Goal: Ask a question: Seek information or help from site administrators or community

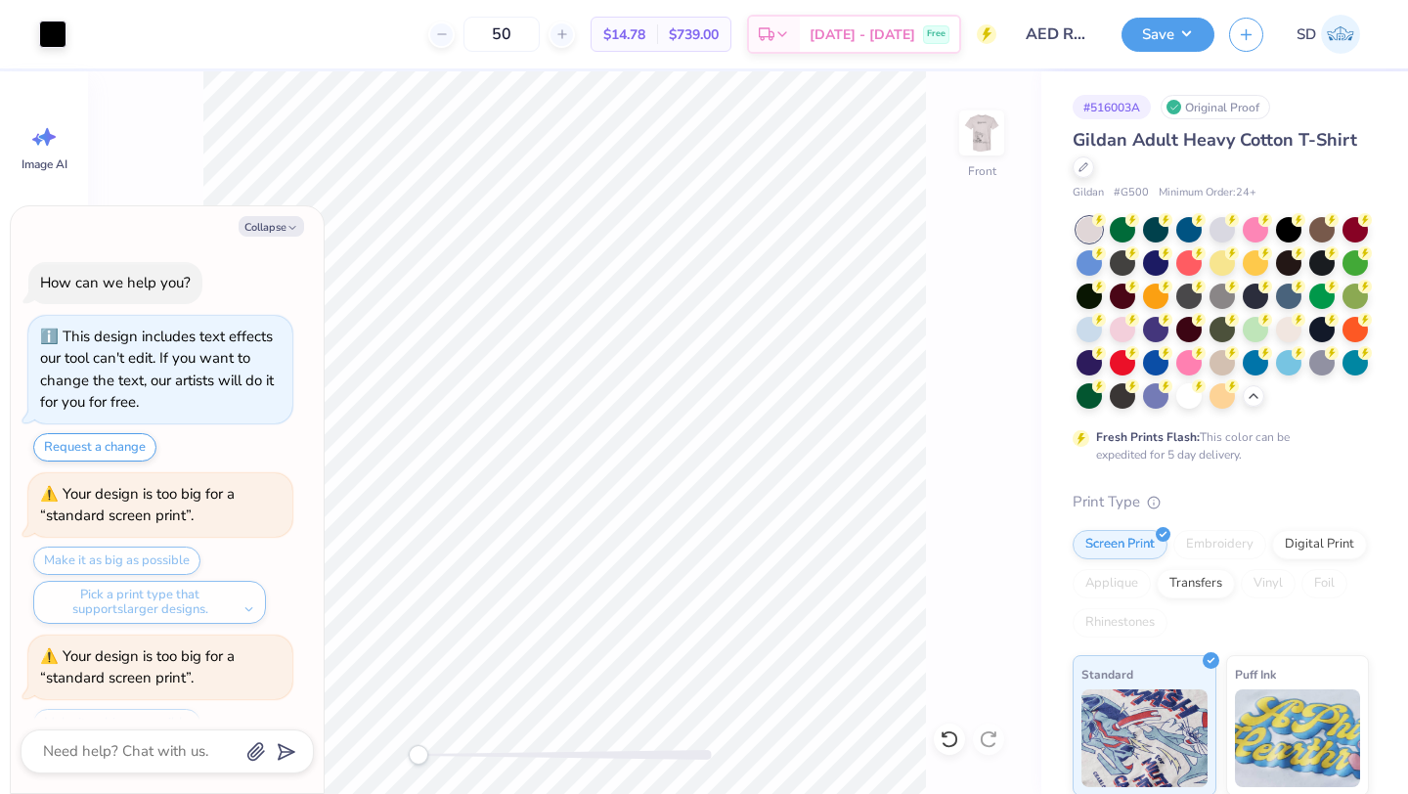
scroll to position [1110, 0]
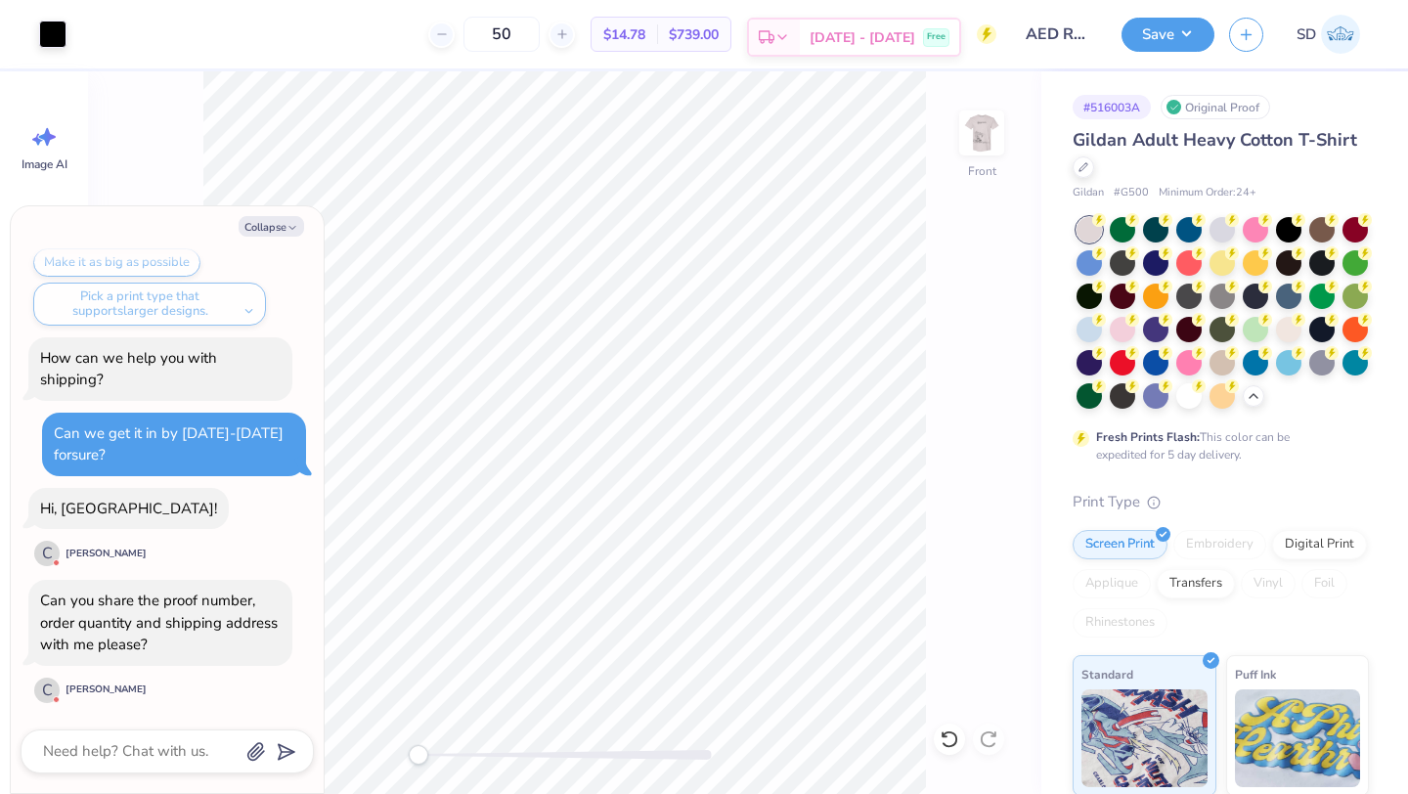
click at [790, 35] on icon at bounding box center [783, 37] width 16 height 16
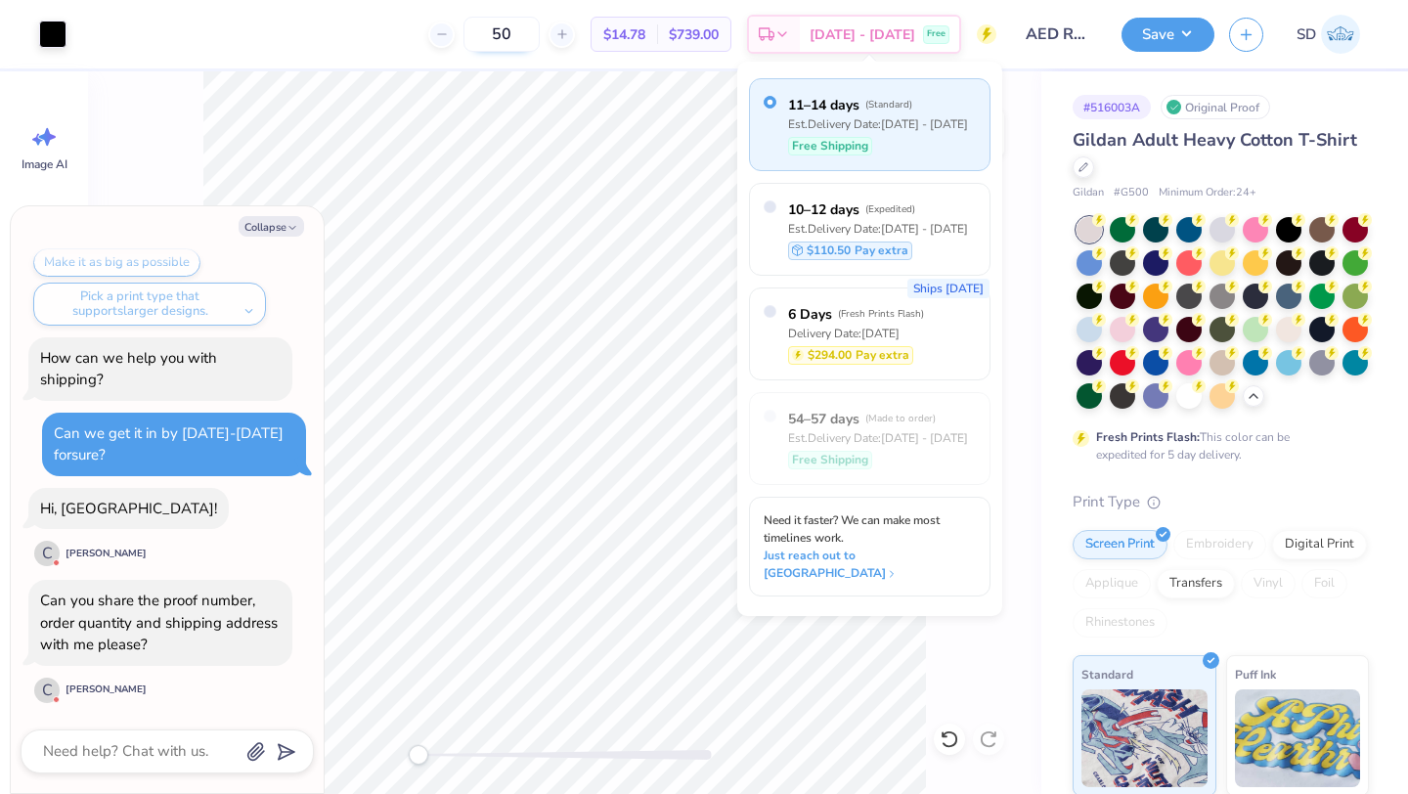
click at [537, 28] on input "50" at bounding box center [502, 34] width 76 height 35
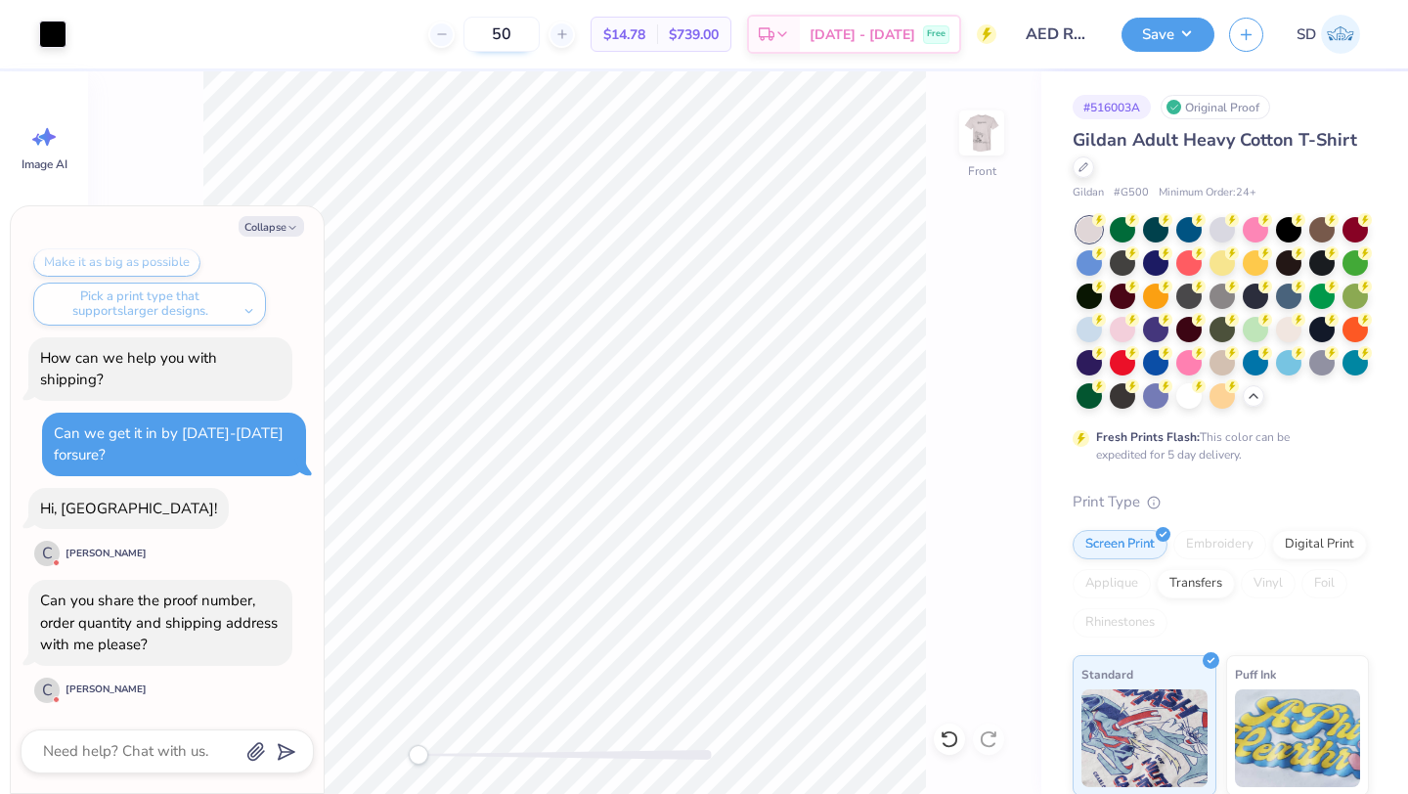
type input "5"
type input "4"
type textarea "x"
type input "47"
type textarea "x"
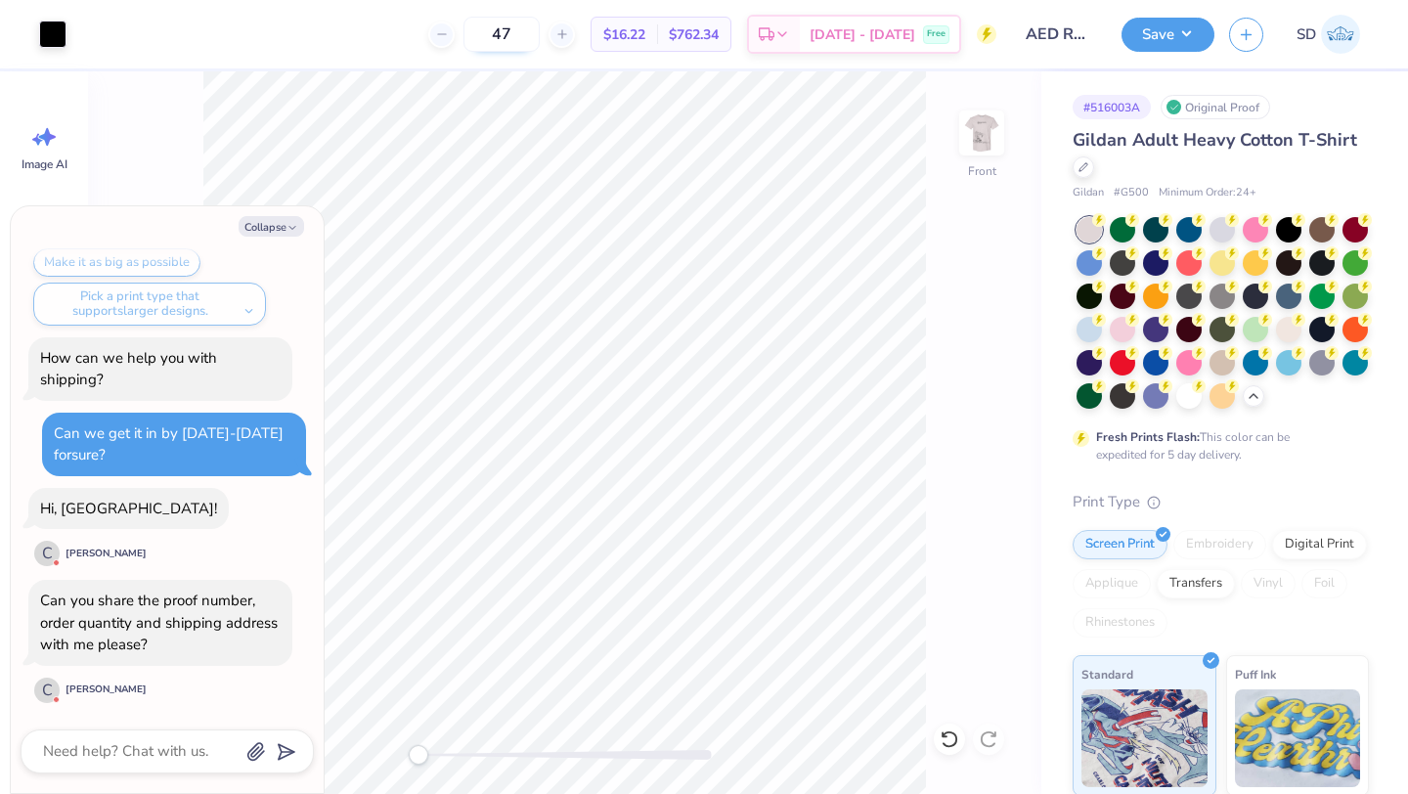
click at [540, 39] on input "47" at bounding box center [502, 34] width 76 height 35
type input "4"
type textarea "x"
type input "50"
type textarea "x"
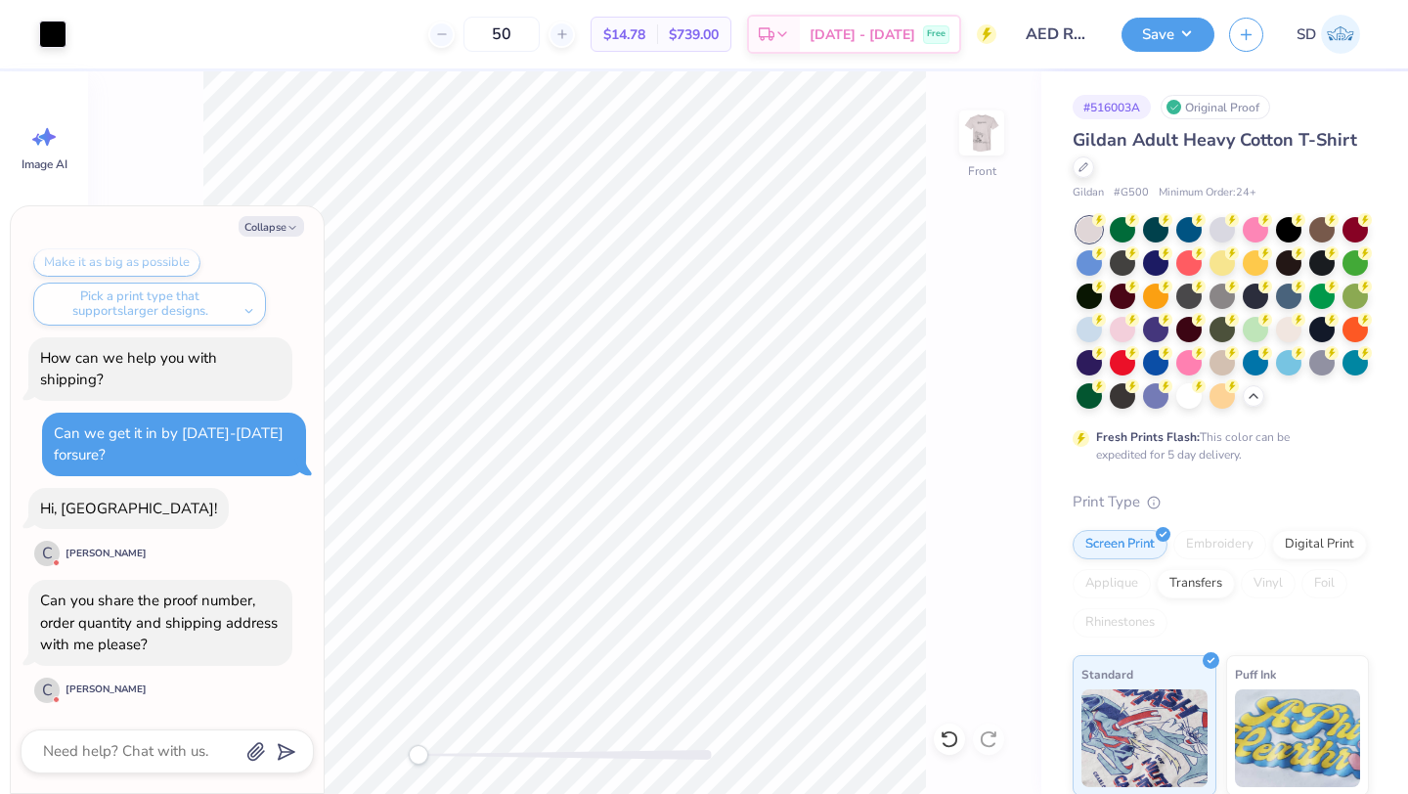
type input "50"
drag, startPoint x: 1141, startPoint y: 106, endPoint x: 1079, endPoint y: 104, distance: 62.6
click at [1079, 104] on div "# 516003A" at bounding box center [1112, 107] width 78 height 24
copy div "# 516003A"
click at [165, 746] on textarea at bounding box center [140, 751] width 199 height 26
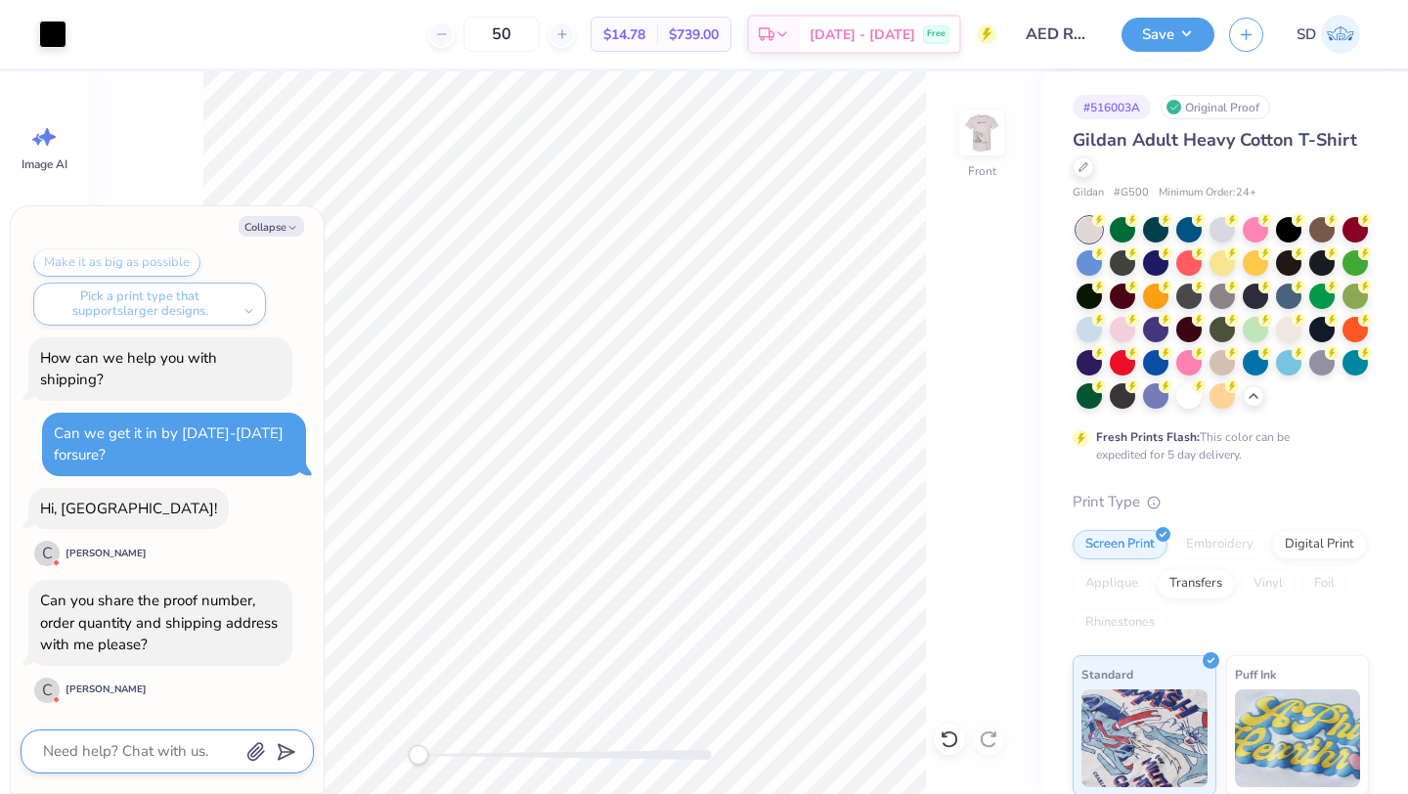
paste textarea "#516003A"
type textarea "x"
type textarea "#516003A"
type textarea "x"
type textarea "#516003A"
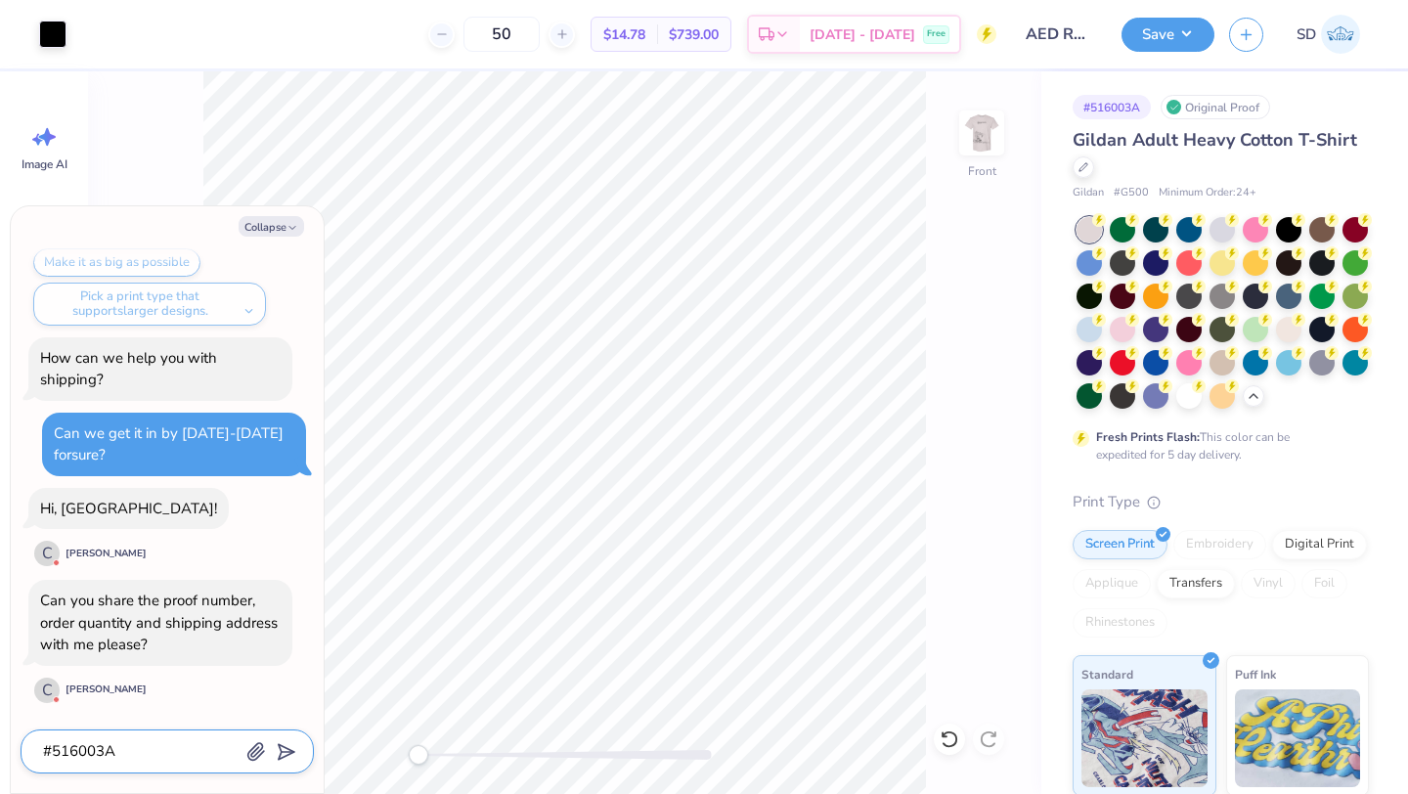
type textarea "x"
type textarea "#516003A 4"
type textarea "x"
type textarea "#516003A 47"
type textarea "x"
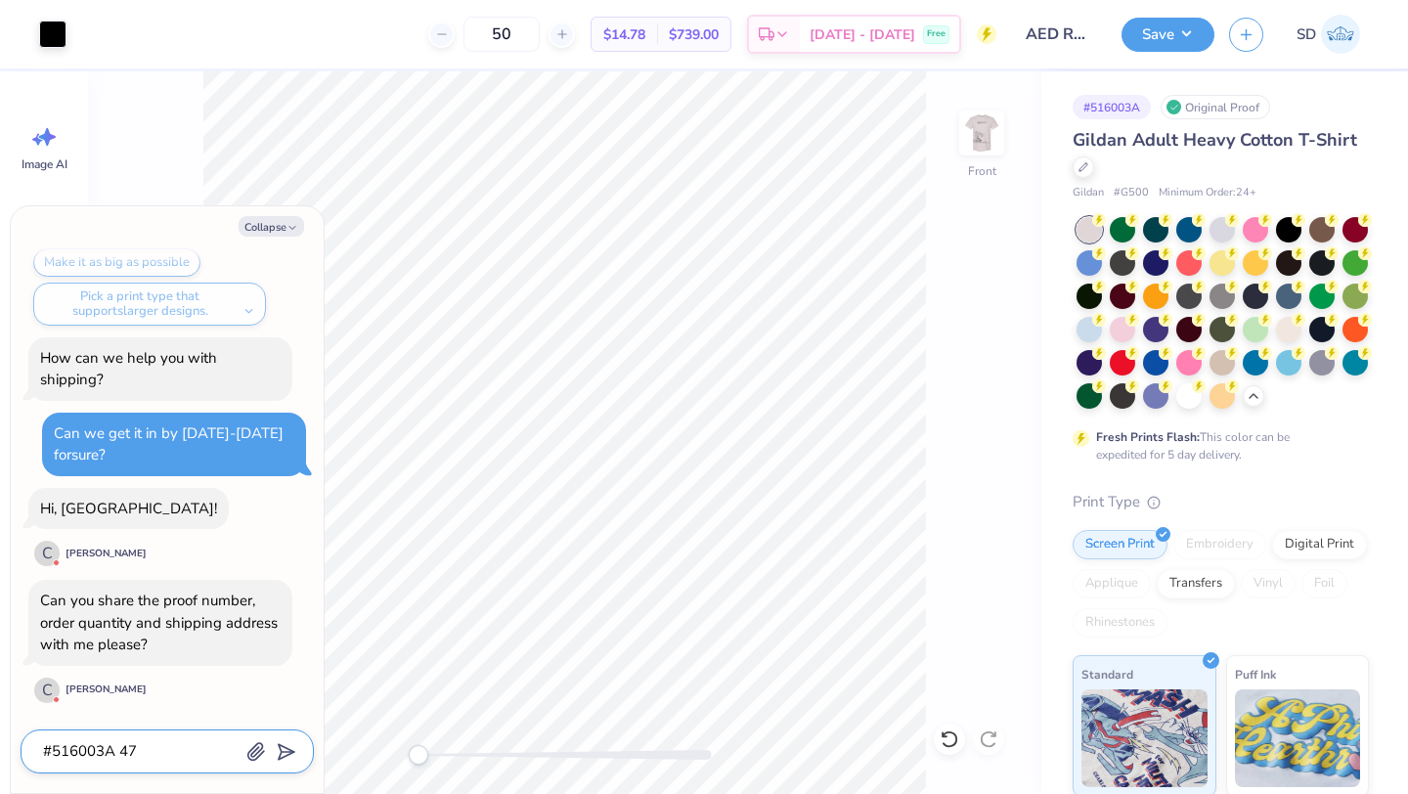
type textarea "#516003A 47"
type textarea "x"
type textarea "#516003A 47 u"
type textarea "x"
type textarea "#516003A 47 un"
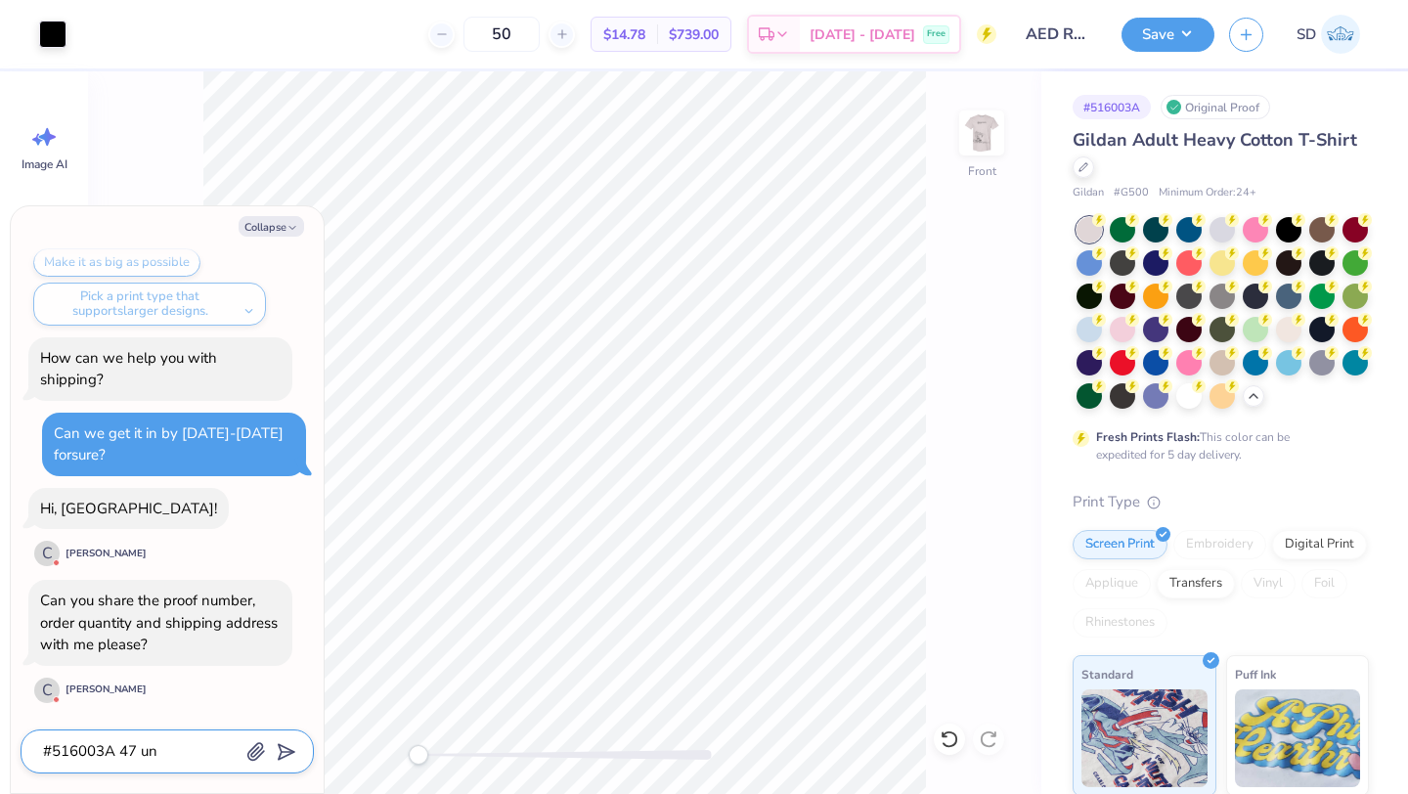
type textarea "x"
type textarea "#516003A 47 uni"
type textarea "x"
type textarea "#516003A 47 unit"
type textarea "x"
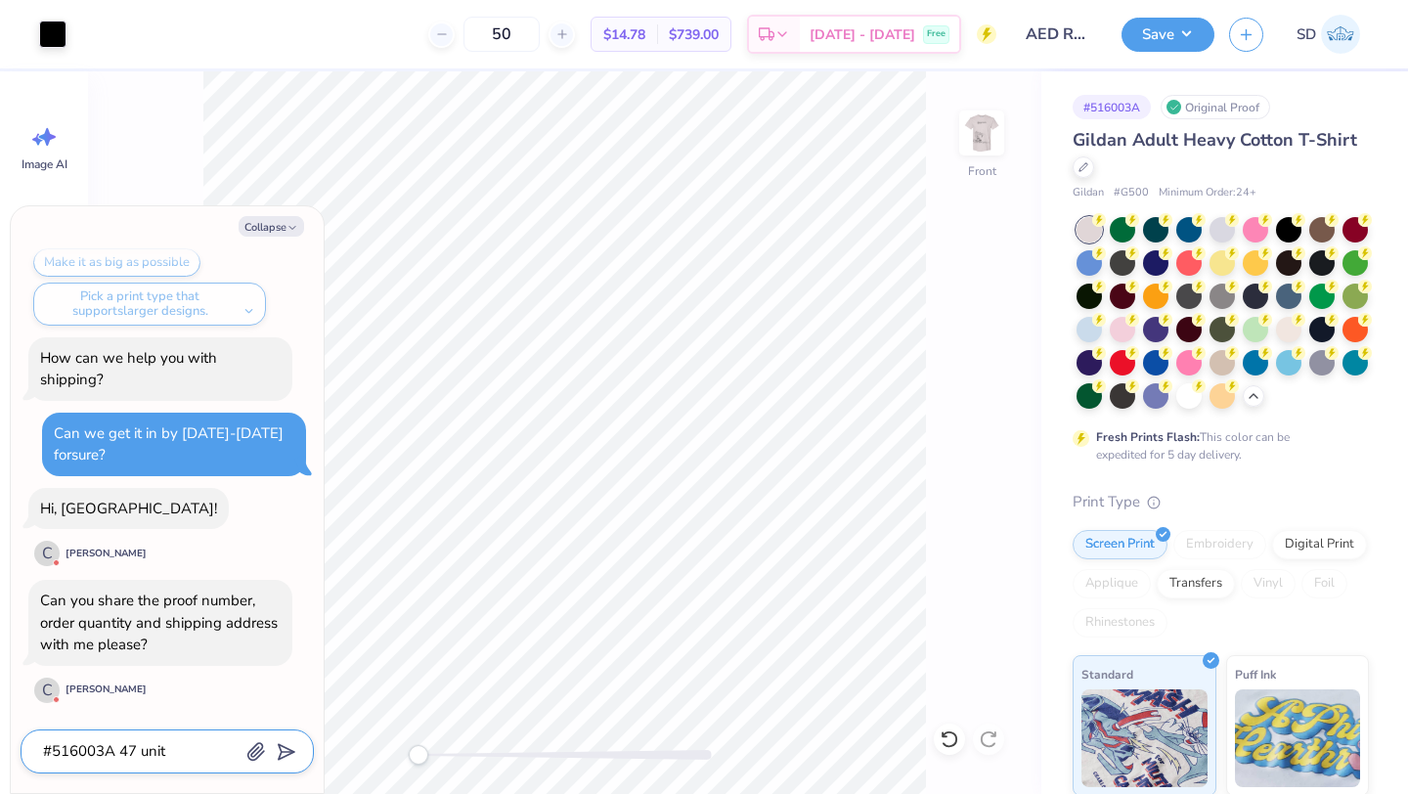
type textarea "#516003A 47 units"
type textarea "x"
type textarea "#516003A 47 units"
type textarea "x"
type textarea "#516003A 47 units"
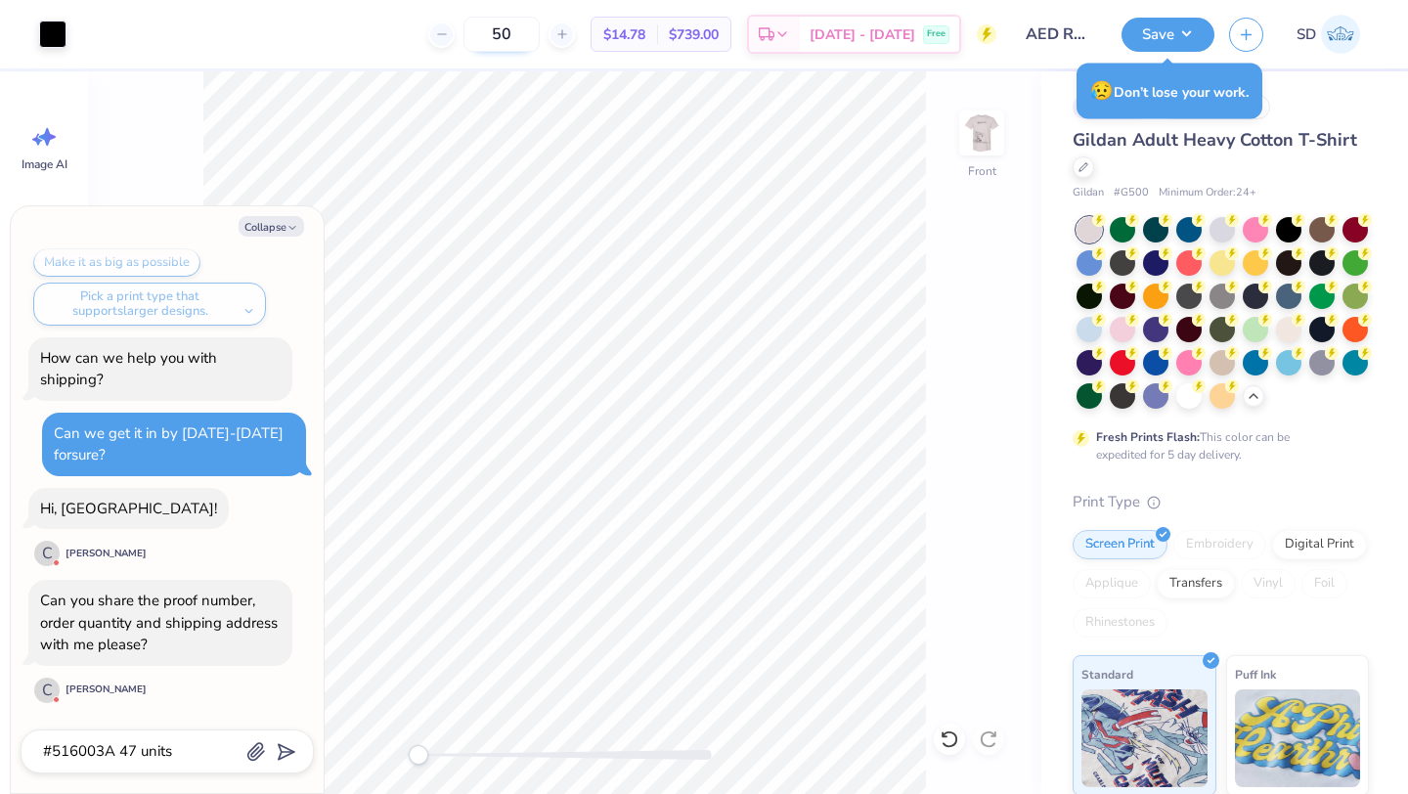
type textarea "x"
drag, startPoint x: 551, startPoint y: 28, endPoint x: 474, endPoint y: 27, distance: 76.3
click at [476, 28] on div "50" at bounding box center [501, 34] width 147 height 35
type input "47"
type textarea "x"
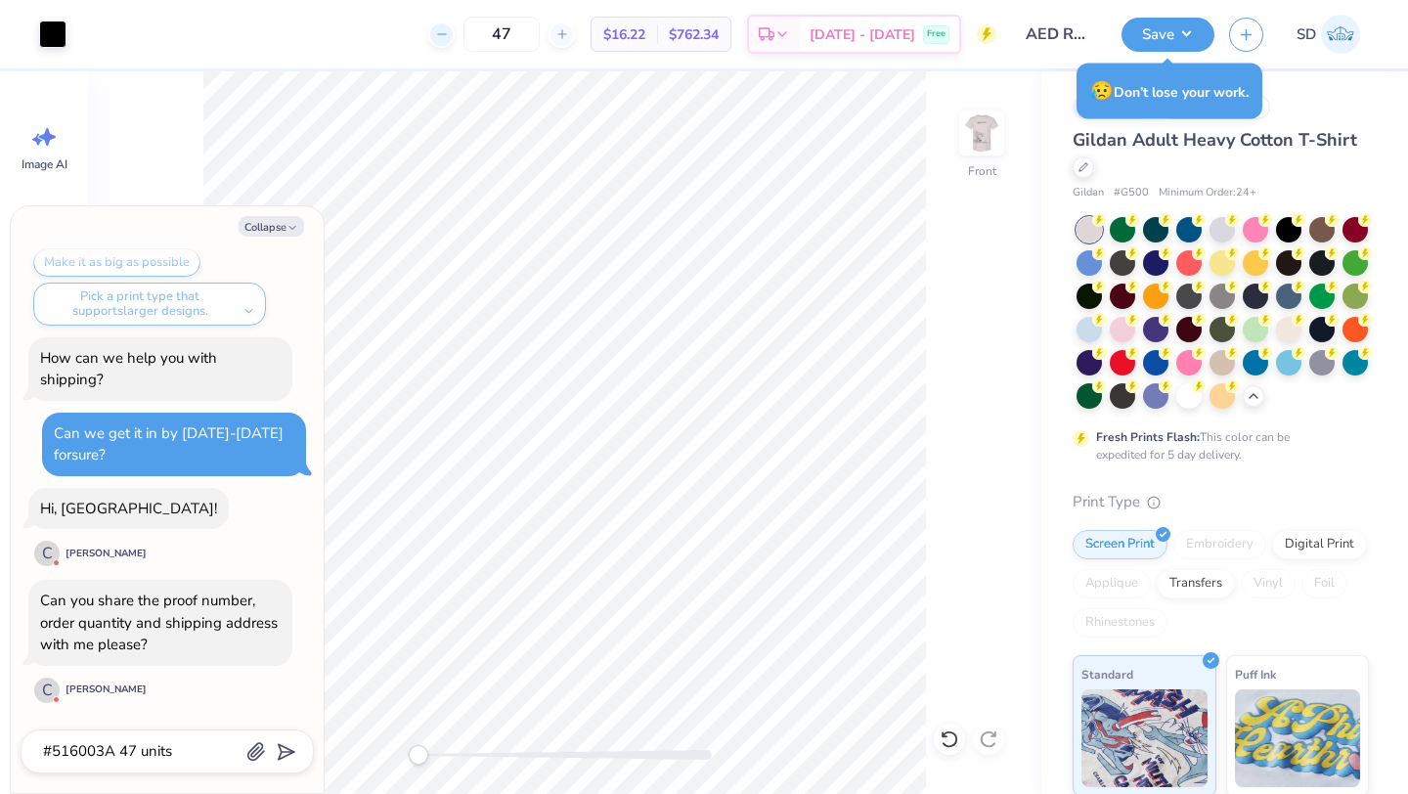
type input "4"
type input "50"
type textarea "x"
type input "5"
type input "47"
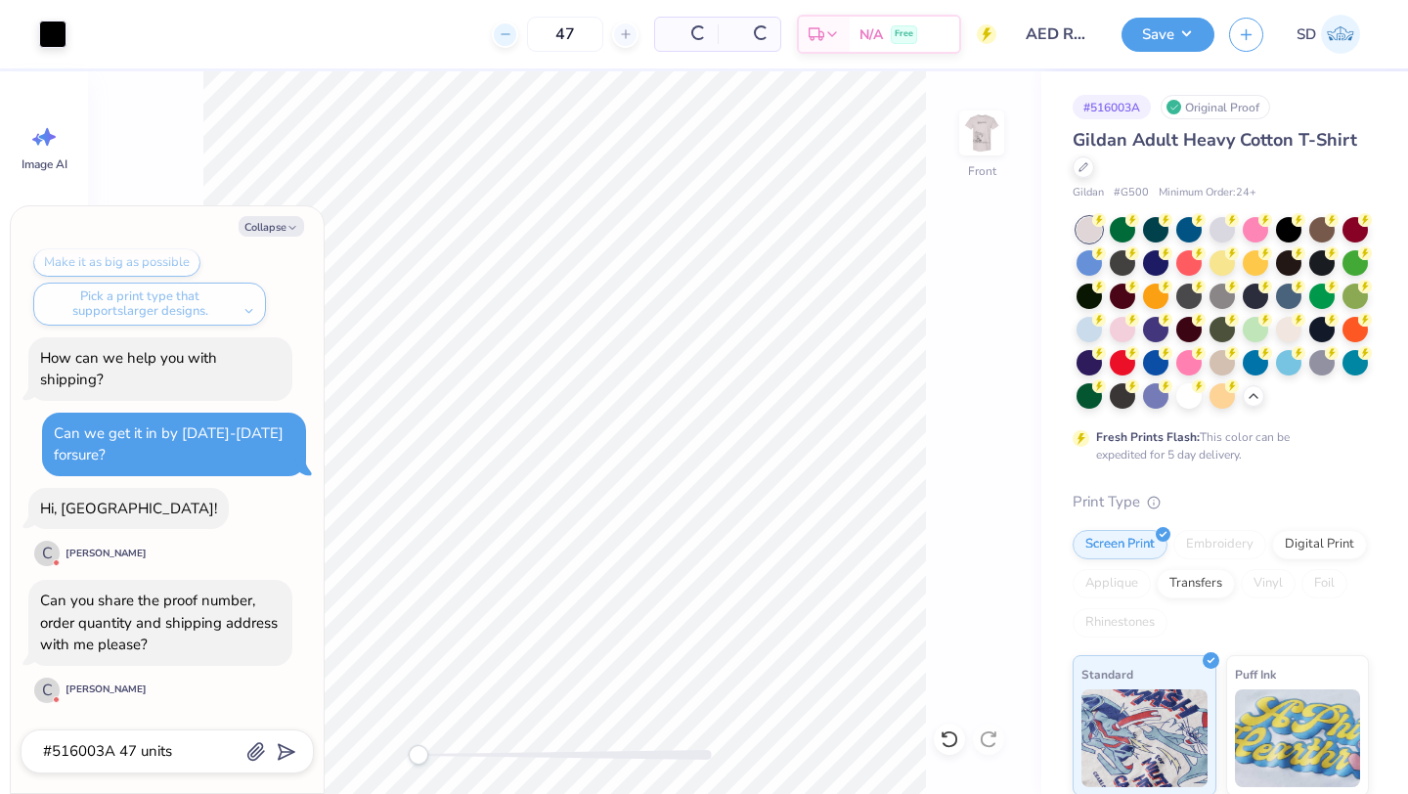
type textarea "x"
type input "4"
type input "5"
type textarea "x"
type input "50"
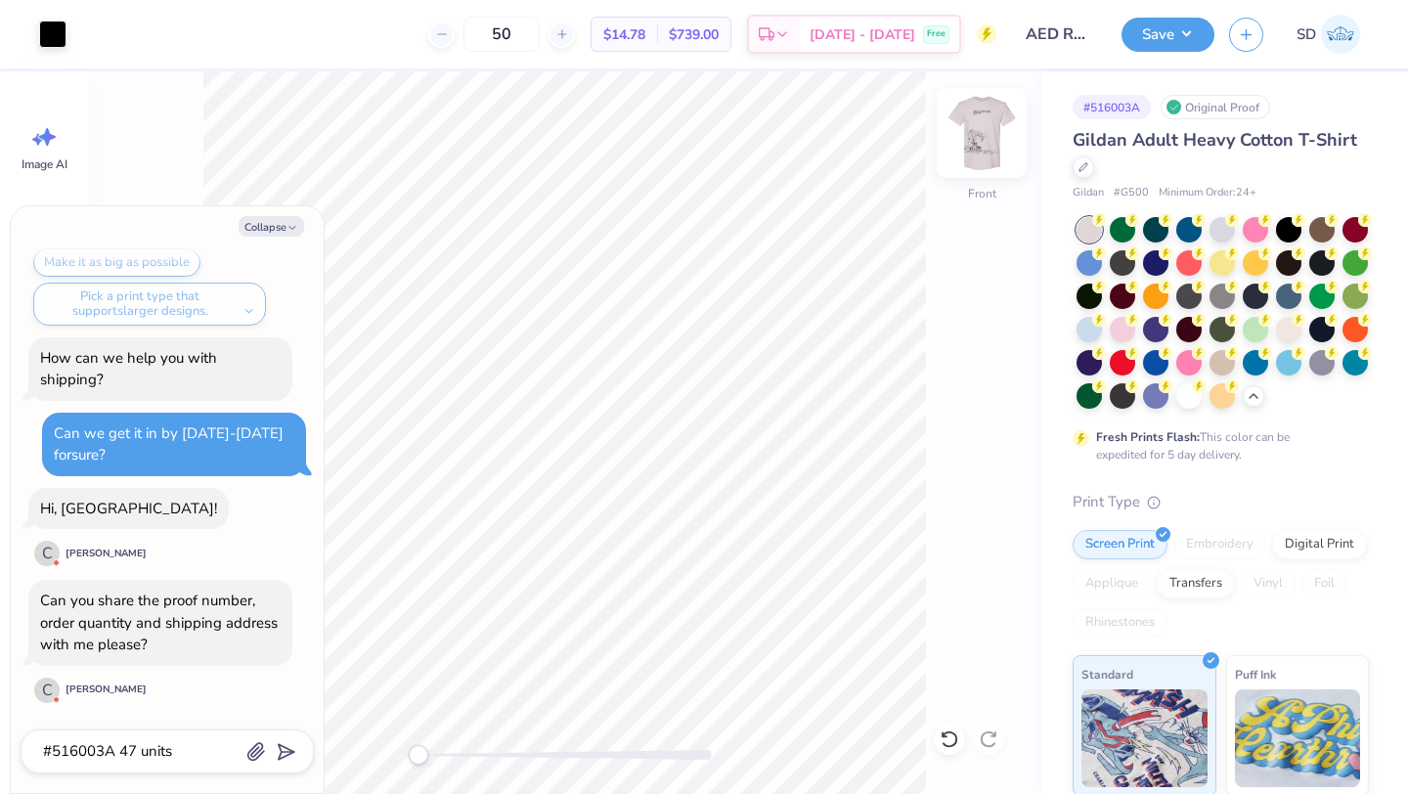
click at [988, 131] on img at bounding box center [982, 133] width 78 height 78
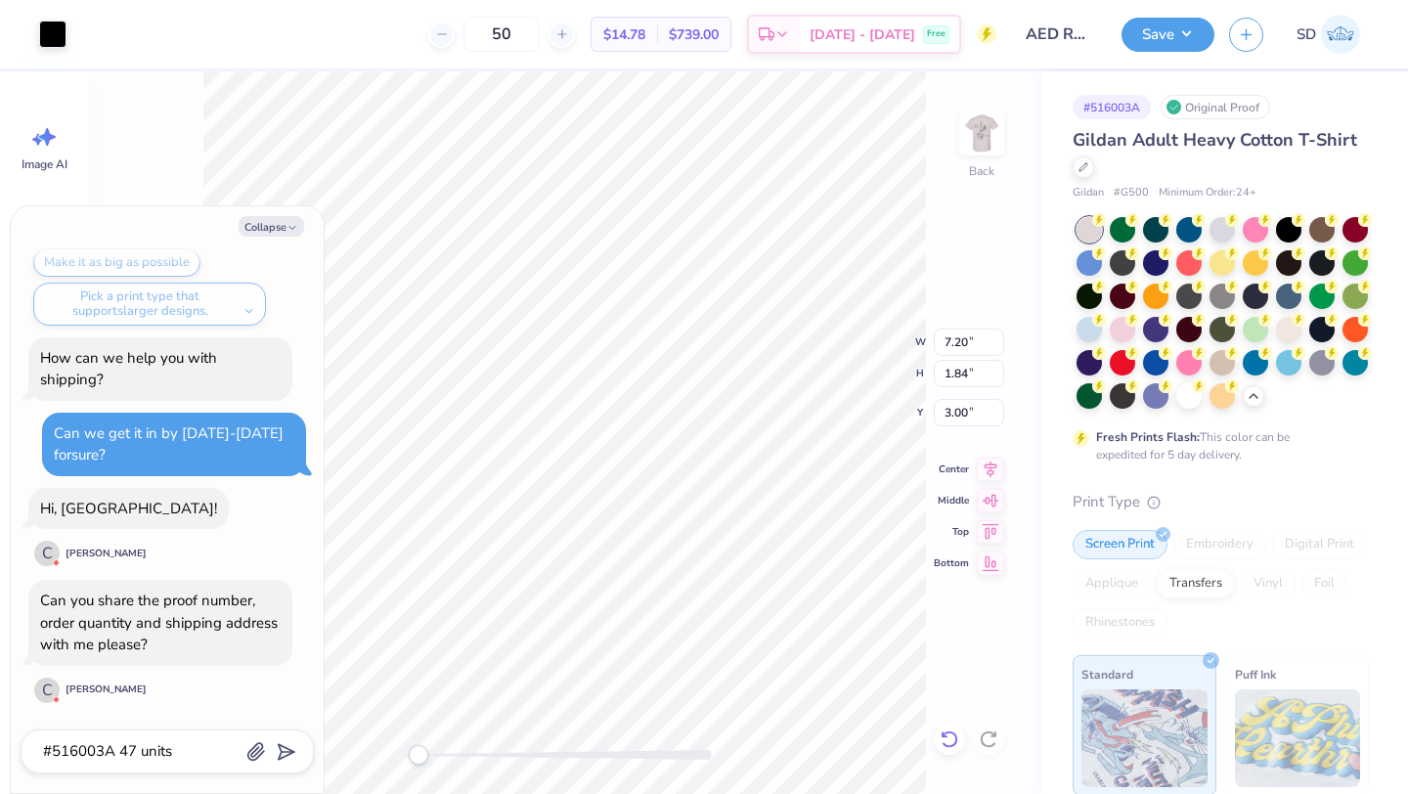
click at [938, 738] on div at bounding box center [949, 739] width 31 height 31
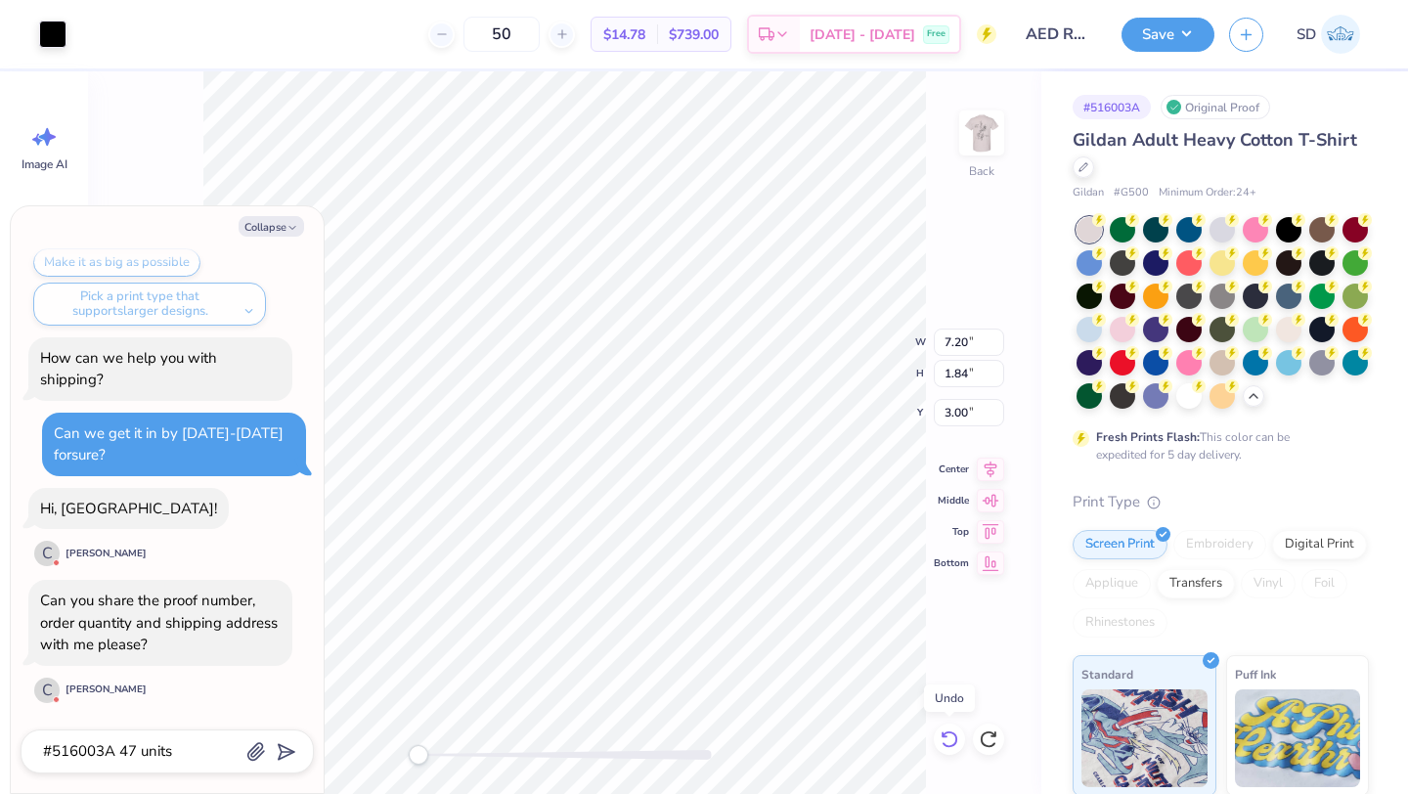
click at [946, 741] on icon at bounding box center [950, 740] width 20 height 20
type textarea "x"
type input "7.16"
type input "1.77"
click at [948, 744] on icon at bounding box center [950, 740] width 20 height 20
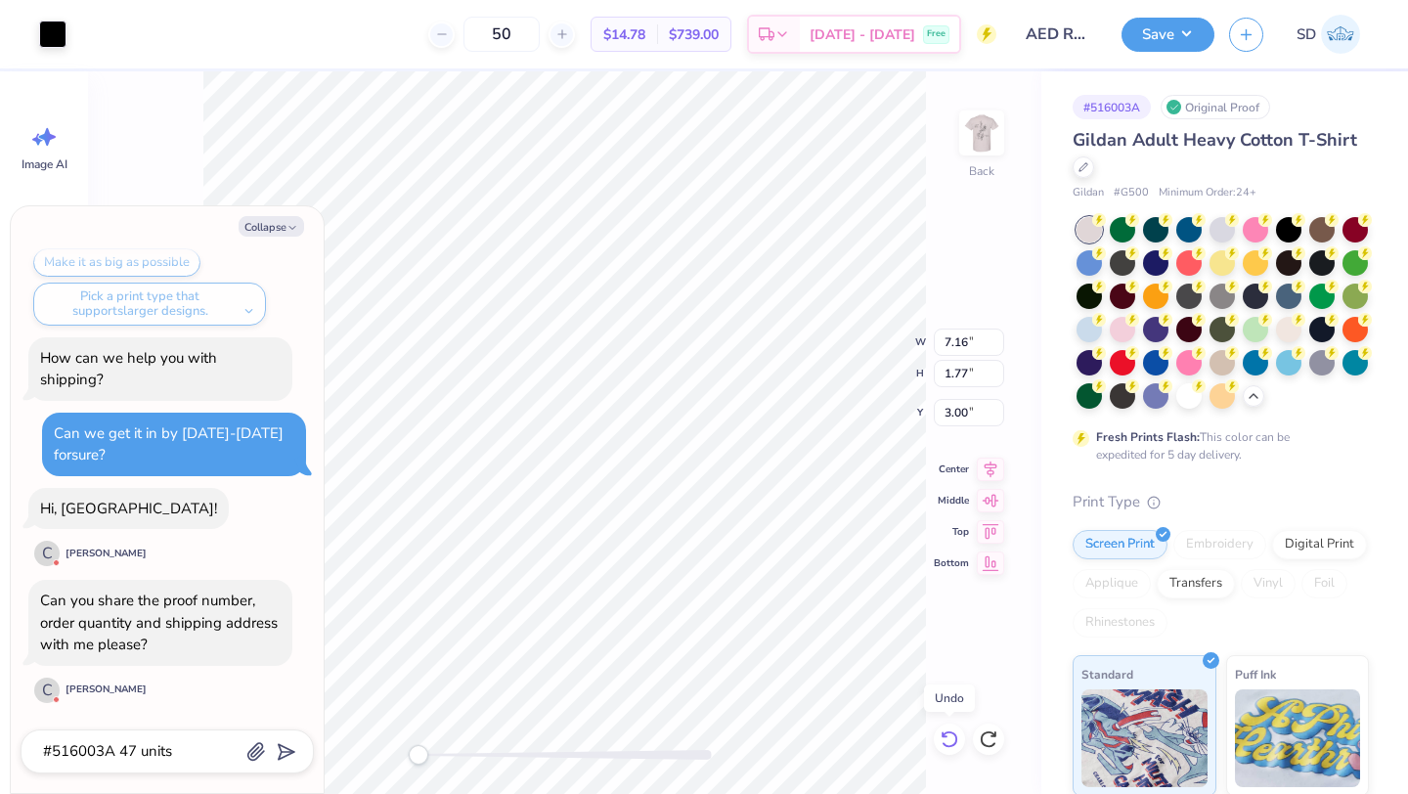
click at [948, 745] on icon at bounding box center [950, 740] width 20 height 20
type textarea "x"
type input "1.67"
click at [949, 746] on icon at bounding box center [949, 740] width 17 height 18
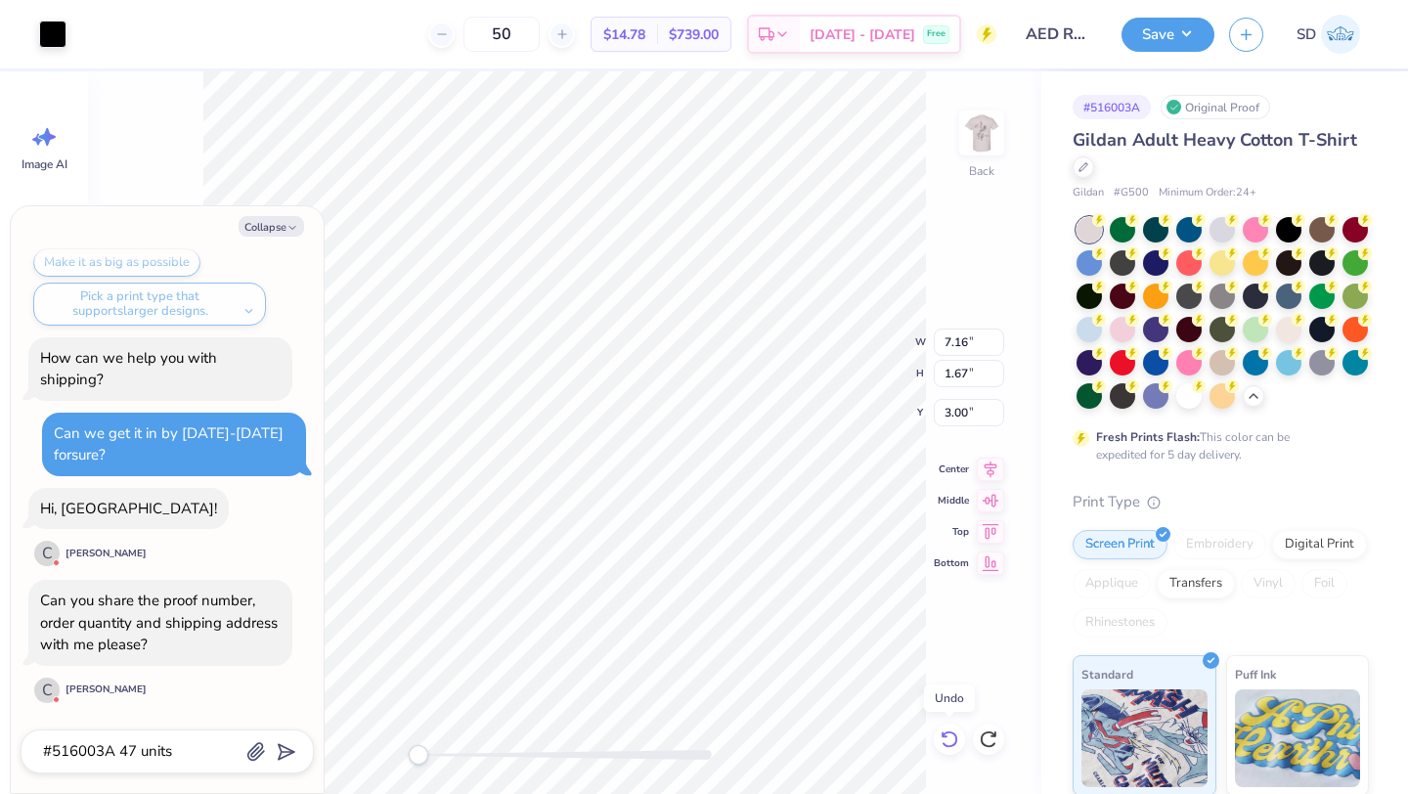
type textarea "x"
type input "1.77"
click at [950, 747] on icon at bounding box center [949, 740] width 17 height 18
type textarea "x"
type input "1.87"
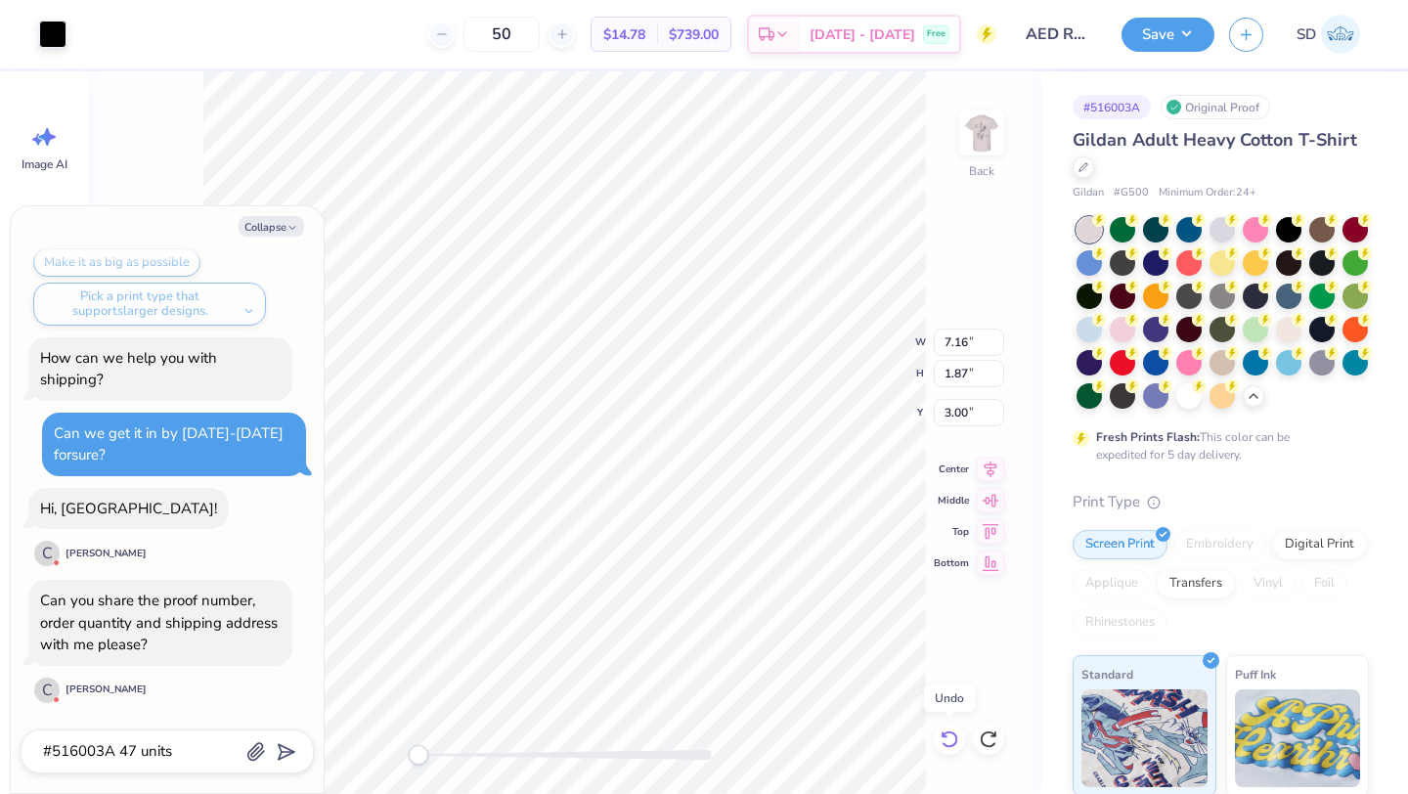
click at [950, 747] on icon at bounding box center [950, 740] width 20 height 20
click at [951, 749] on div at bounding box center [949, 739] width 31 height 31
type textarea "x"
type input "1.77"
click at [951, 749] on div at bounding box center [949, 739] width 31 height 31
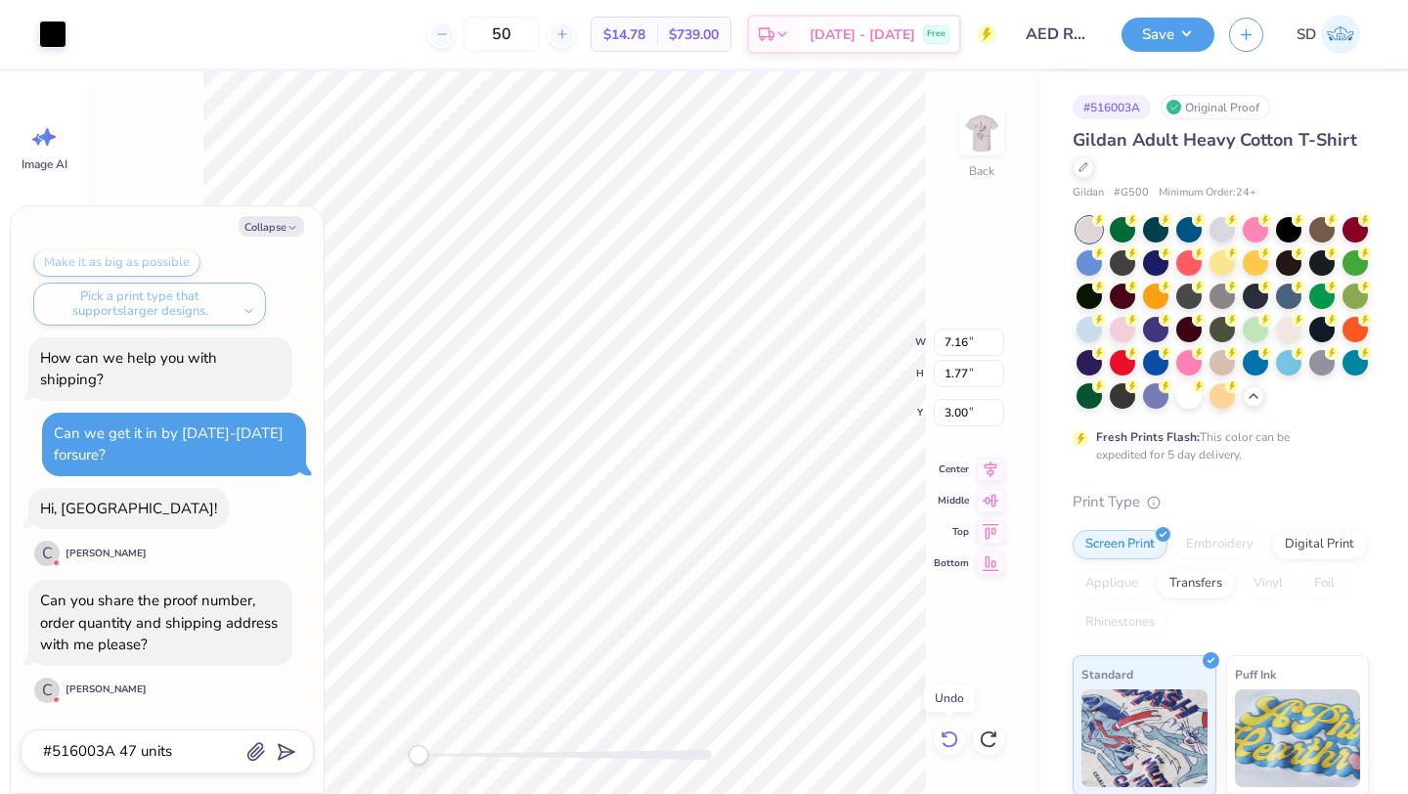
type textarea "x"
type input "1.67"
click at [951, 749] on div at bounding box center [949, 739] width 31 height 31
type textarea "x"
type input "1.57"
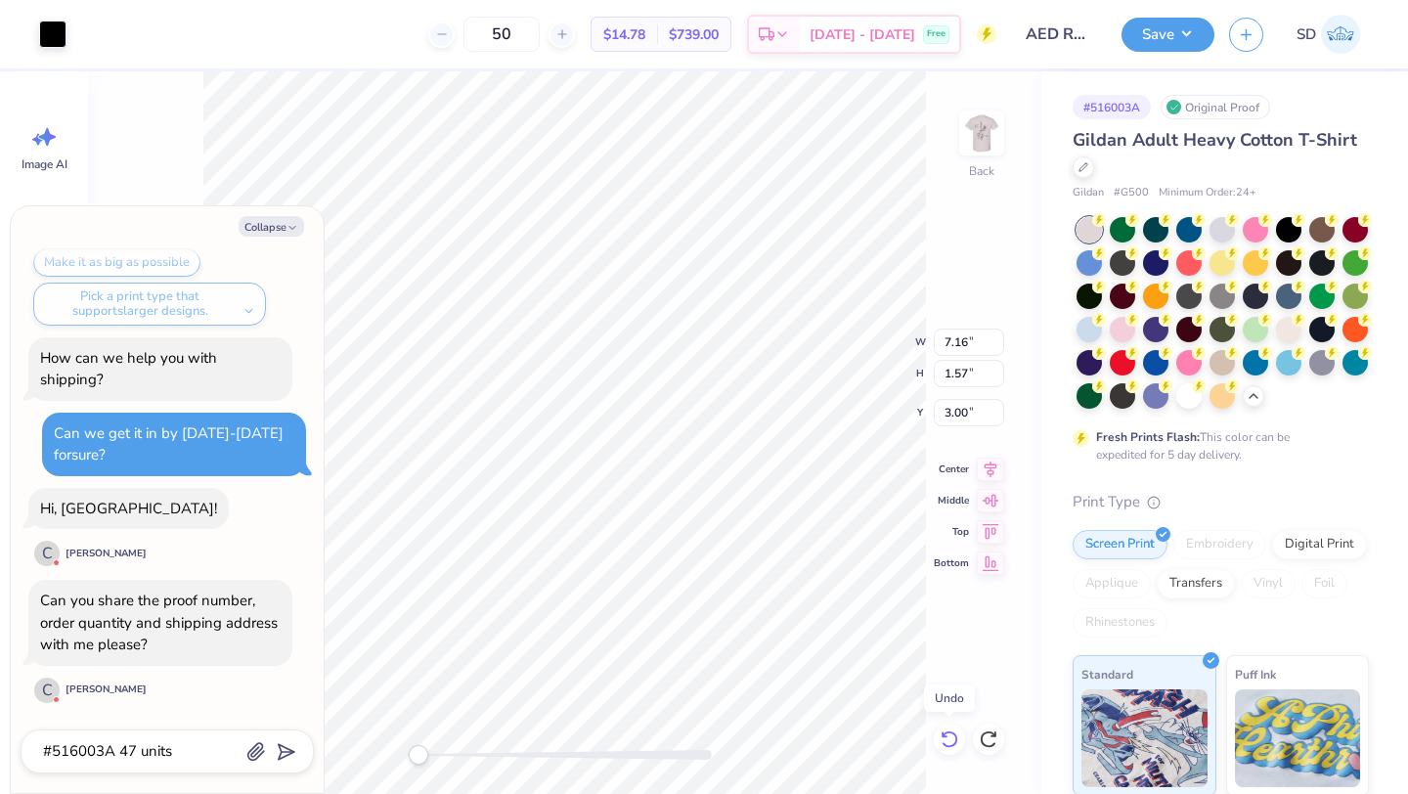
click at [951, 750] on div at bounding box center [949, 739] width 31 height 31
type textarea "x"
type input "1.67"
click at [951, 751] on div at bounding box center [949, 739] width 31 height 31
type textarea "x"
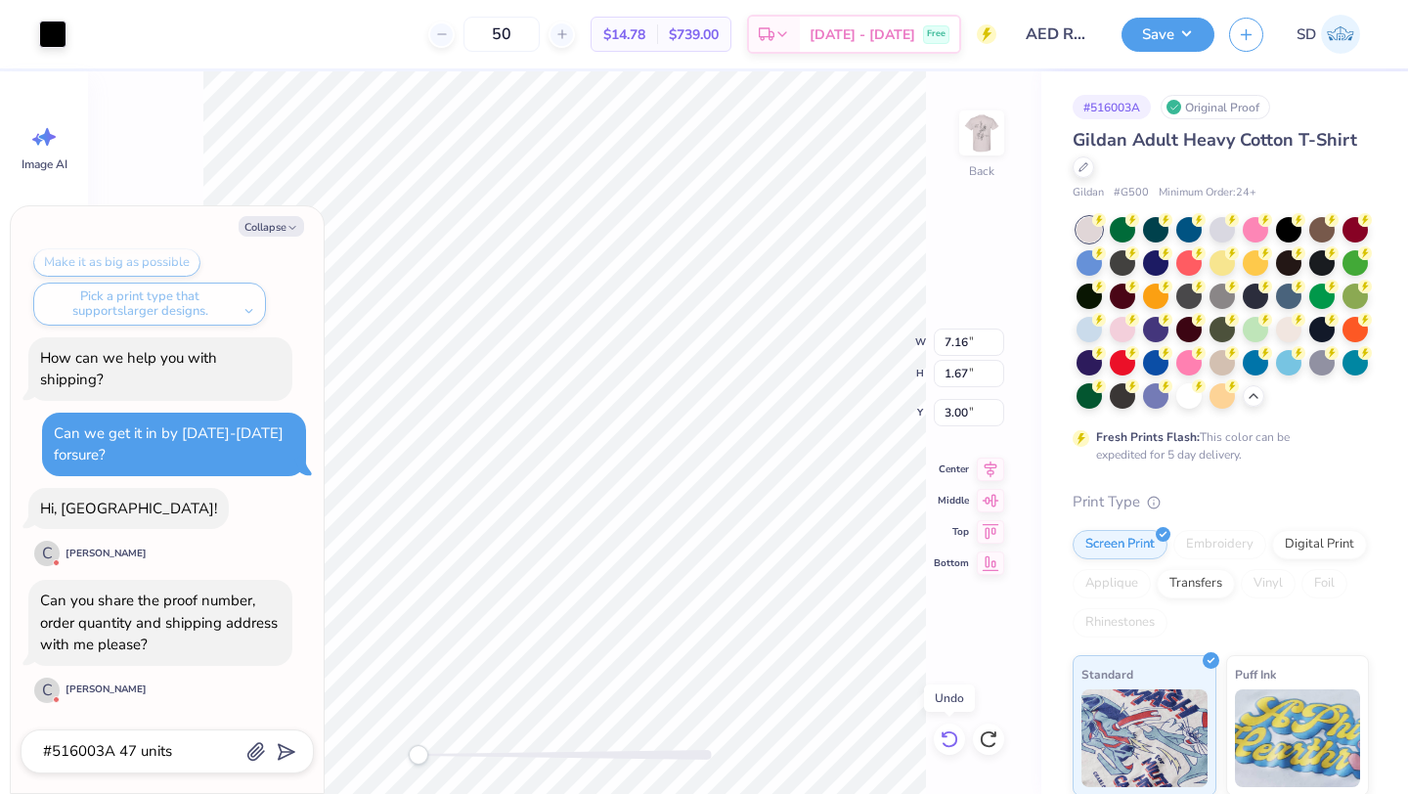
type input "1.77"
click at [951, 751] on div at bounding box center [949, 739] width 31 height 31
type textarea "x"
type input "1.87"
click at [951, 751] on div at bounding box center [949, 739] width 31 height 31
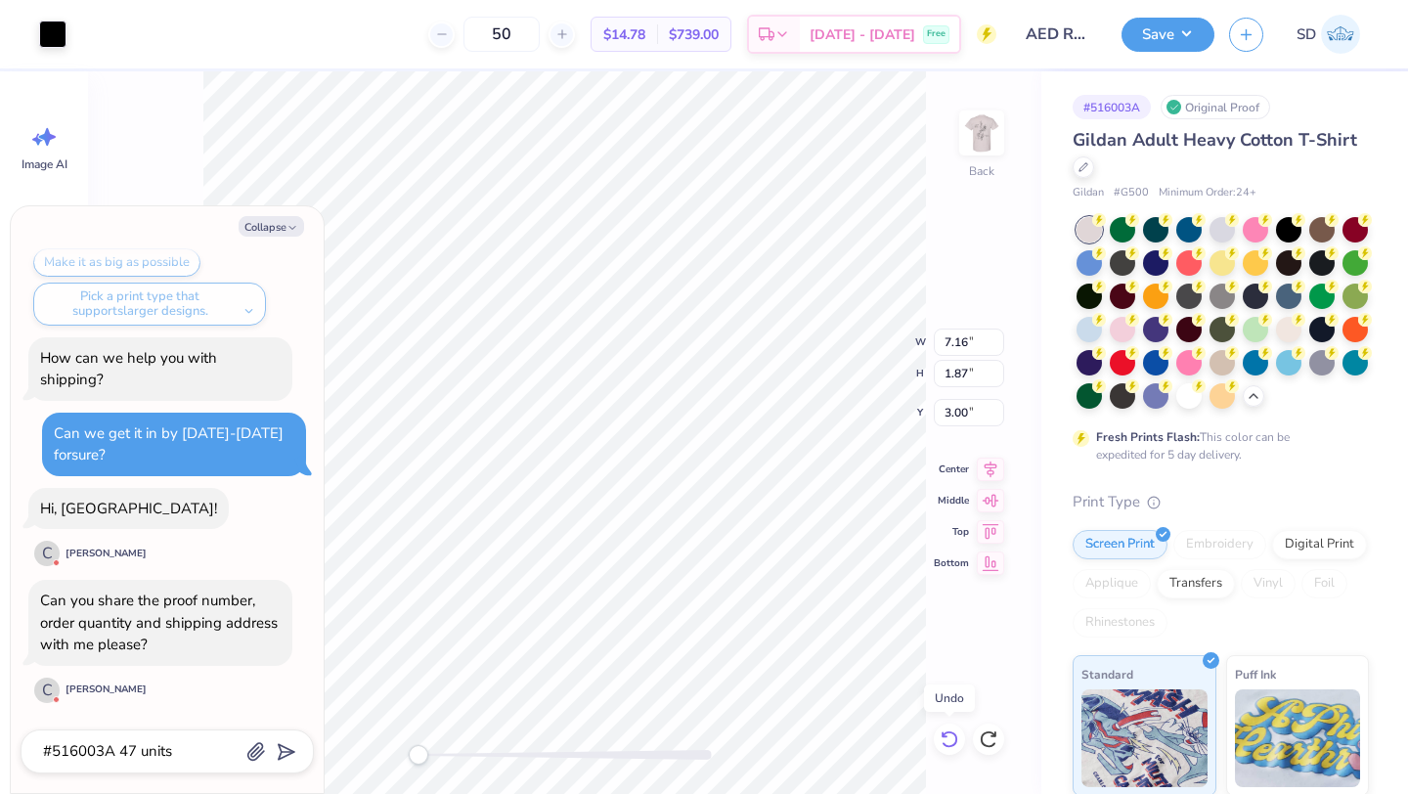
type textarea "x"
type input "1.97"
click at [952, 752] on div at bounding box center [949, 739] width 31 height 31
type textarea "x"
type input "2.07"
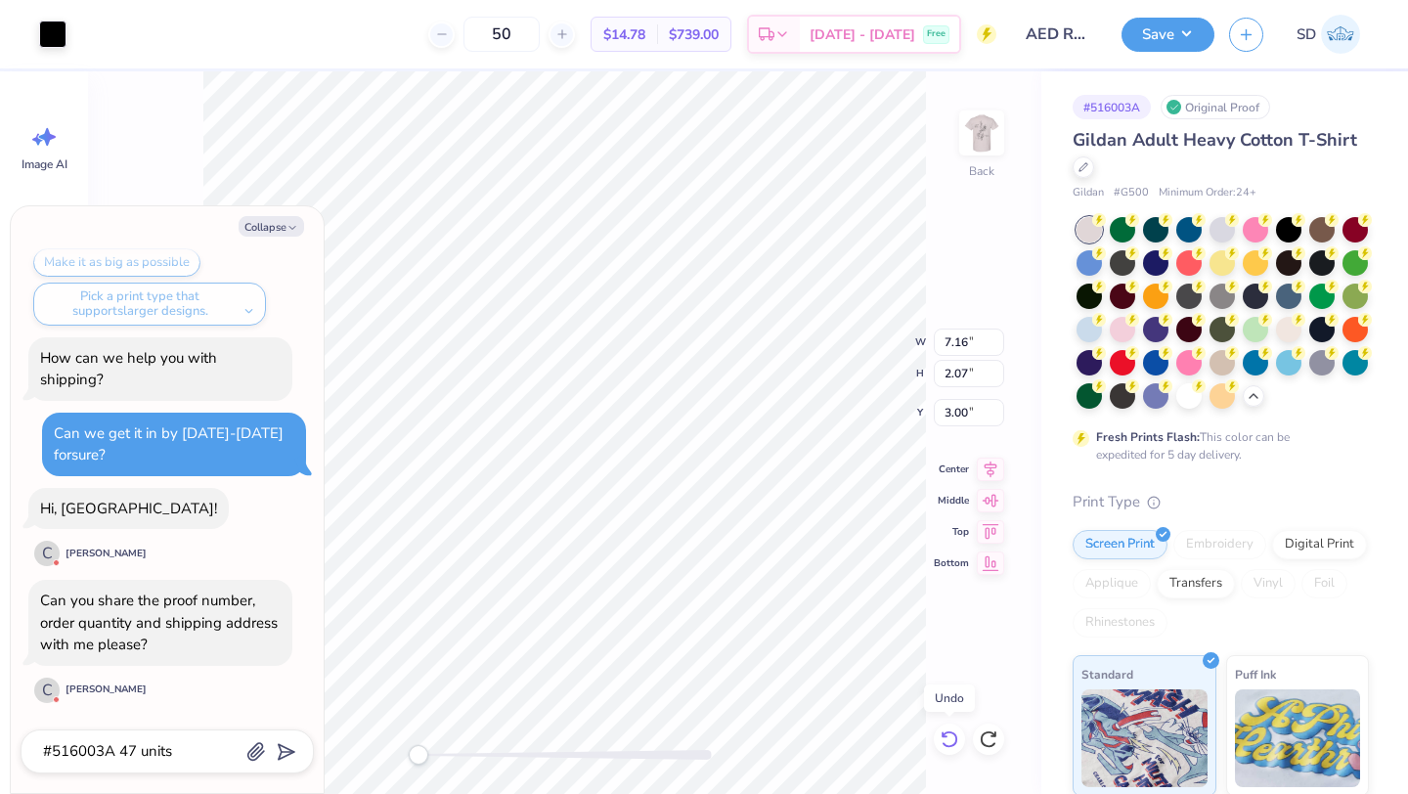
click at [952, 753] on div at bounding box center [949, 739] width 31 height 31
type textarea "x"
type input "1.97"
click at [952, 753] on div at bounding box center [949, 739] width 31 height 31
type textarea "x"
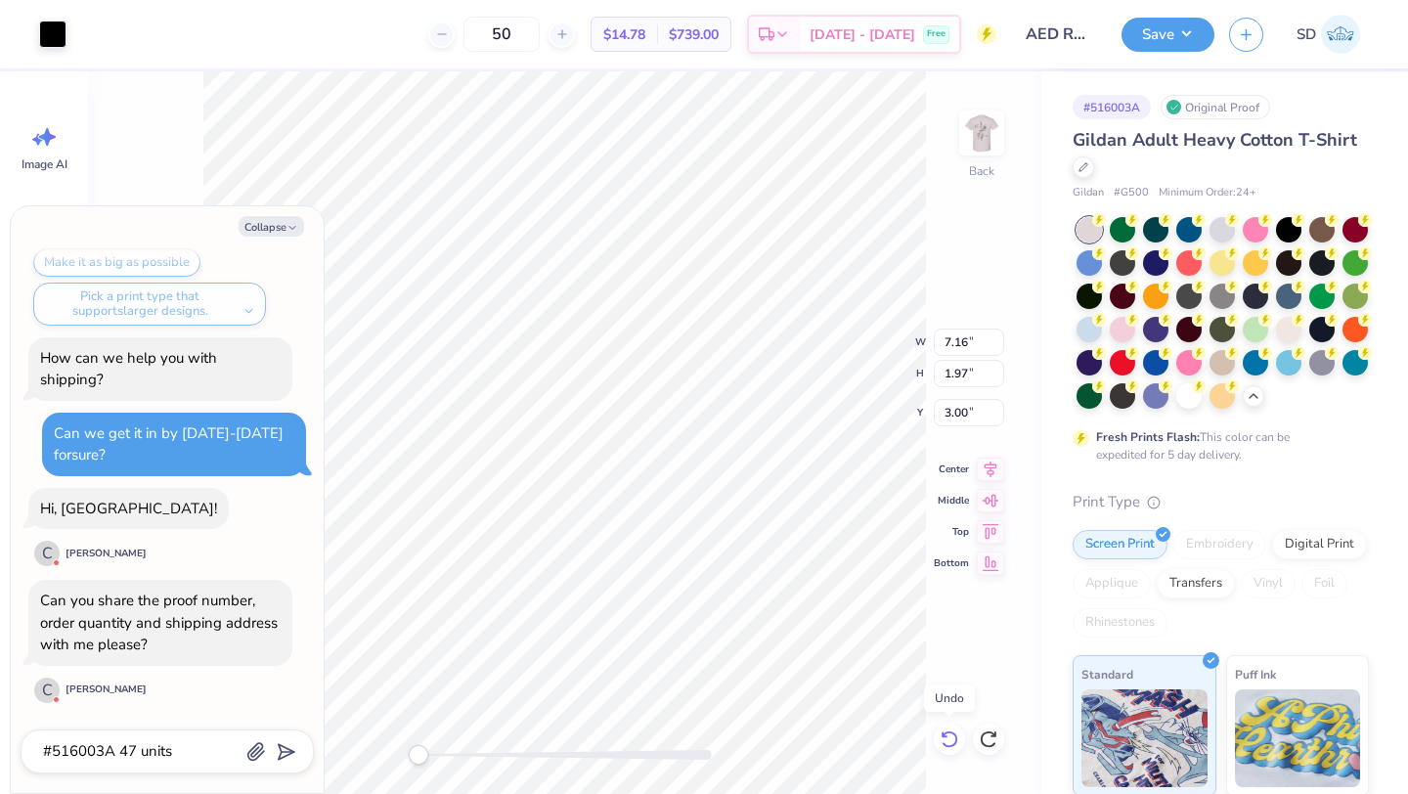
type input "1.87"
click at [952, 753] on div at bounding box center [949, 739] width 31 height 31
type textarea "x"
type input "1.77"
click at [952, 753] on div at bounding box center [949, 739] width 31 height 31
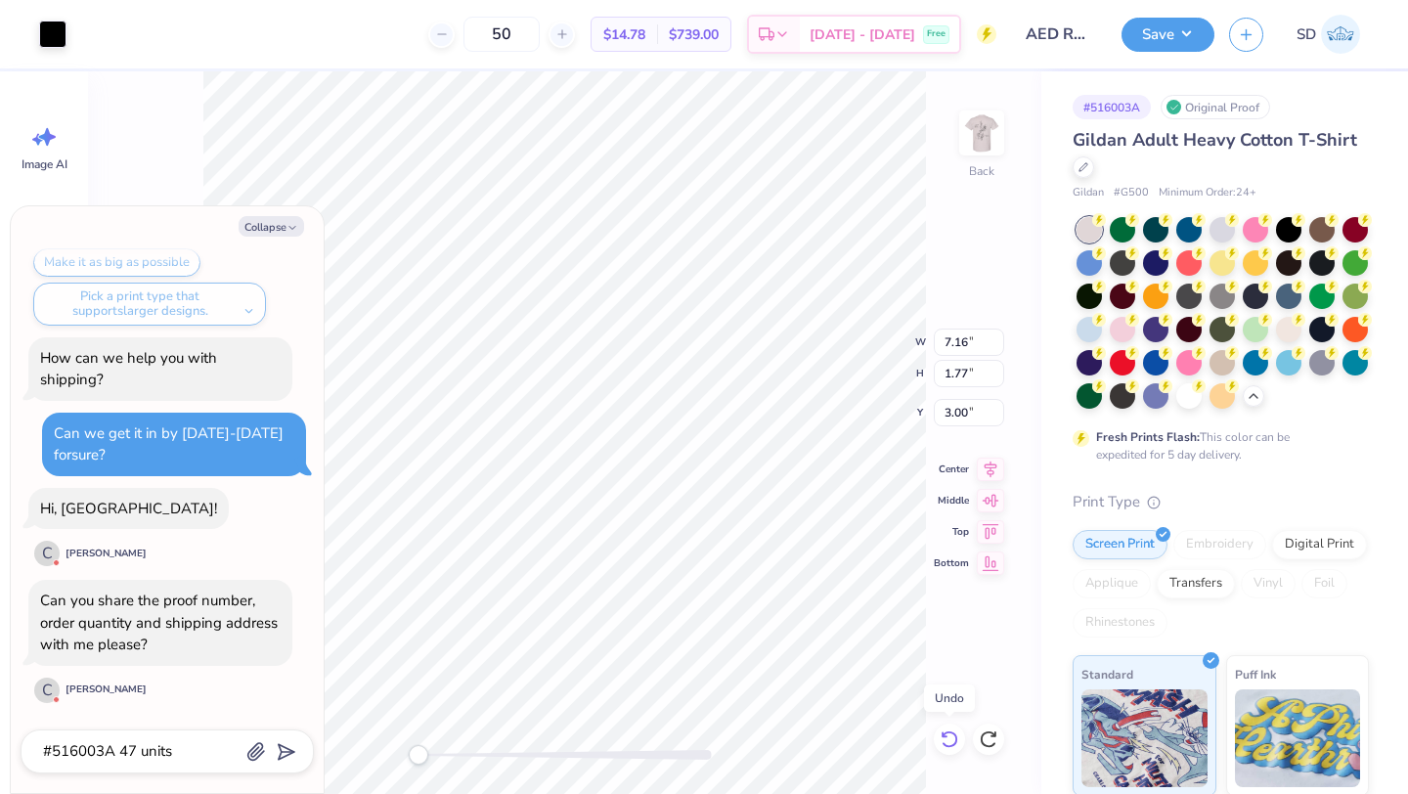
click at [952, 753] on div at bounding box center [949, 739] width 31 height 31
type textarea "x"
type input "1.88"
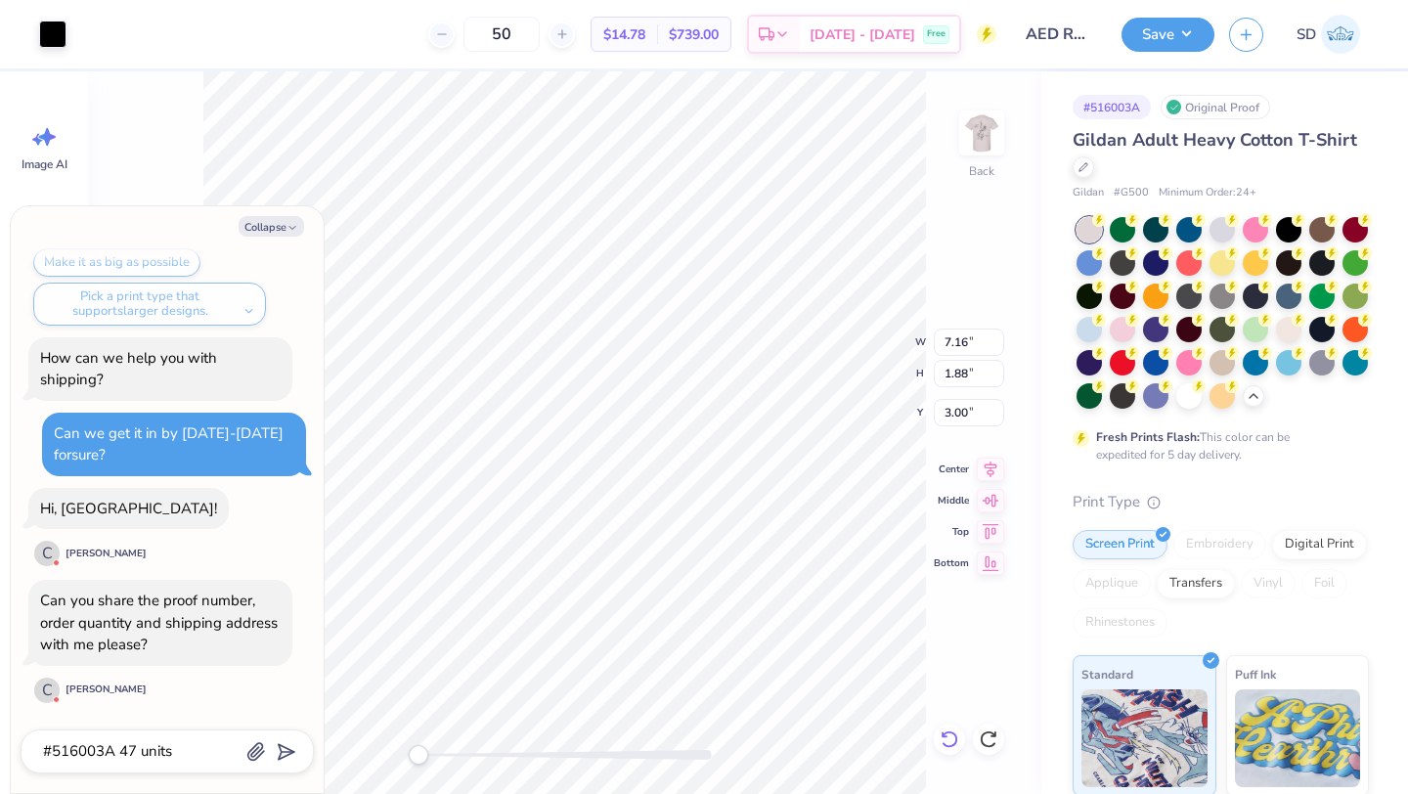
click at [949, 739] on icon at bounding box center [950, 740] width 20 height 20
click at [986, 739] on icon at bounding box center [989, 740] width 20 height 20
click at [970, 133] on img at bounding box center [982, 133] width 78 height 78
click at [971, 133] on img at bounding box center [982, 133] width 78 height 78
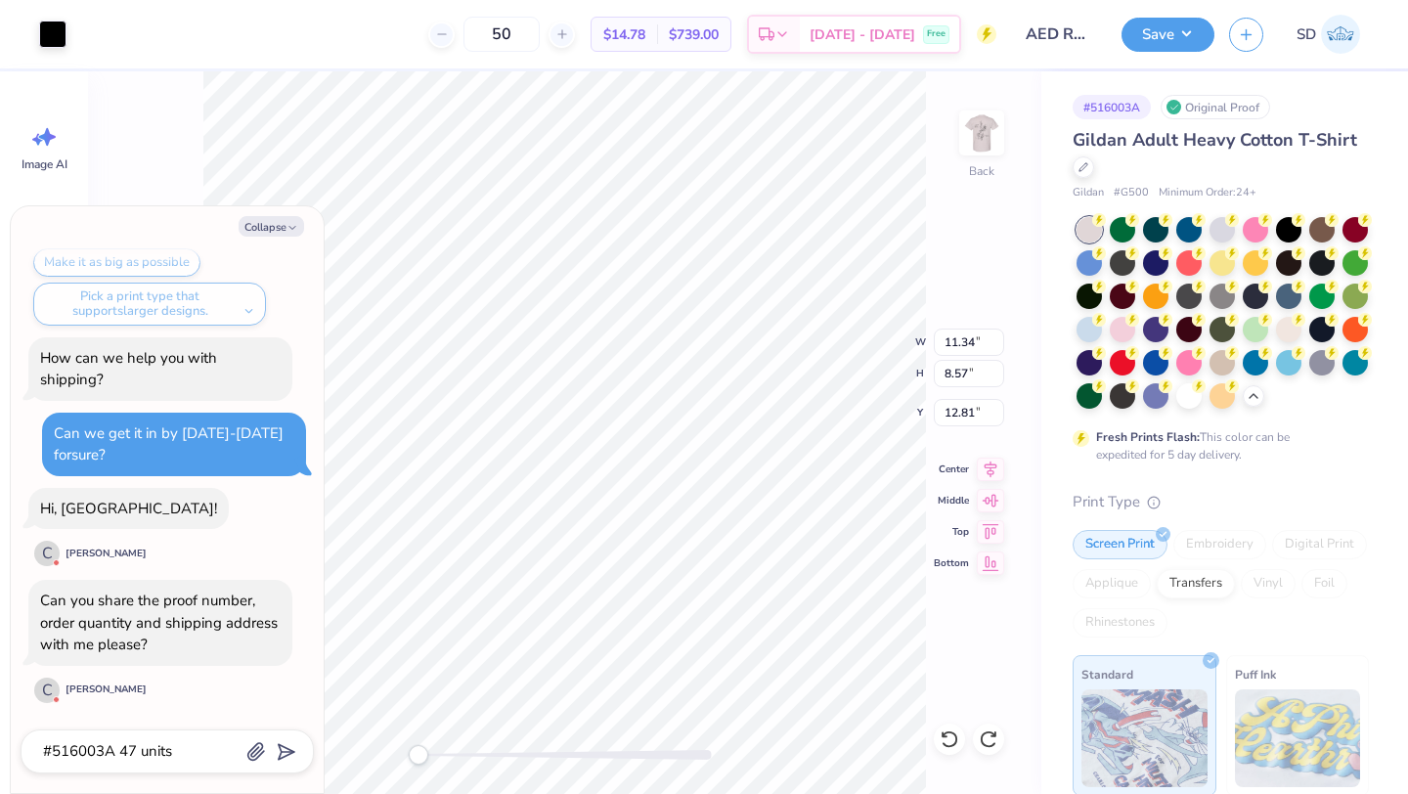
type textarea "x"
type input "14.66"
type input "10.55"
type input "10.83"
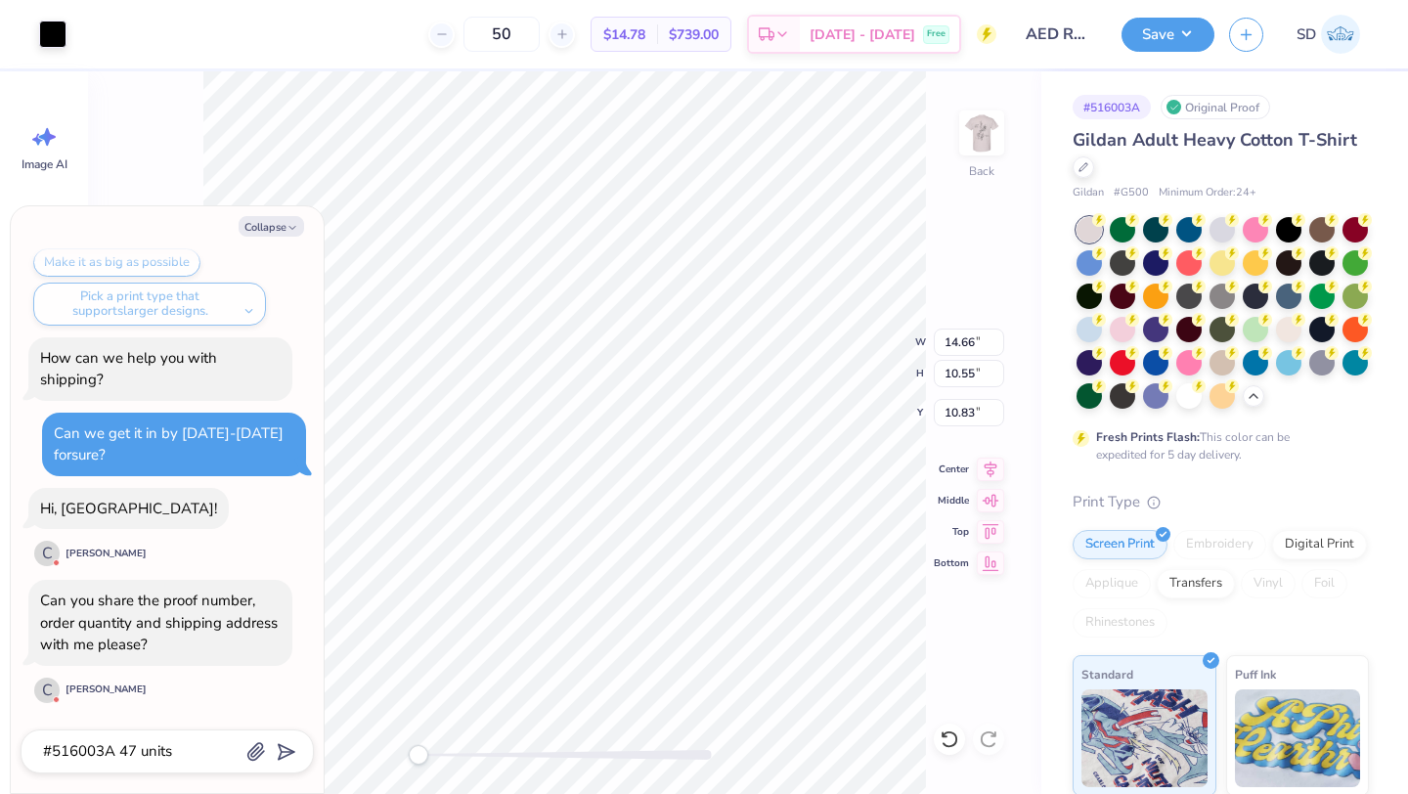
type textarea "x"
type input "13.79"
type input "9.87"
type input "11.50"
click at [941, 727] on div at bounding box center [949, 739] width 31 height 31
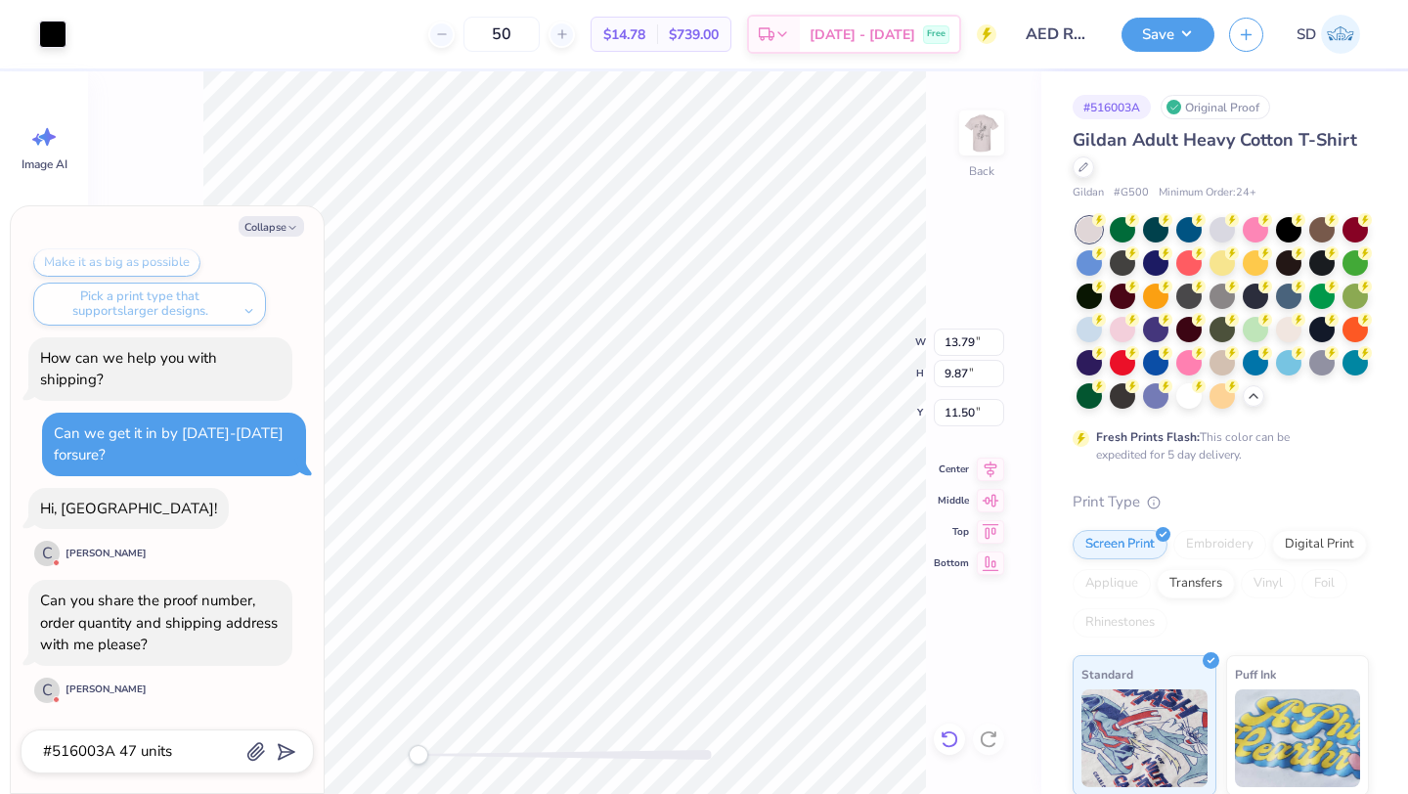
type textarea "x"
type input "14.39"
type input "10.44"
type input "10.93"
type textarea "x"
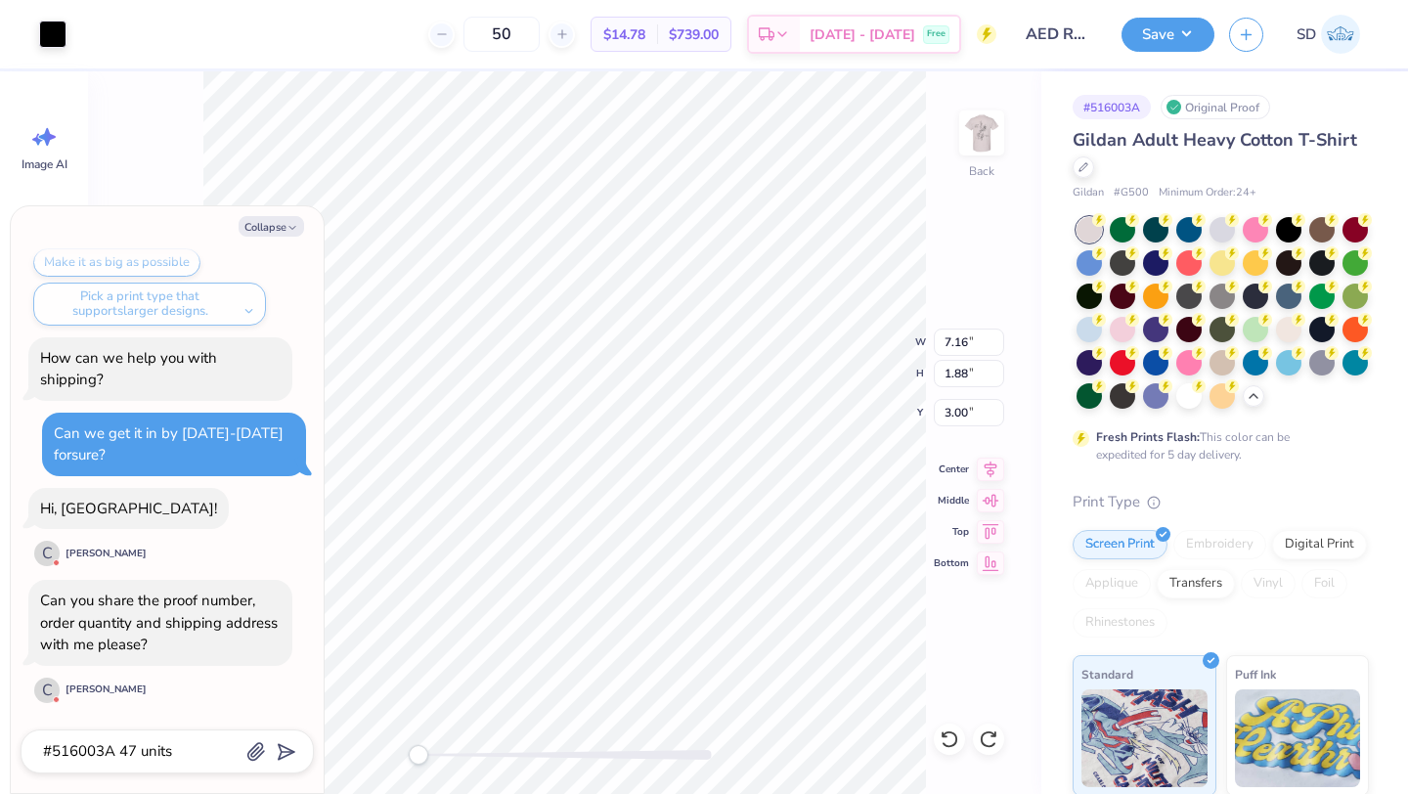
type input "7.05"
type textarea "x"
type input "6.20"
click at [167, 751] on textarea "#516003A 47 units" at bounding box center [140, 751] width 199 height 26
click at [174, 758] on textarea "#516003A 47 units" at bounding box center [140, 751] width 199 height 26
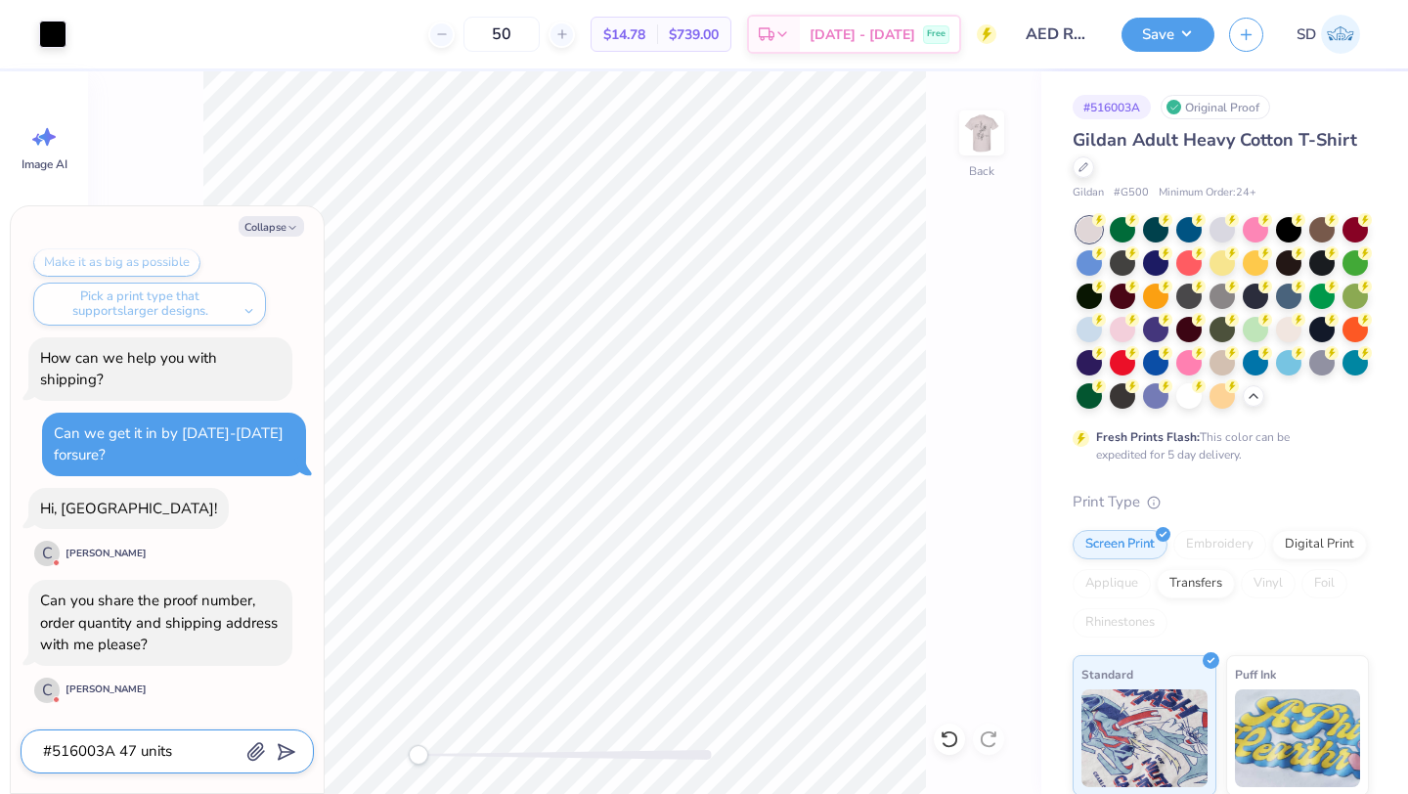
paste textarea "[STREET_ADDRESS][US_STATE]"
type textarea "x"
type textarea "#516003A 47 units [STREET_ADDRESS][US_STATE]"
click at [284, 752] on line "submit" at bounding box center [288, 752] width 13 height 13
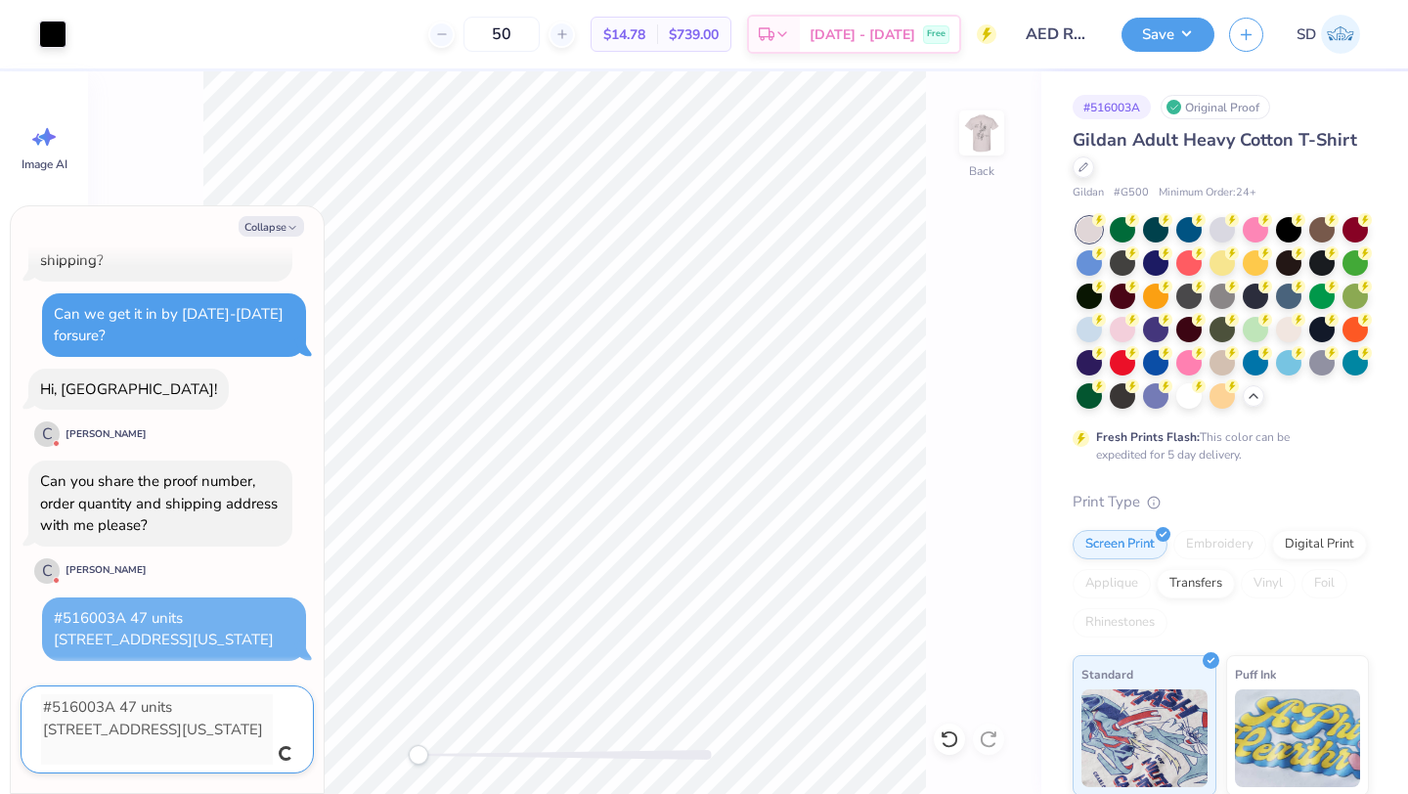
scroll to position [1185, 0]
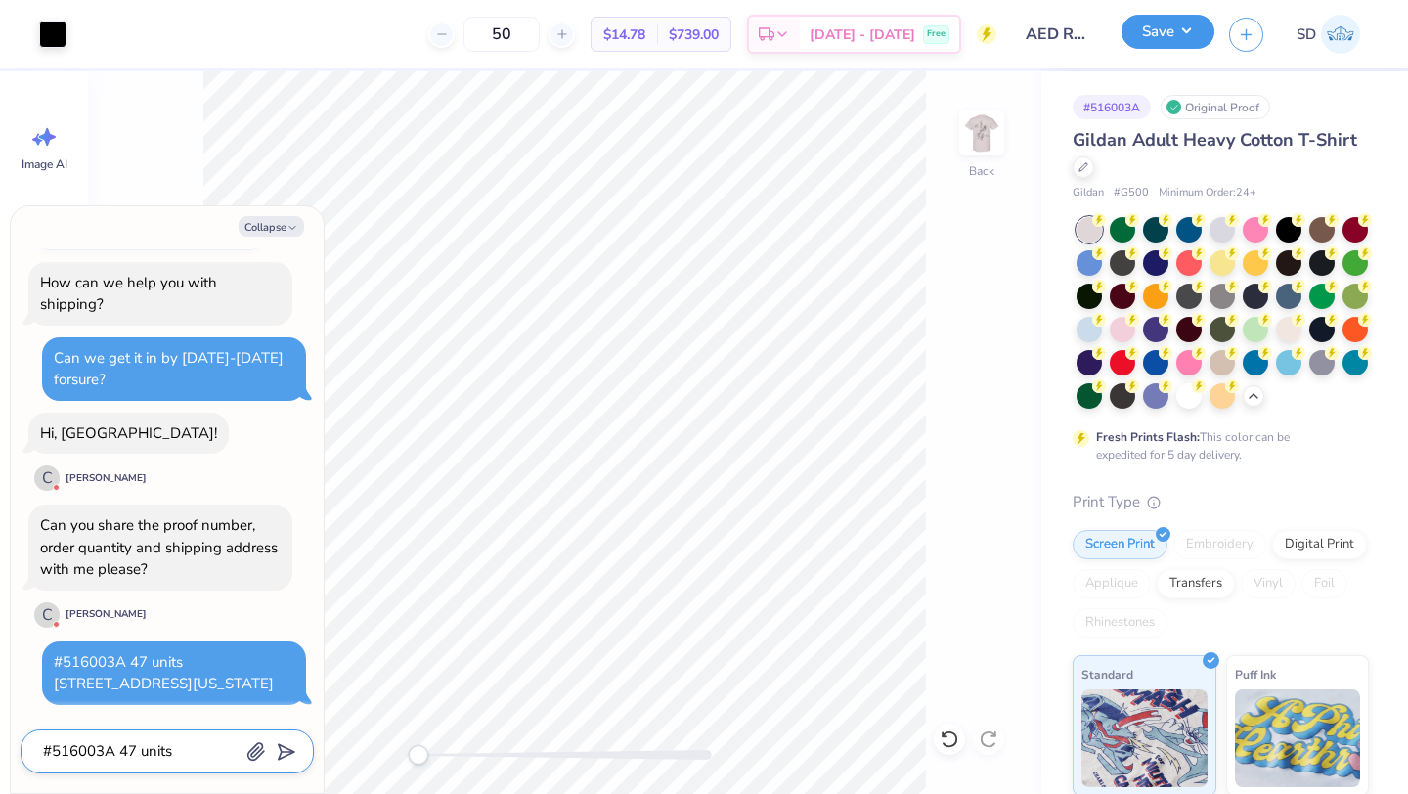
click at [1168, 26] on button "Save" at bounding box center [1168, 32] width 93 height 34
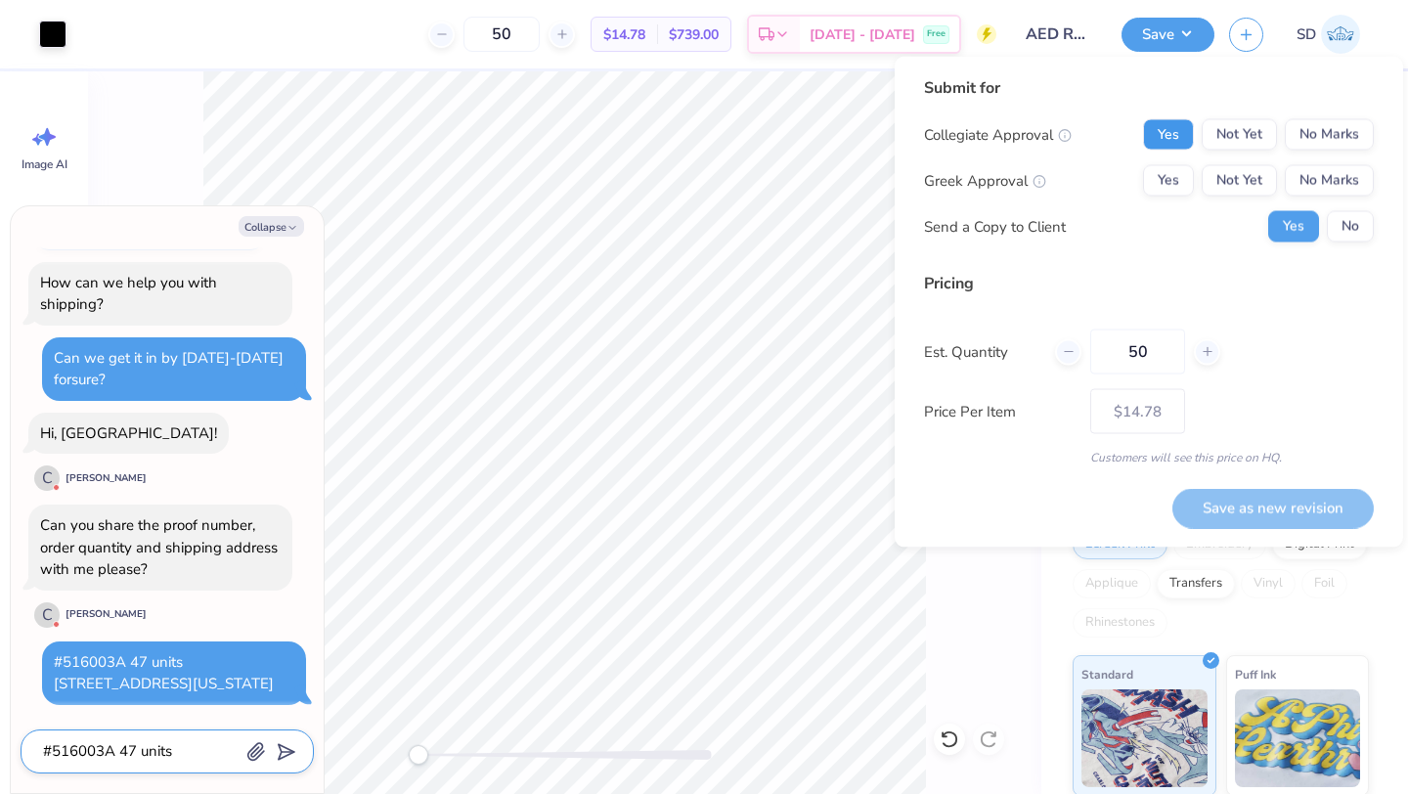
click at [1153, 134] on button "Yes" at bounding box center [1168, 134] width 51 height 31
click at [1166, 170] on button "Yes" at bounding box center [1168, 180] width 51 height 31
click at [1352, 227] on button "No" at bounding box center [1350, 226] width 47 height 31
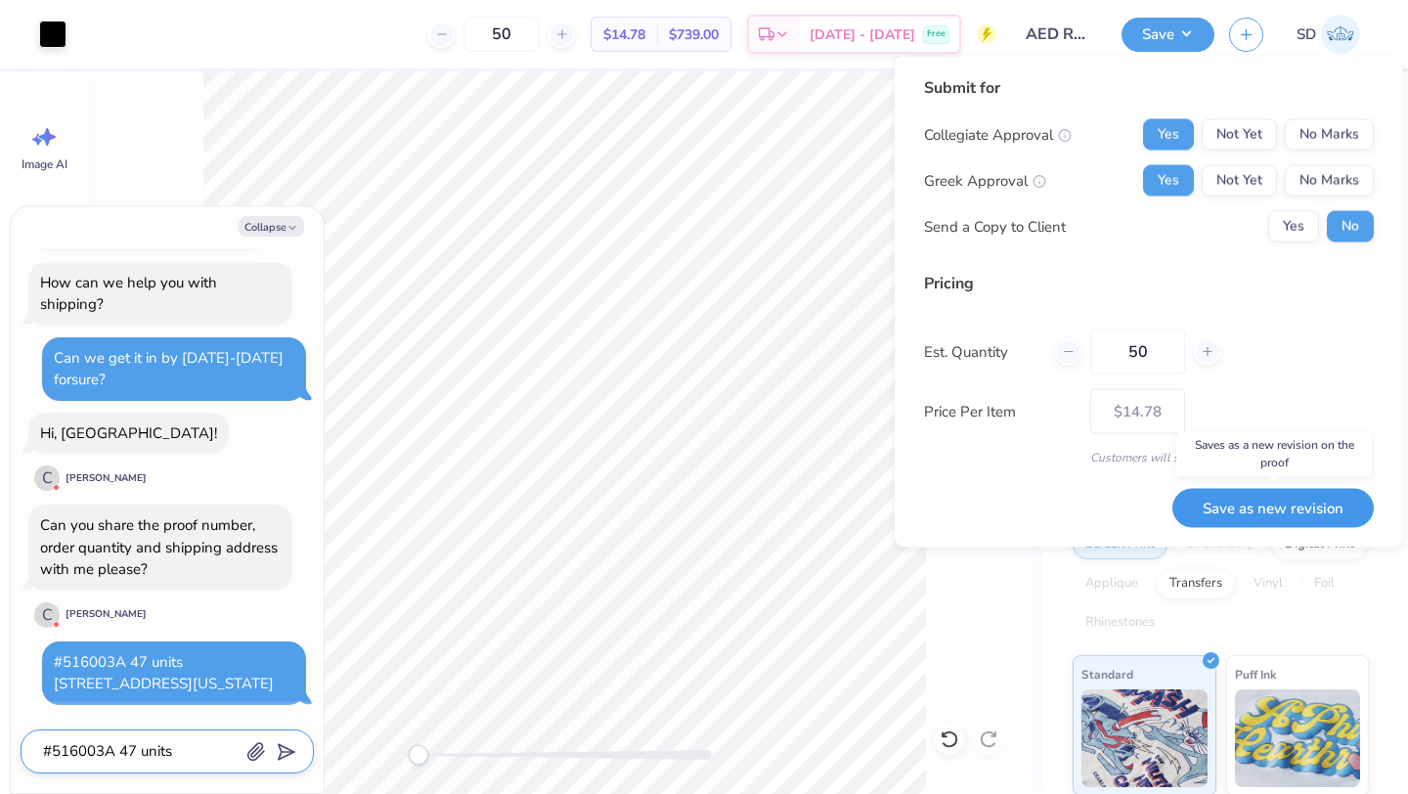
click at [1262, 499] on button "Save as new revision" at bounding box center [1273, 508] width 201 height 40
type textarea "x"
type input "– –"
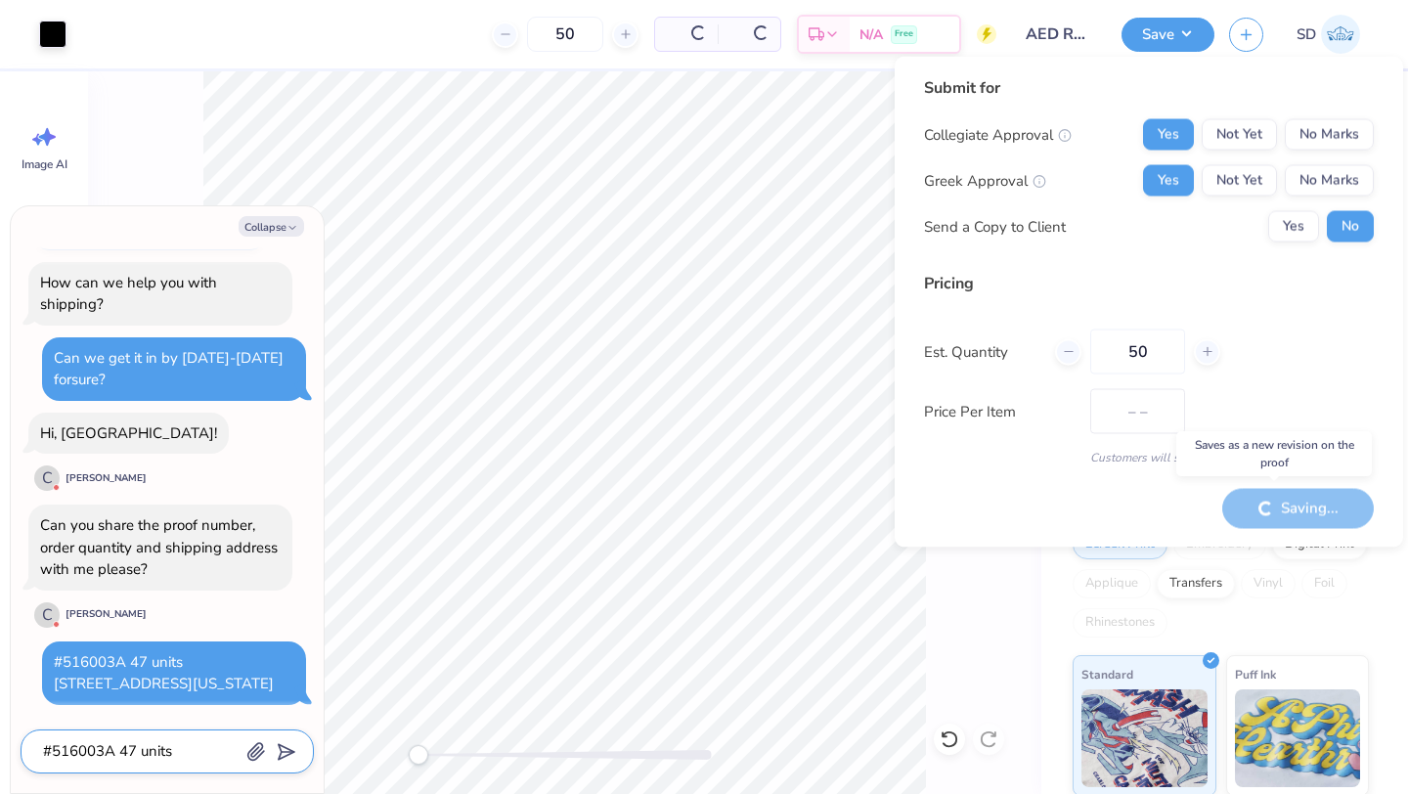
type textarea "x"
type input "$14.78"
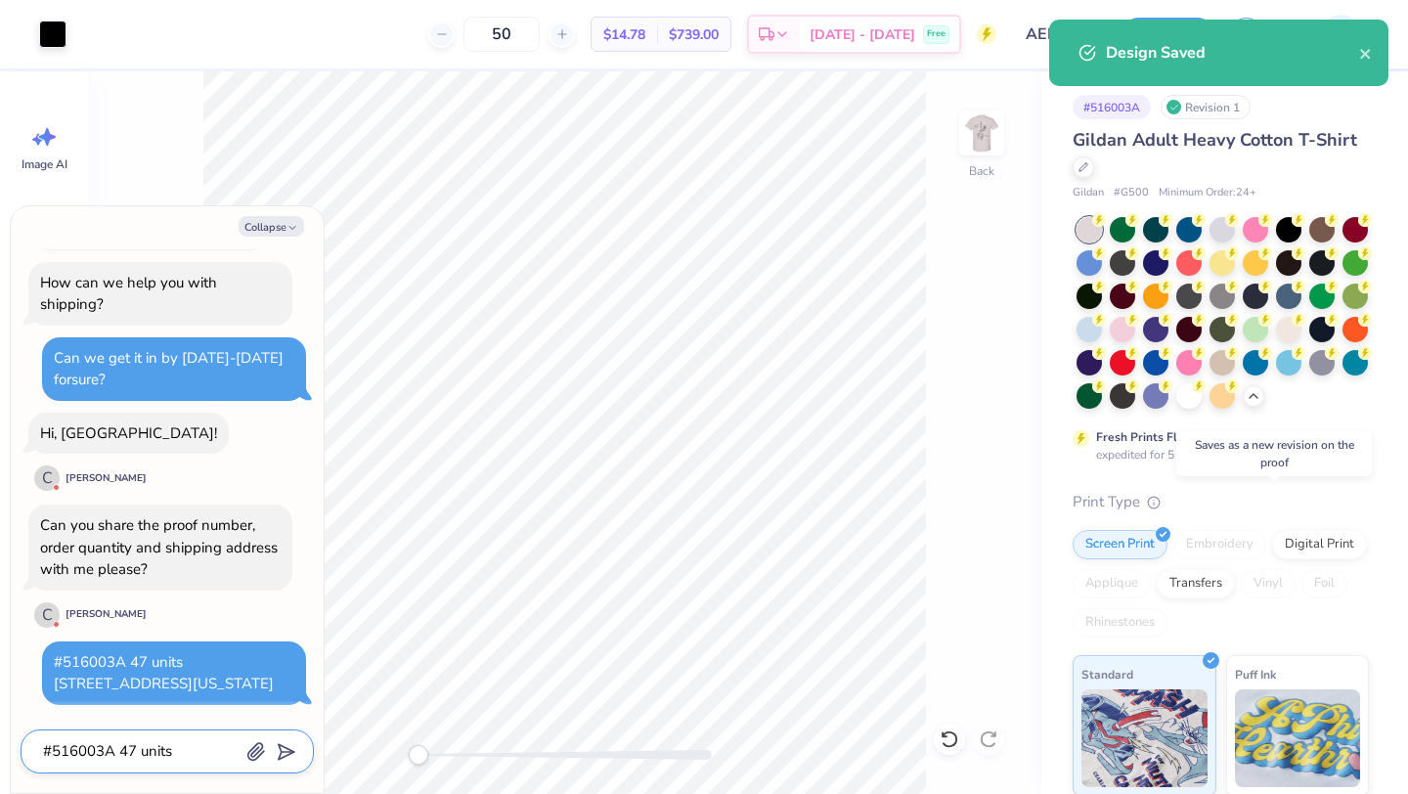
type textarea "x"
type input "– –"
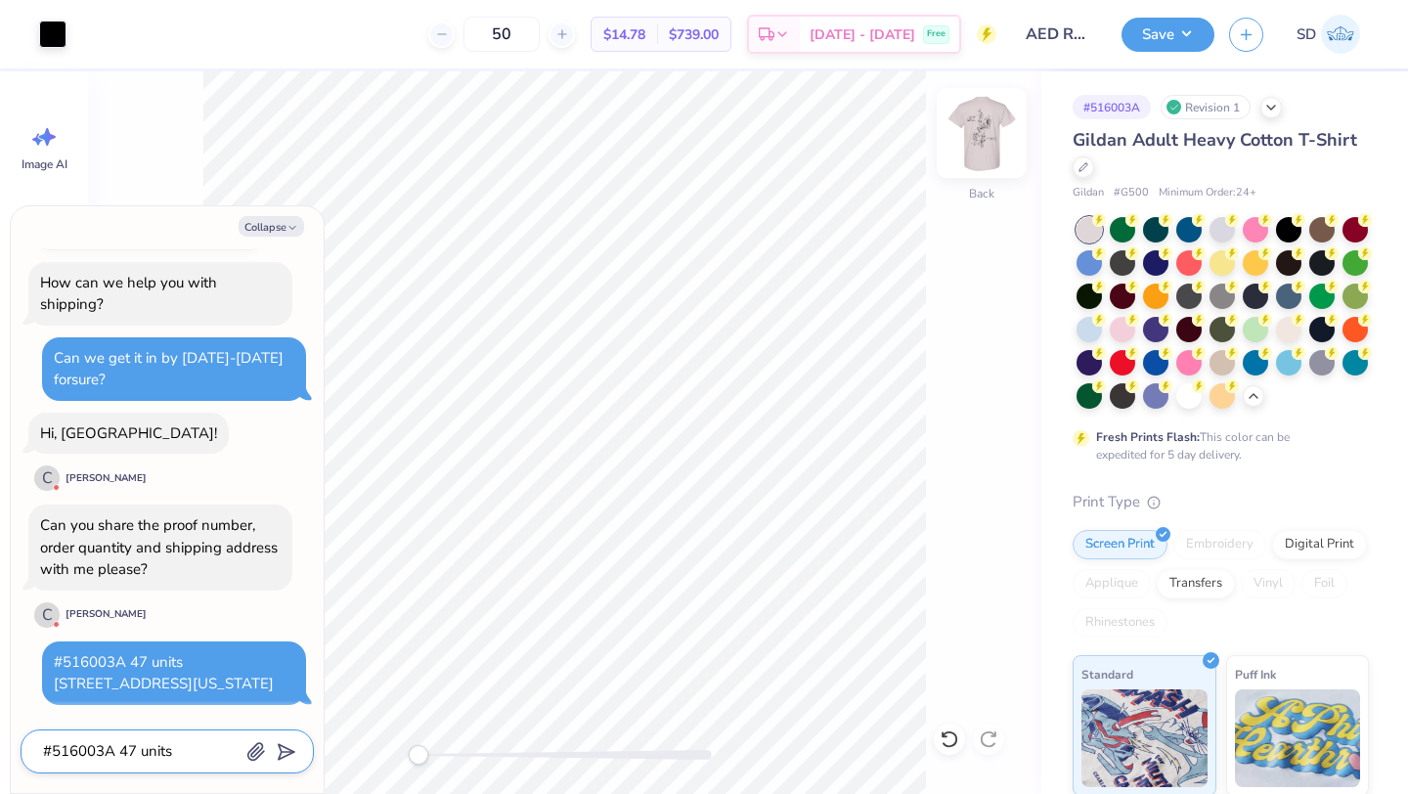
click at [974, 115] on img at bounding box center [982, 133] width 78 height 78
click at [974, 116] on img at bounding box center [981, 132] width 39 height 39
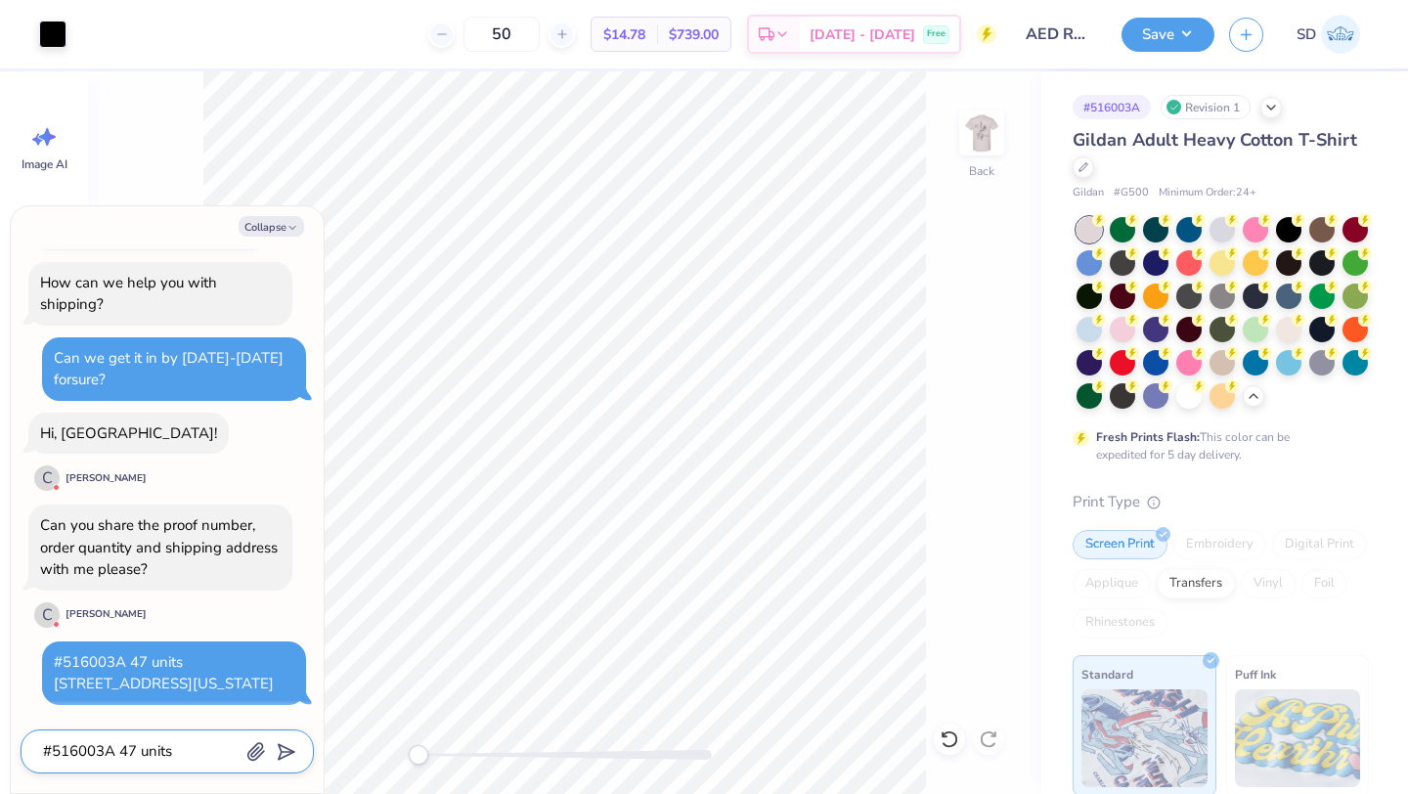
scroll to position [1437, 0]
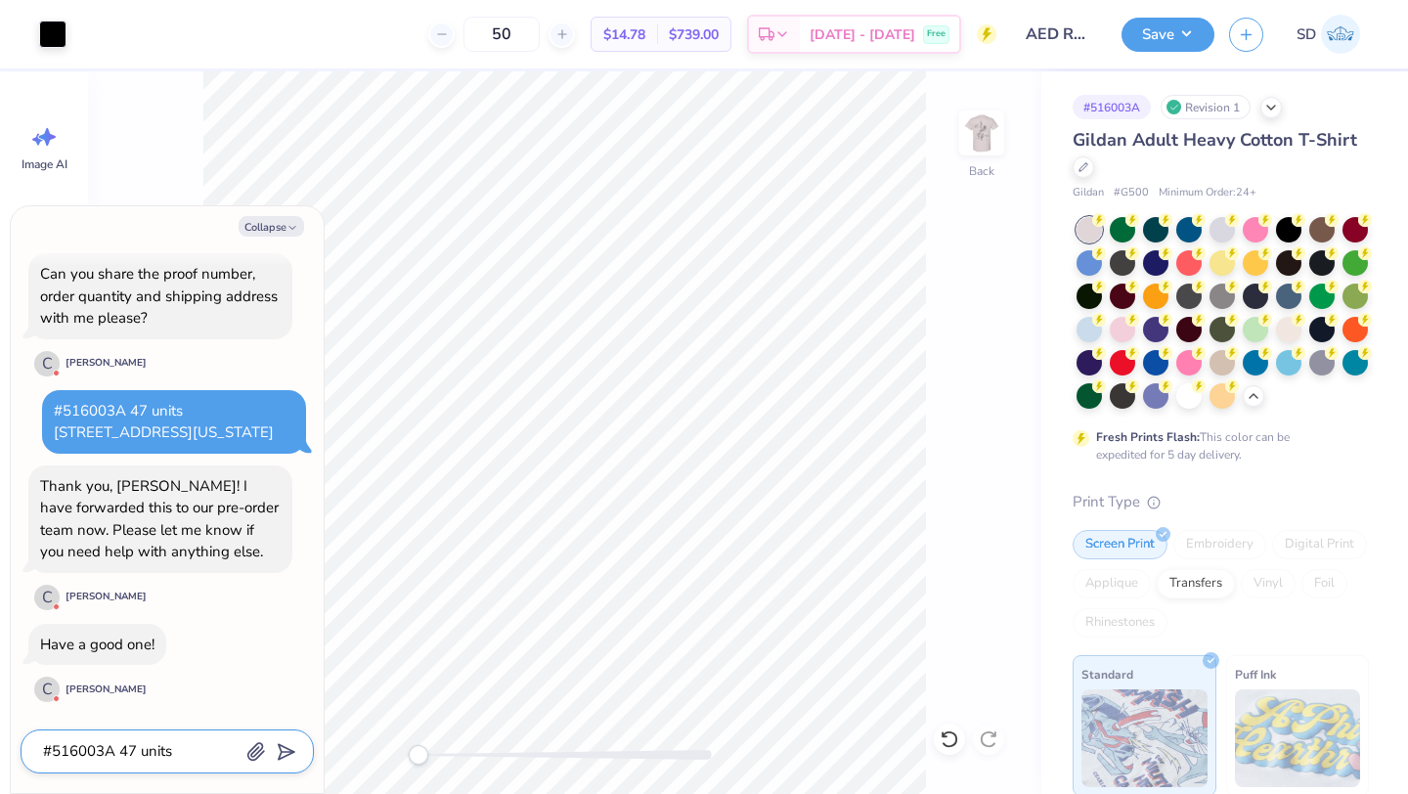
type textarea "x"
click at [113, 738] on textarea "#516003A 47 units [STREET_ADDRESS][US_STATE]" at bounding box center [140, 751] width 199 height 26
type textarea "x"
type textarea "T"
type textarea "x"
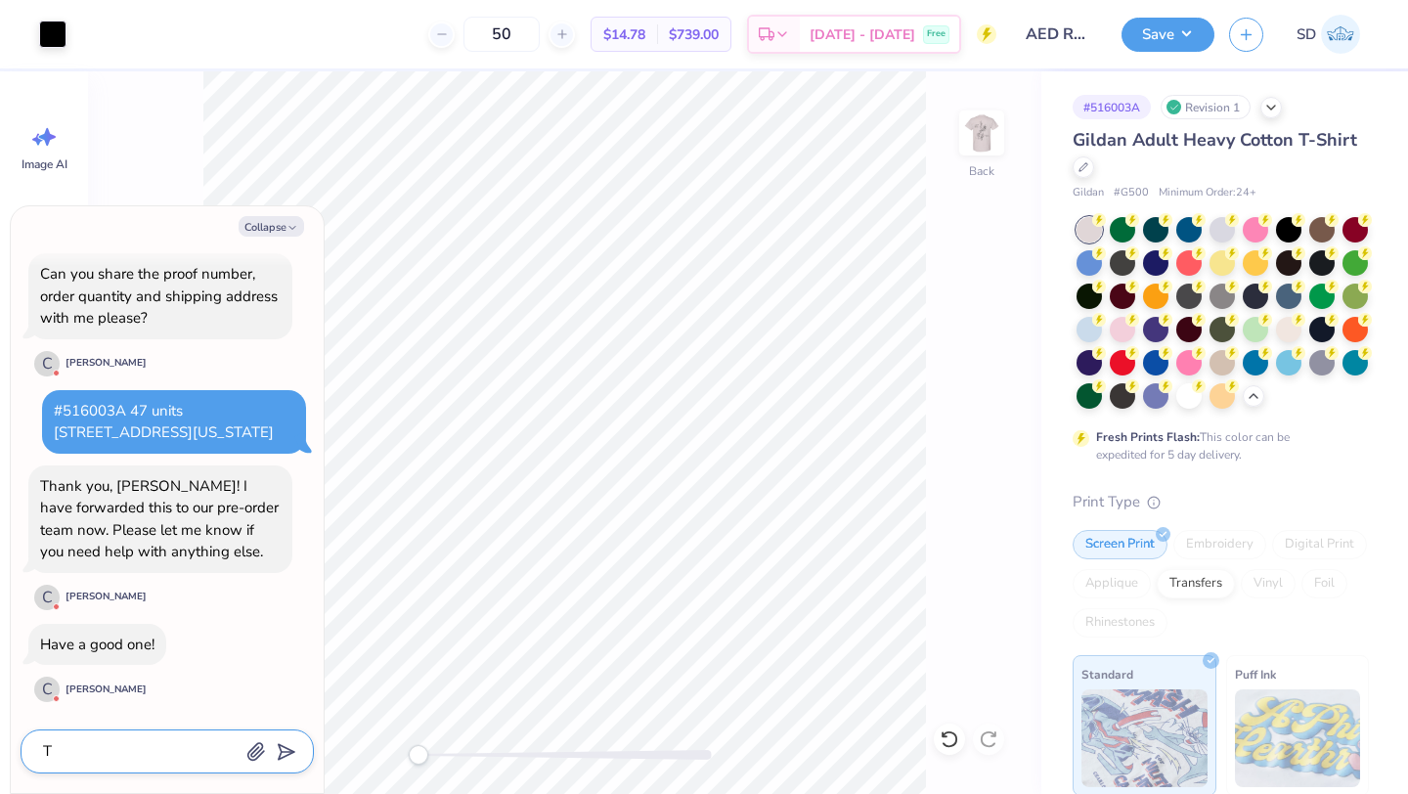
type textarea "Th"
type textarea "x"
type textarea "Tha"
type textarea "x"
type textarea "Than"
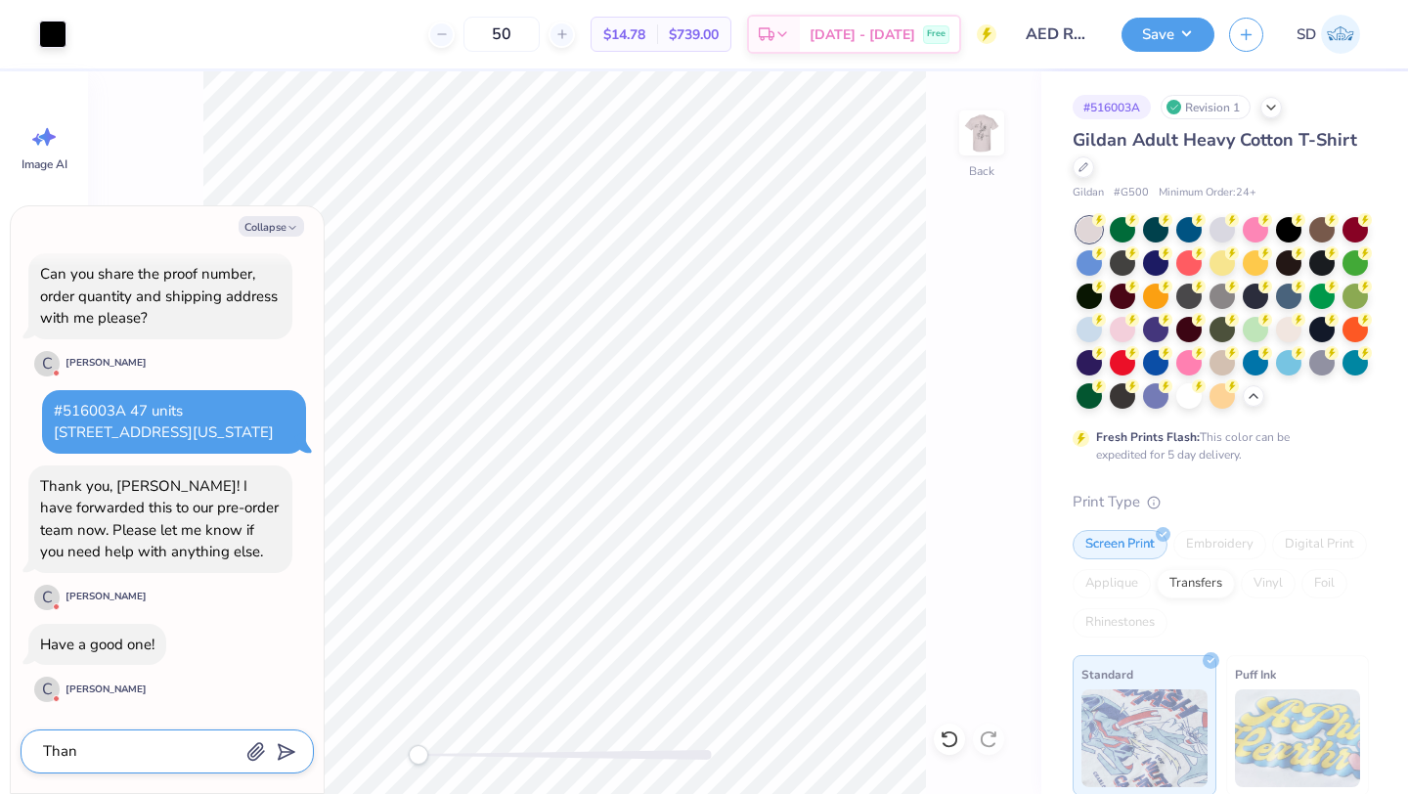
type textarea "x"
type textarea "Thank"
type textarea "x"
type textarea "Thank"
type textarea "x"
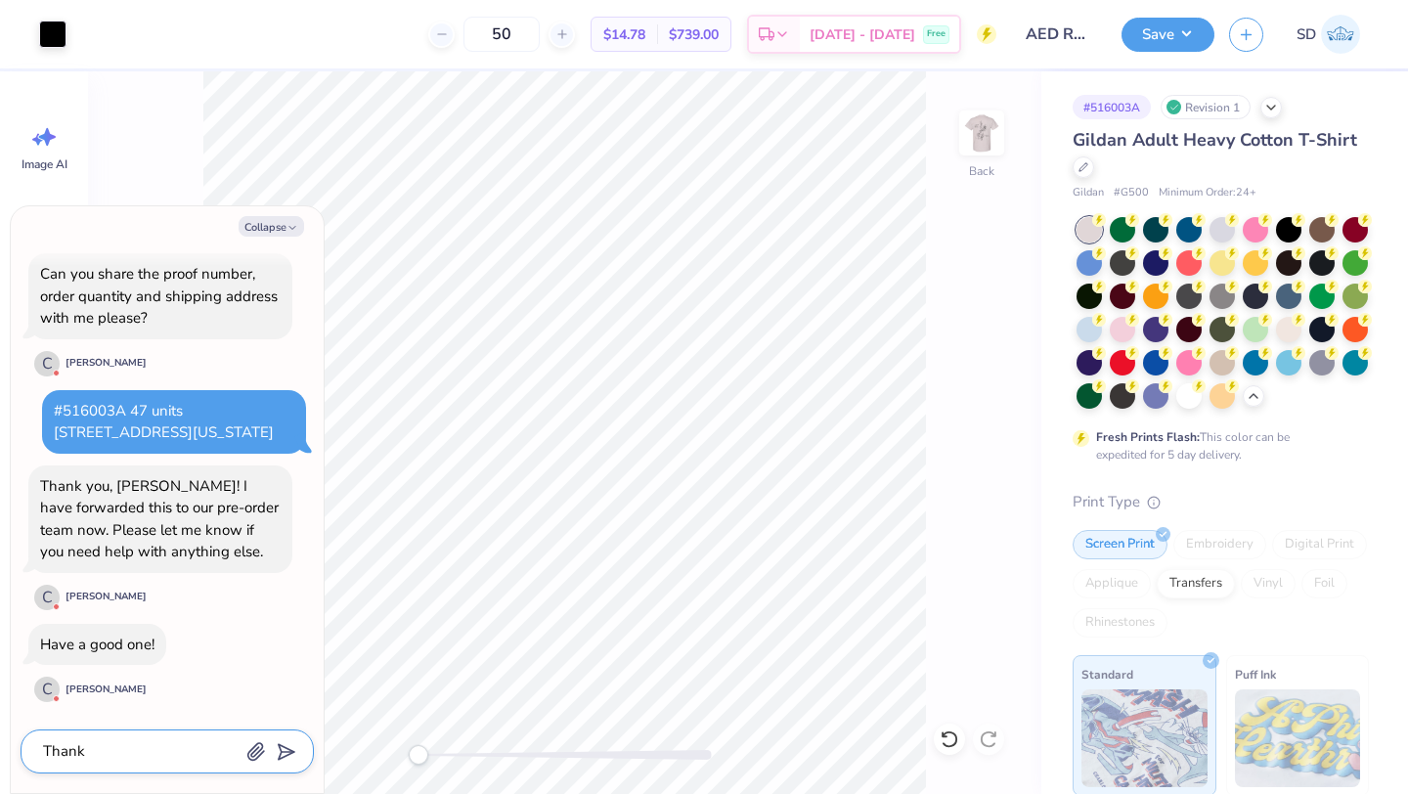
type textarea "Thank y"
type textarea "x"
type textarea "Thank yo"
type textarea "x"
type textarea "Thank you"
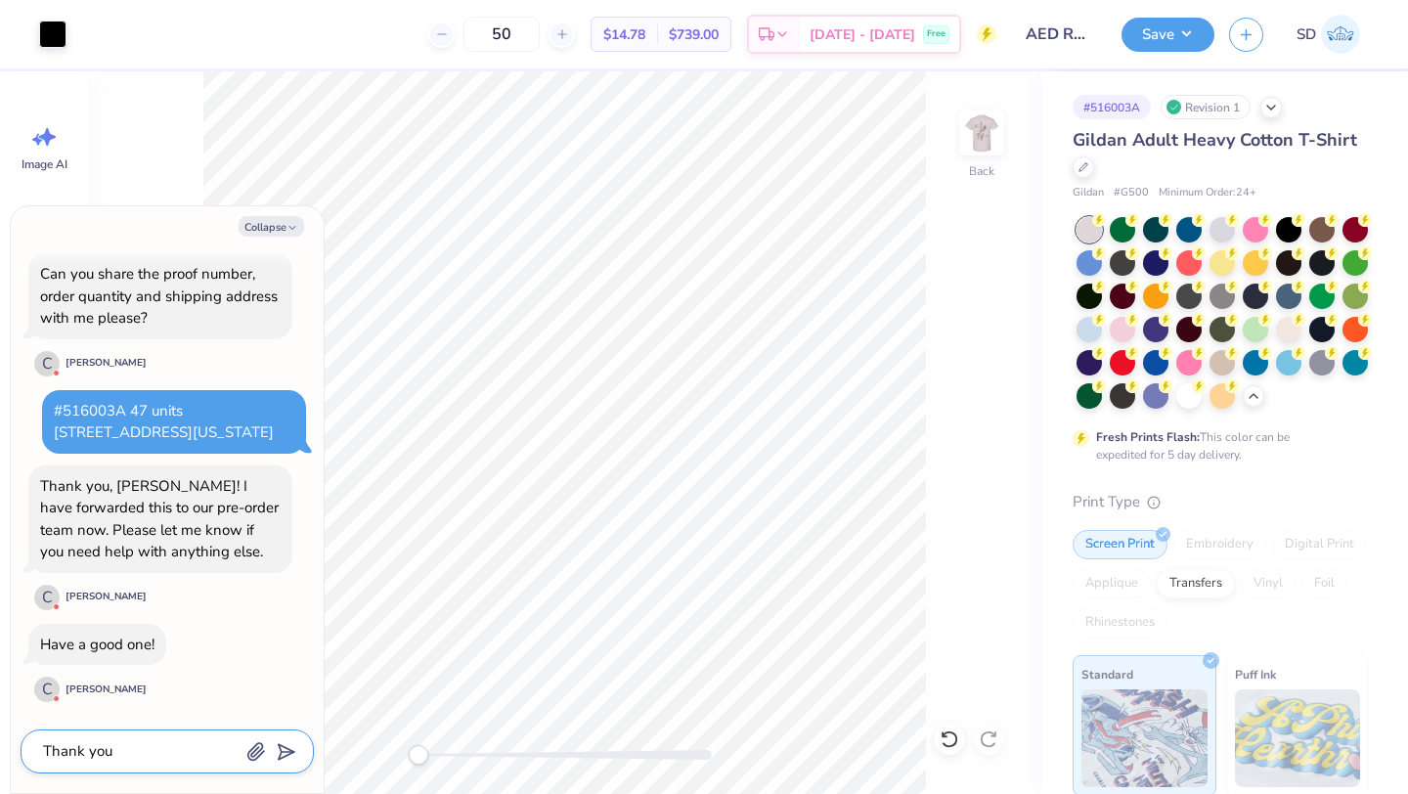
type textarea "x"
type textarea "Thank you!"
type textarea "x"
type textarea "Thank you!"
type textarea "x"
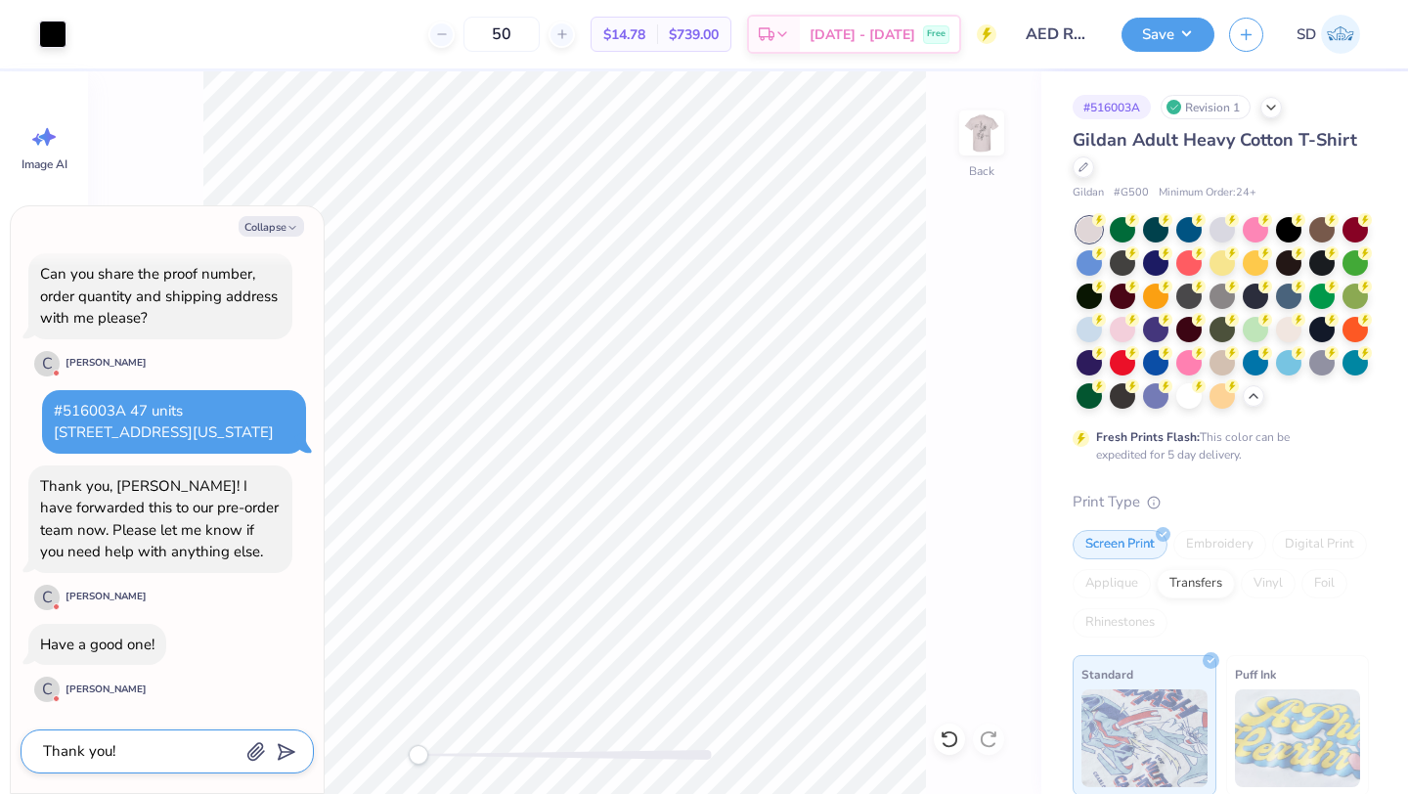
type textarea "Thank you! W"
type textarea "x"
type textarea "Thank you! Wi"
type textarea "x"
type textarea "Thank you! Wil"
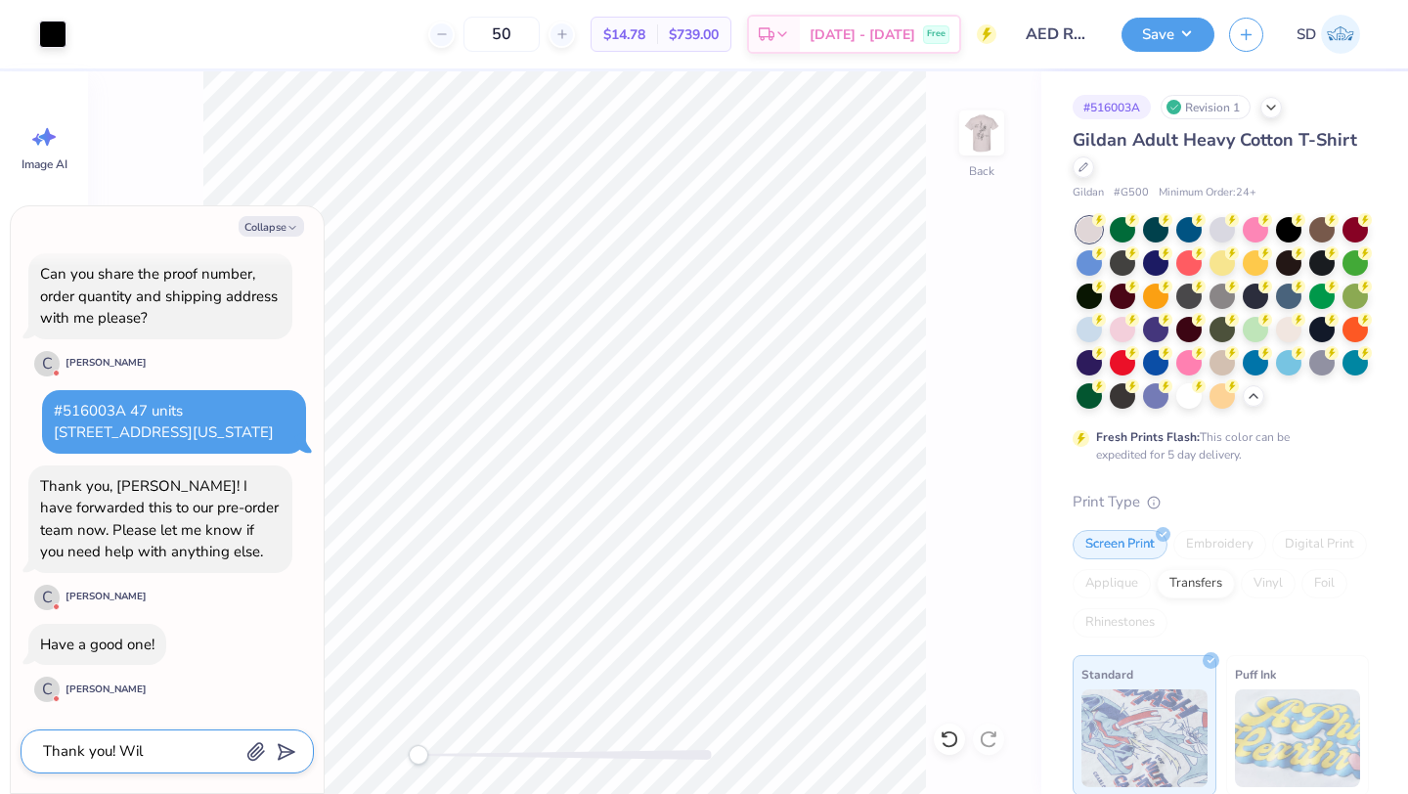
type textarea "x"
type textarea "Thank you! Will"
type textarea "x"
type textarea "Thank you! Will"
type textarea "x"
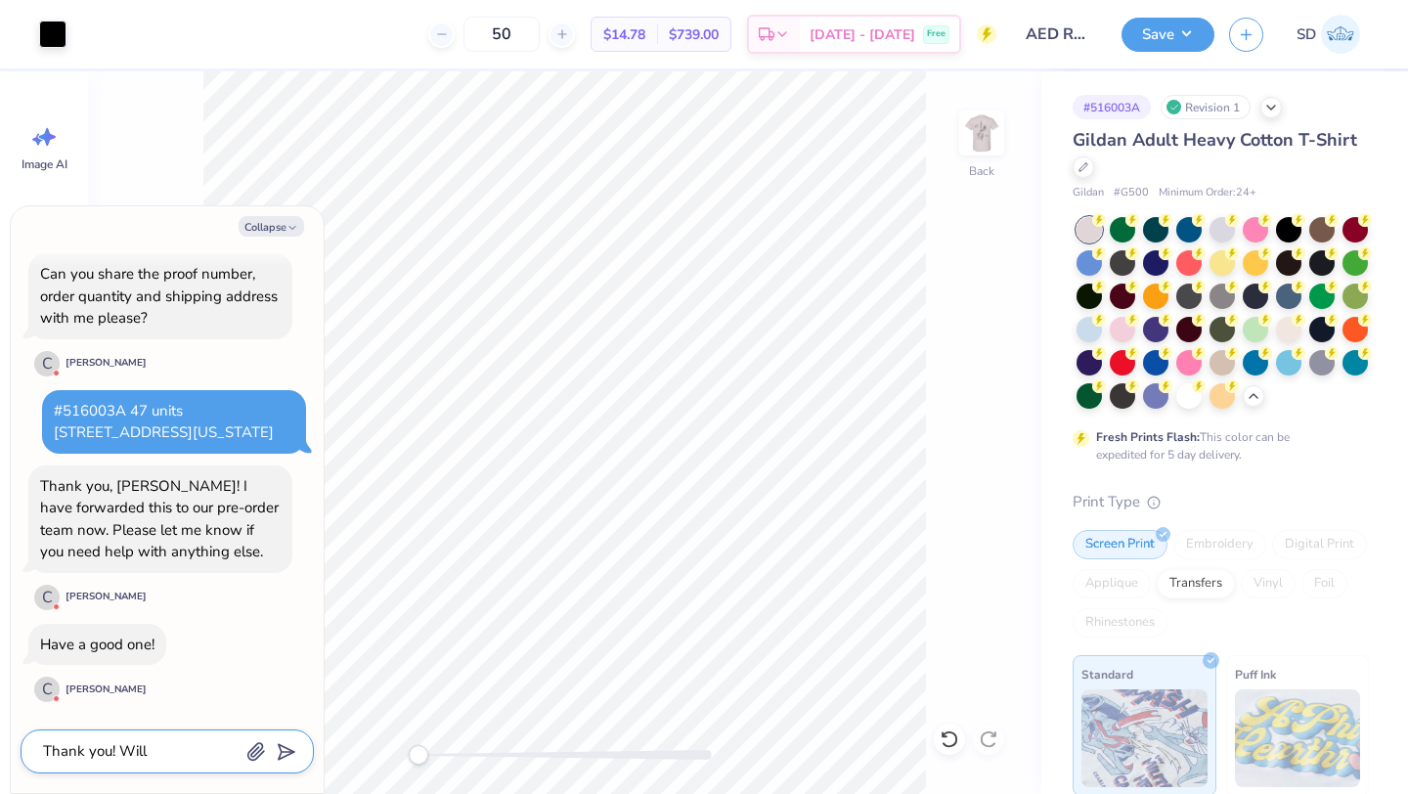
type textarea "Thank you! Will t"
type textarea "x"
type textarea "Thank you! Will th"
type textarea "x"
type textarea "Thank you! Will the"
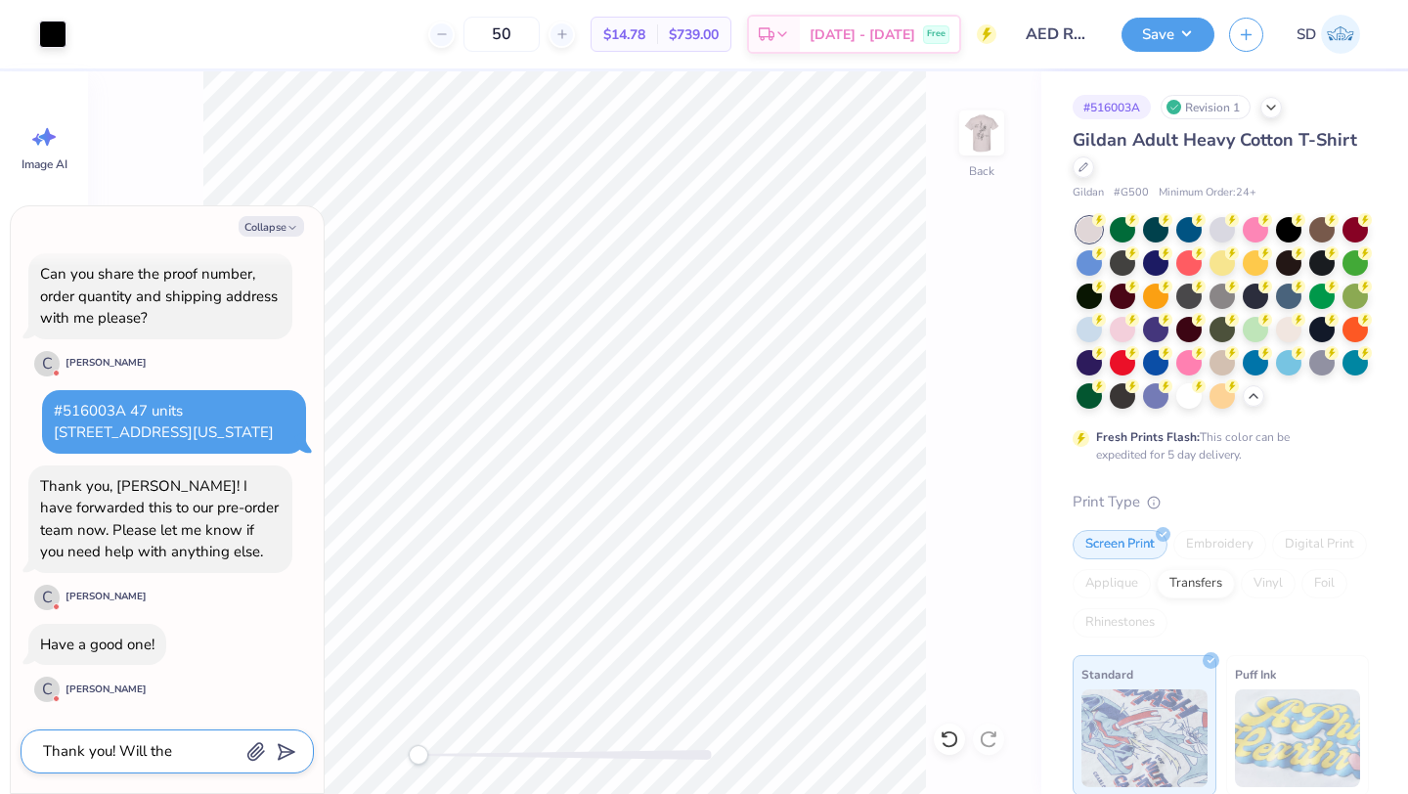
type textarea "x"
type textarea "Thank you! Will they"
type textarea "x"
type textarea "Thank you! Will they"
type textarea "x"
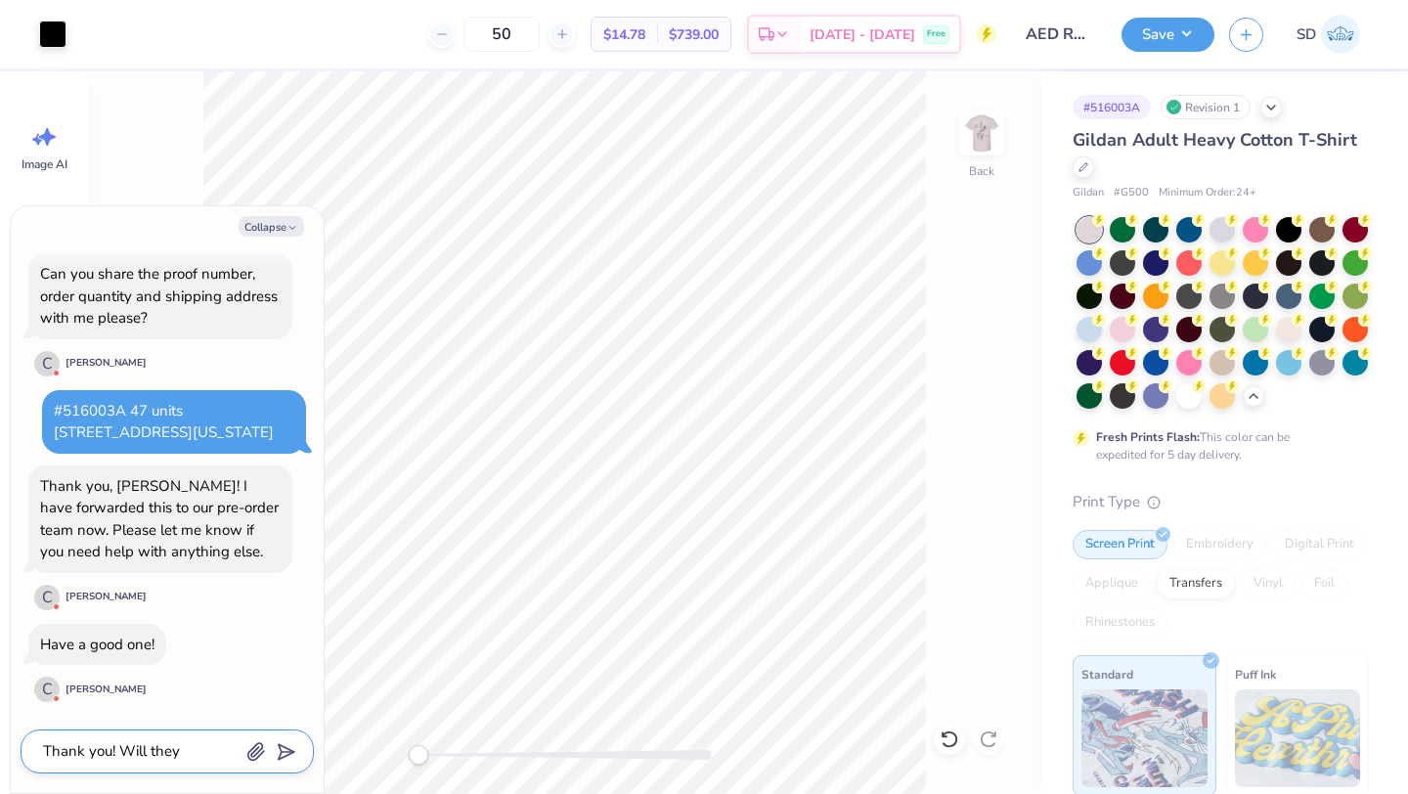
type textarea "Thank you! Will they g"
type textarea "x"
type textarea "Thank you! Will they ge"
type textarea "x"
type textarea "Thank you! Will they get"
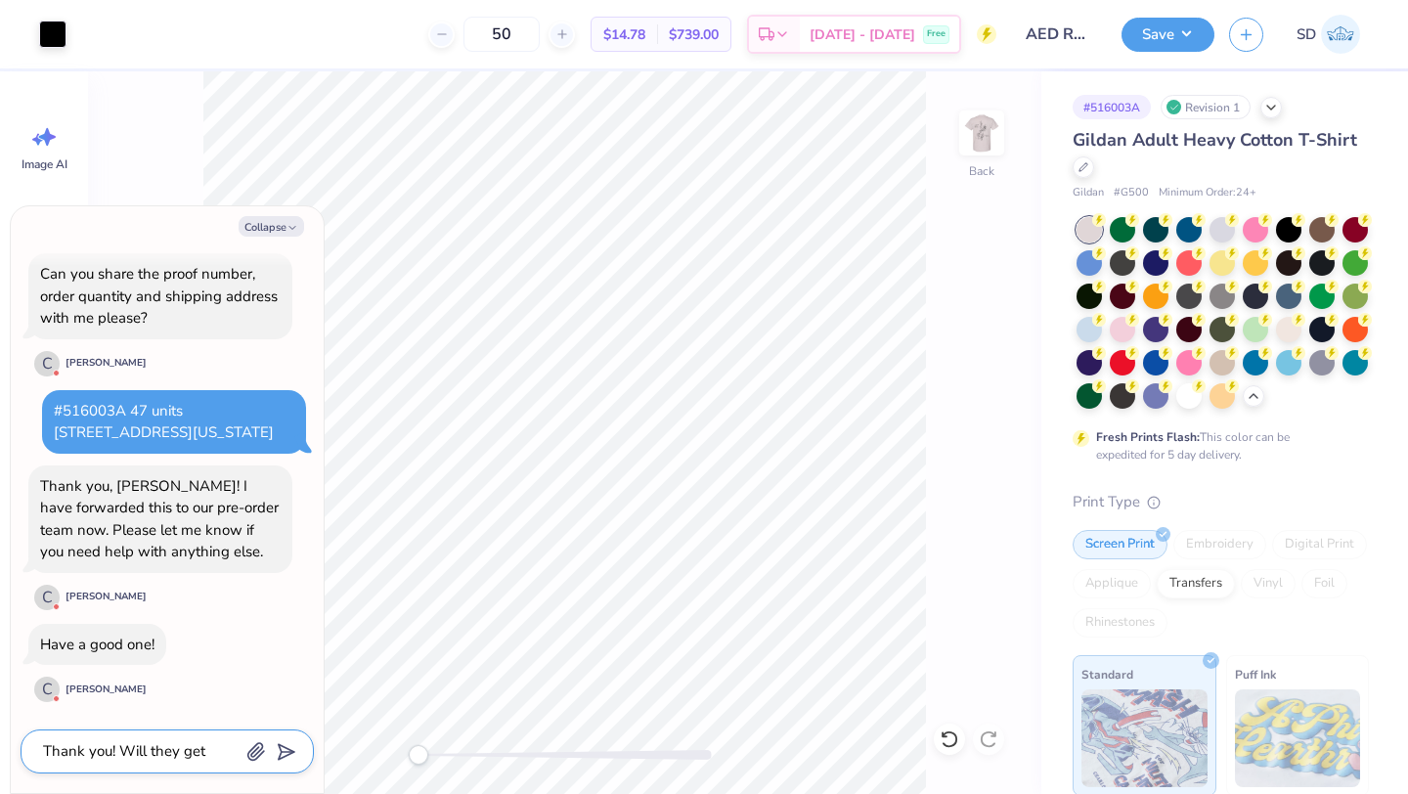
type textarea "x"
type textarea "Thank you! Will they get"
type textarea "x"
type textarea "Thank you! Will they get b"
type textarea "x"
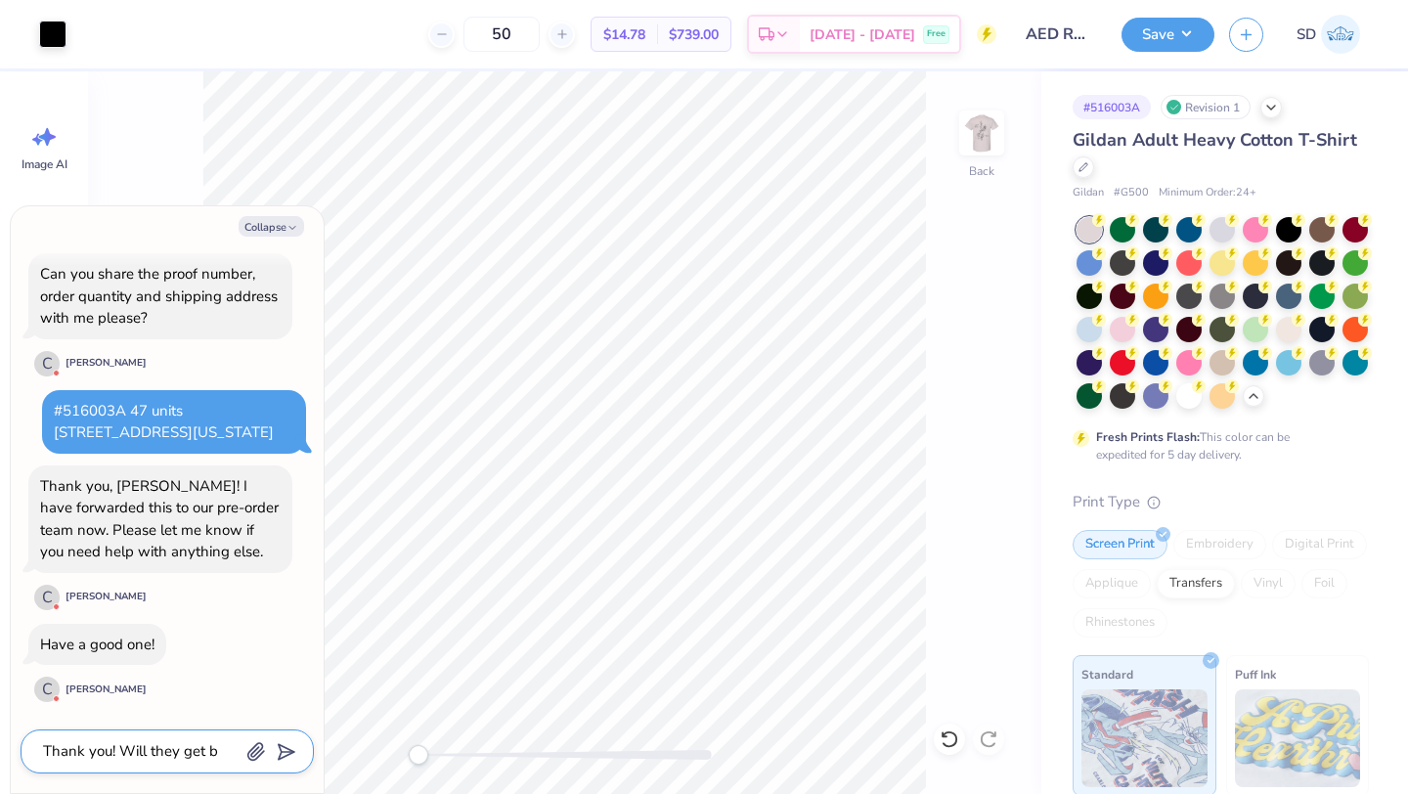
type textarea "Thank you! Will they get ba"
type textarea "x"
type textarea "Thank you! Will they get bac"
type textarea "x"
type textarea "Thank you! Will they get back"
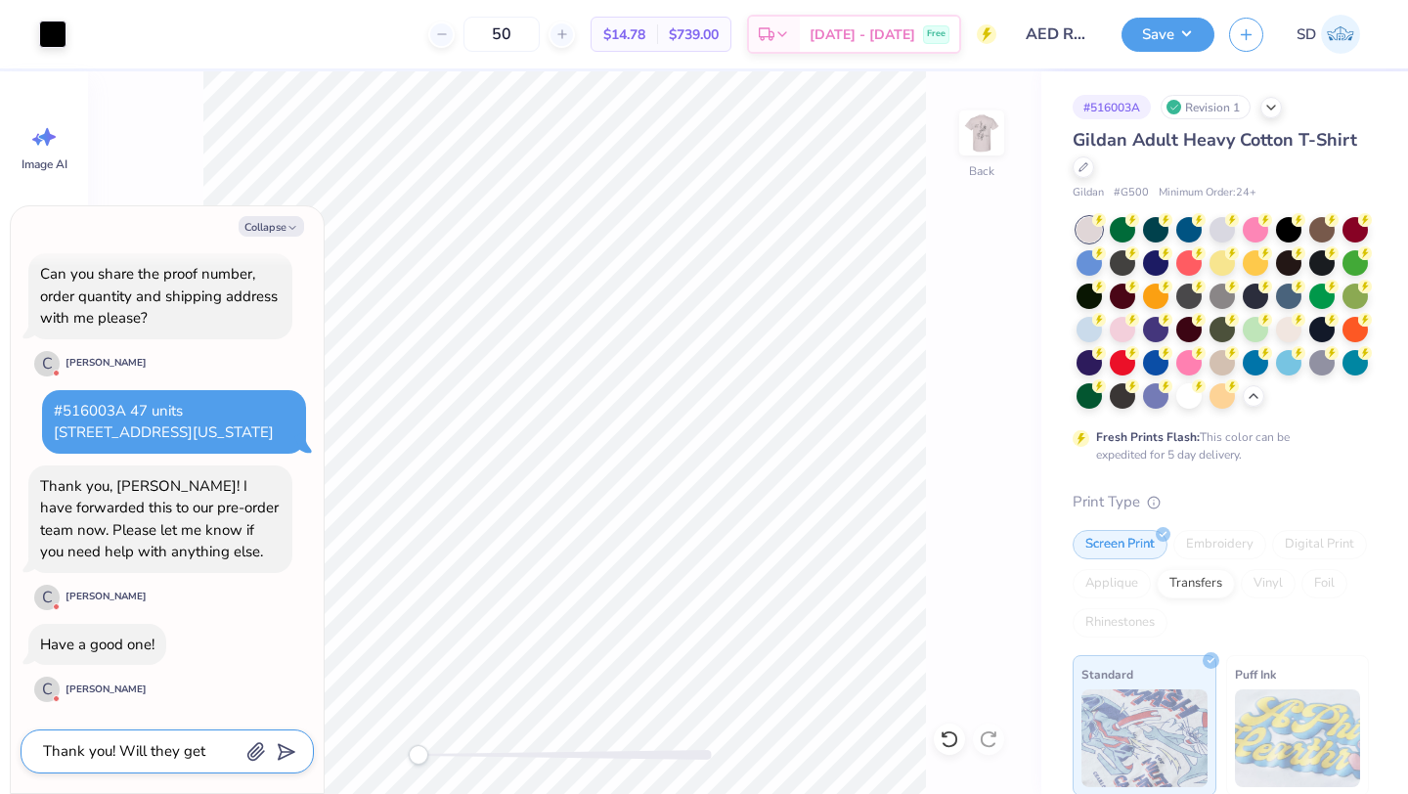
type textarea "x"
type textarea "Thank you! Will they get back"
type textarea "x"
type textarea "Thank you! Will they get back t"
type textarea "x"
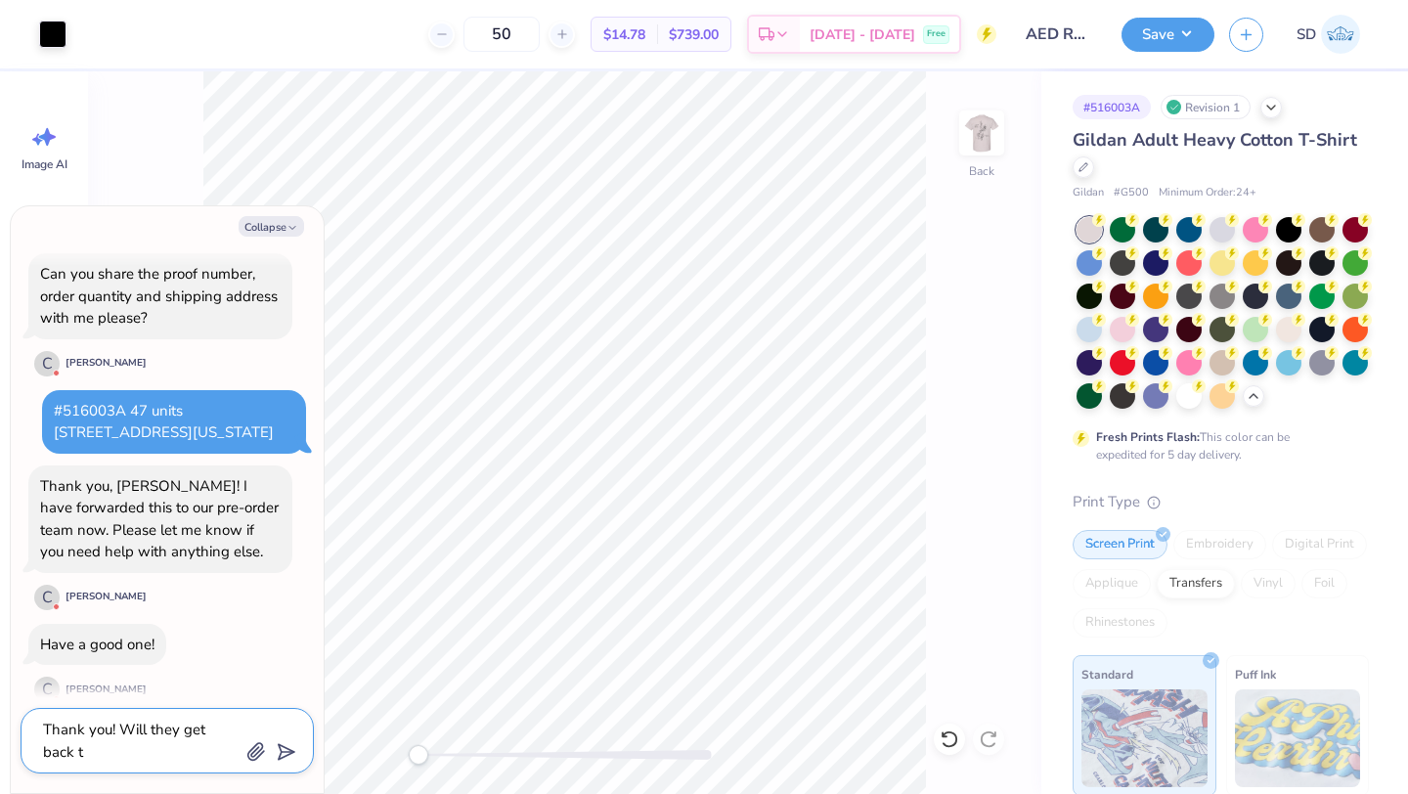
type textarea "Thank you! Will they get back to"
type textarea "x"
type textarea "Thank you! Will they get back to"
type textarea "x"
type textarea "Thank you! Will they get back to m"
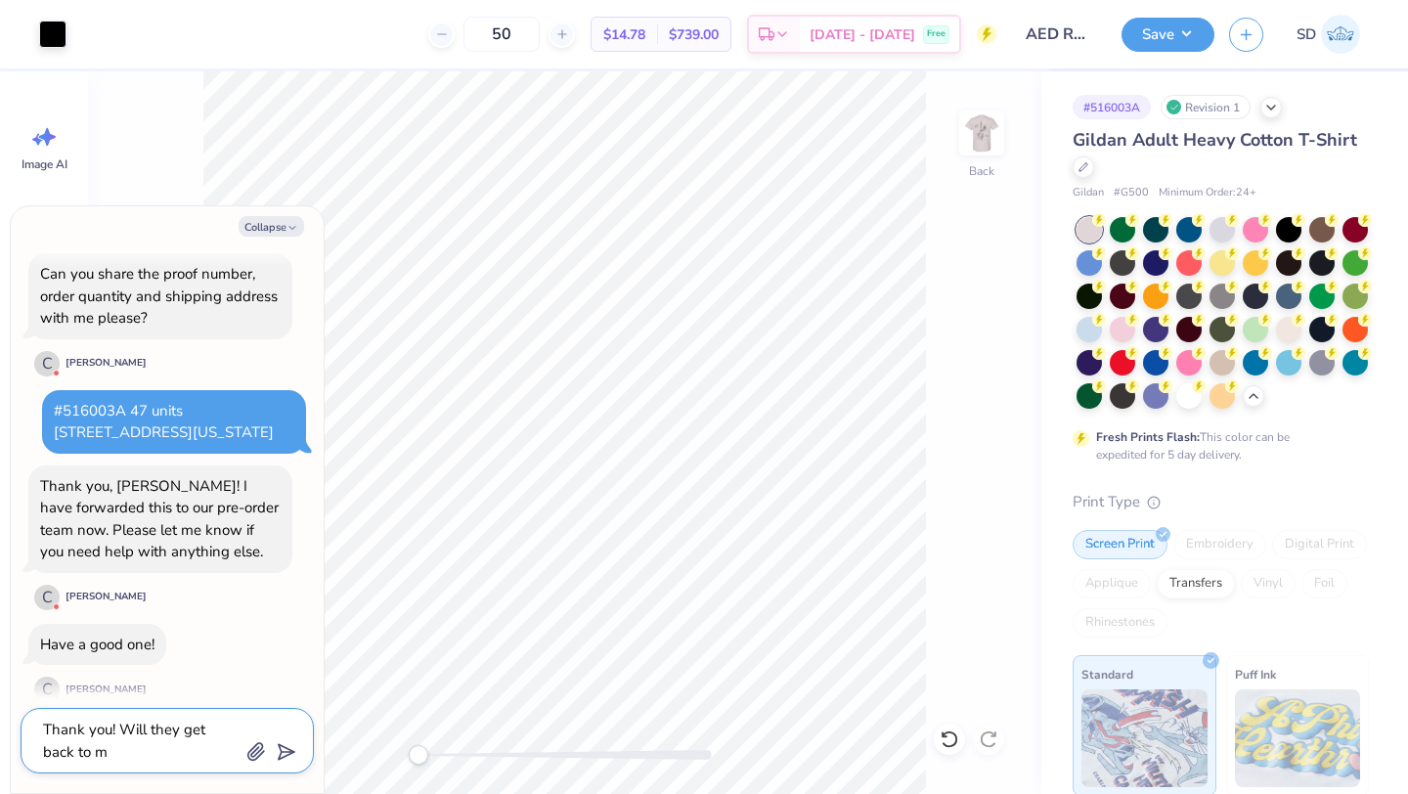
type textarea "x"
type textarea "Thank you! Will they get back to me"
type textarea "x"
type textarea "Thank you! Will they get back to me"
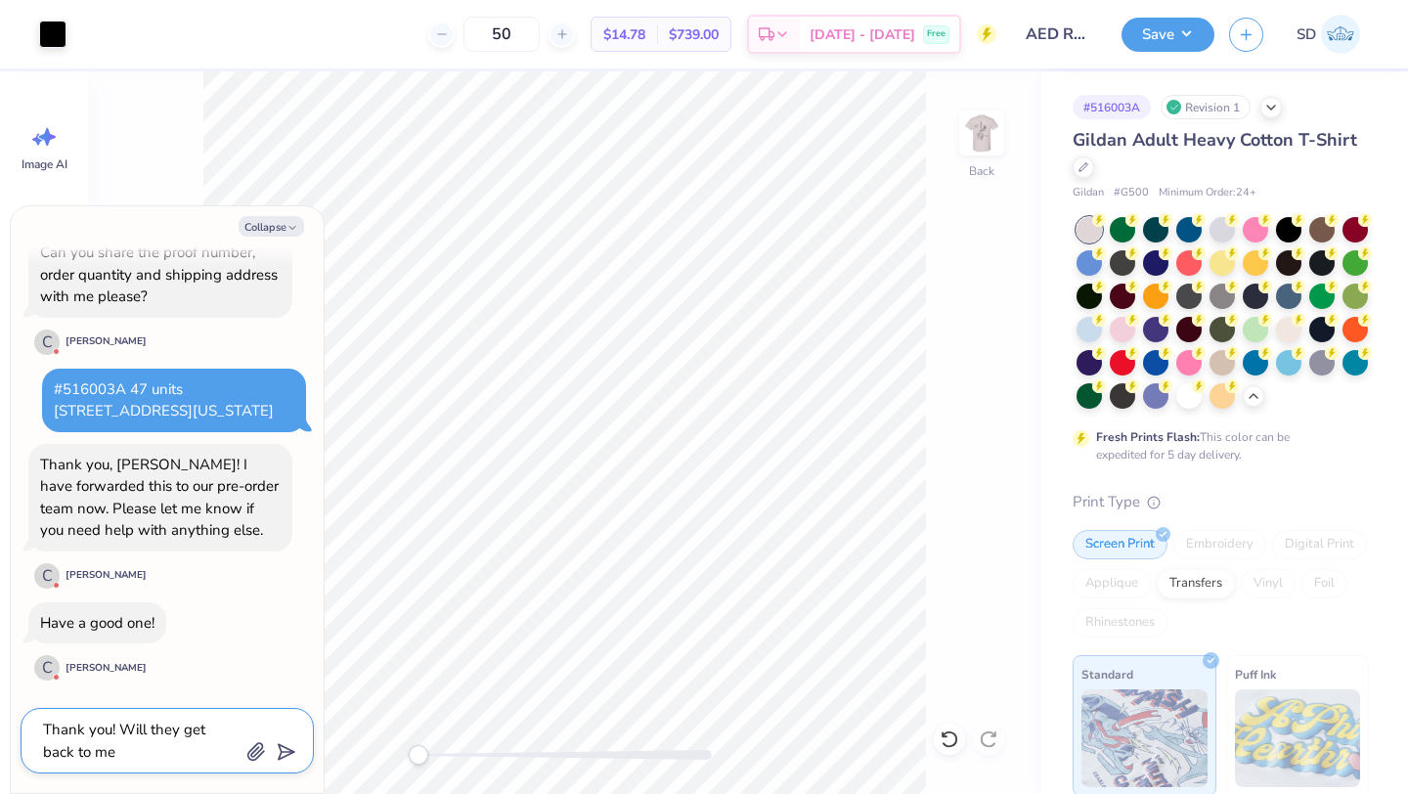
type textarea "x"
type textarea "Thank you! Will they get back to me b"
type textarea "x"
type textarea "Thank you! Will they get back to me by"
type textarea "x"
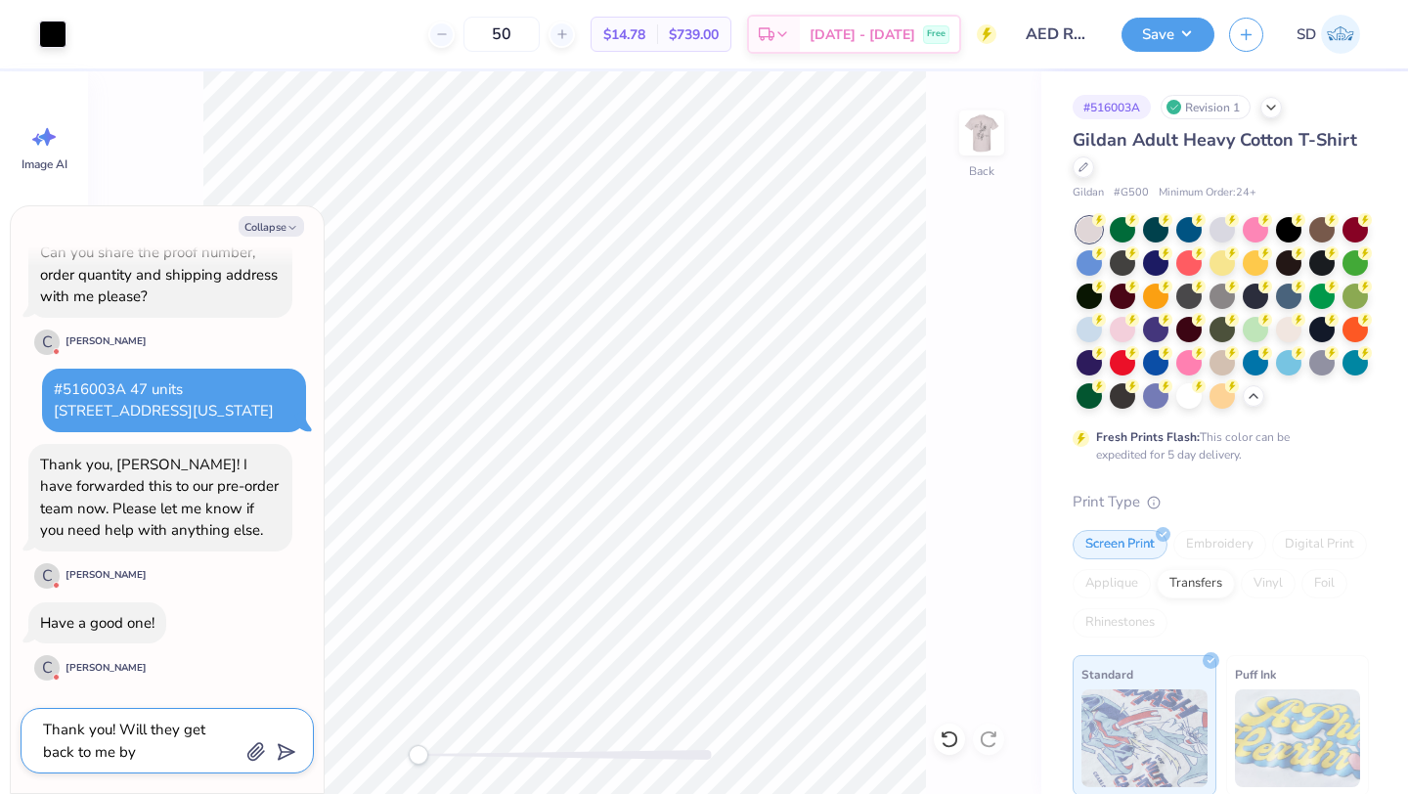
type textarea "Thank you! Will they get back to me by"
type textarea "x"
type textarea "Thank you! Will they get back to me by e"
type textarea "x"
type textarea "Thank you! Will they get back to me by em"
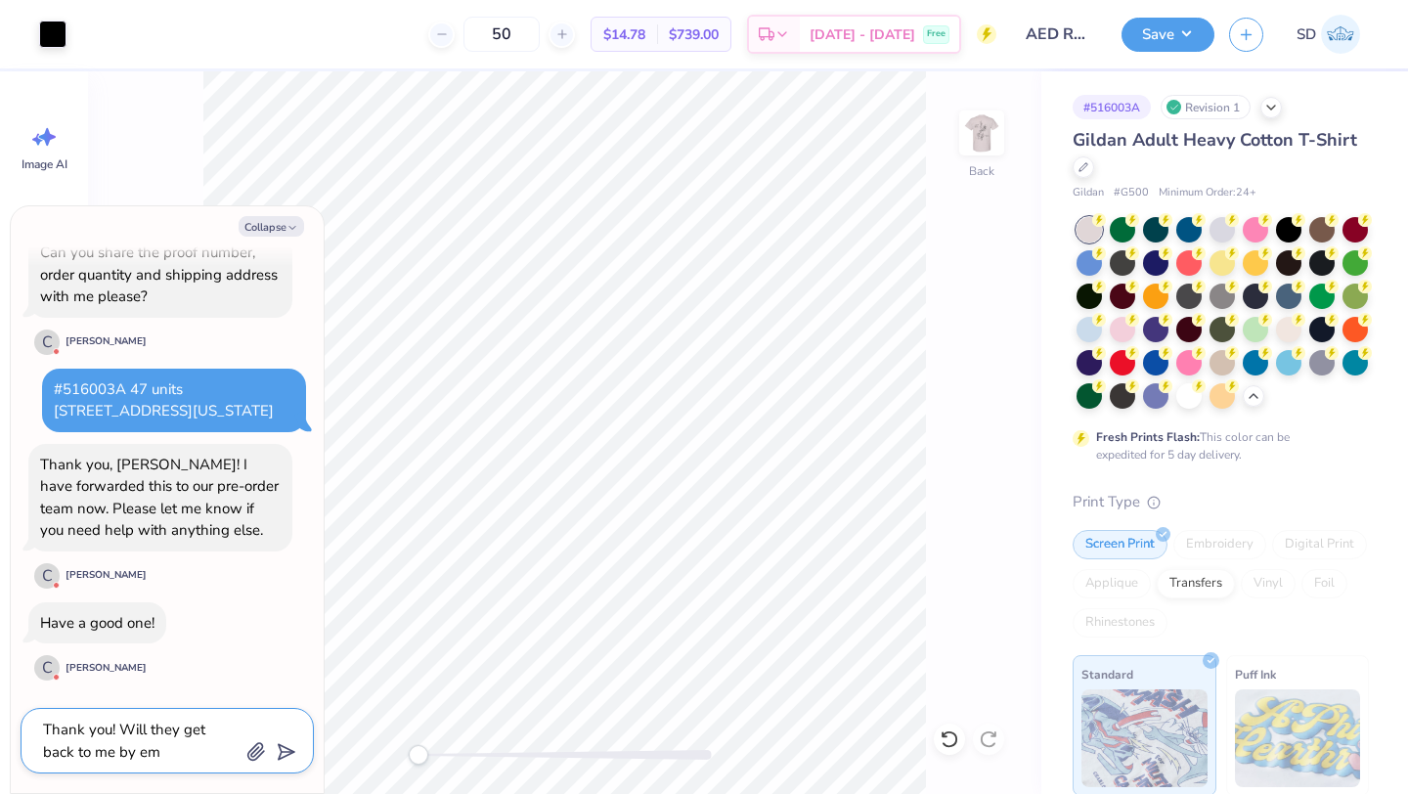
type textarea "x"
type textarea "Thank you! Will they get back to me by ema"
type textarea "x"
type textarea "Thank you! Will they get back to me by emau"
type textarea "x"
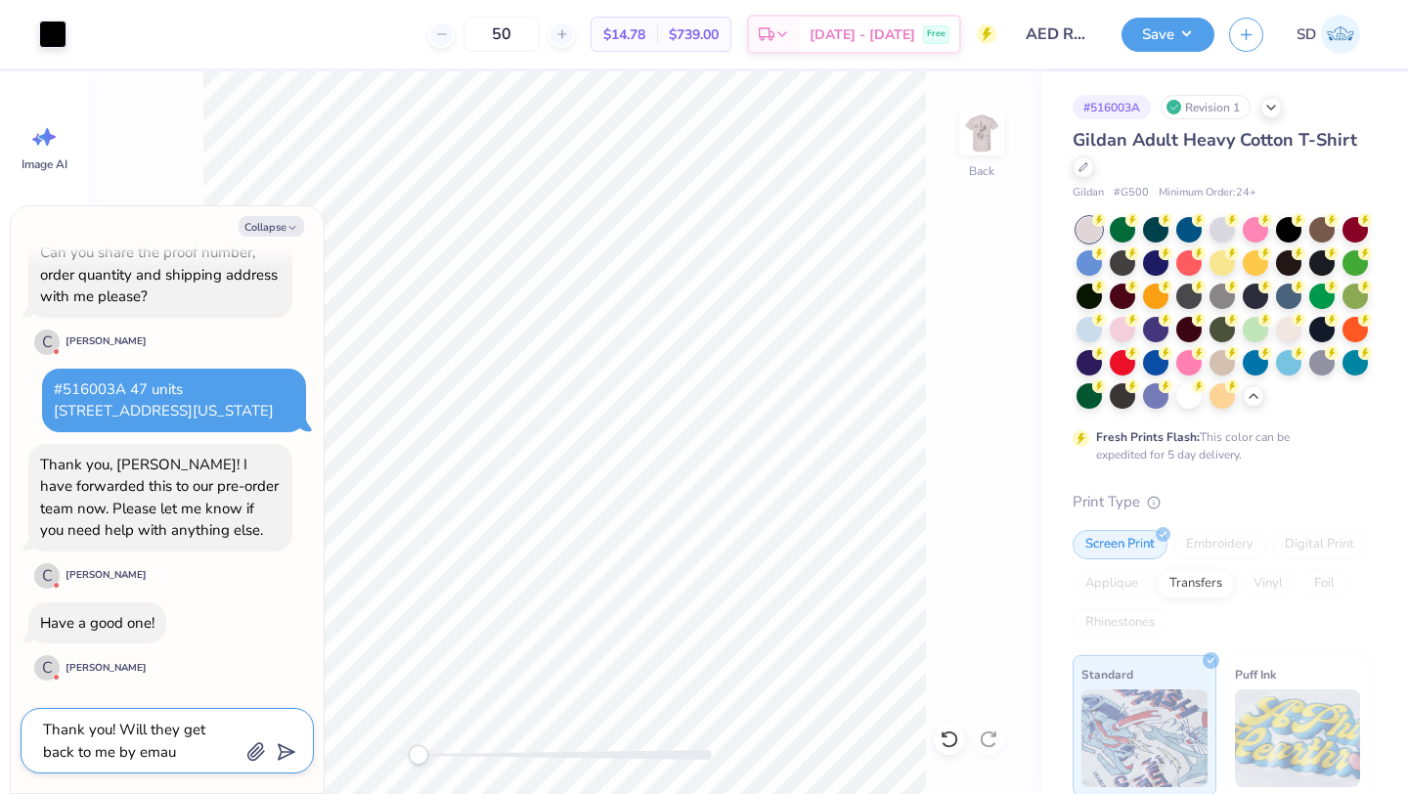
type textarea "Thank you! Will they get back to me by emaul"
type textarea "x"
type textarea "Thank you! Will they get back to me by emaul"
type textarea "x"
type textarea "Thank you! Will they get back to me by emaul"
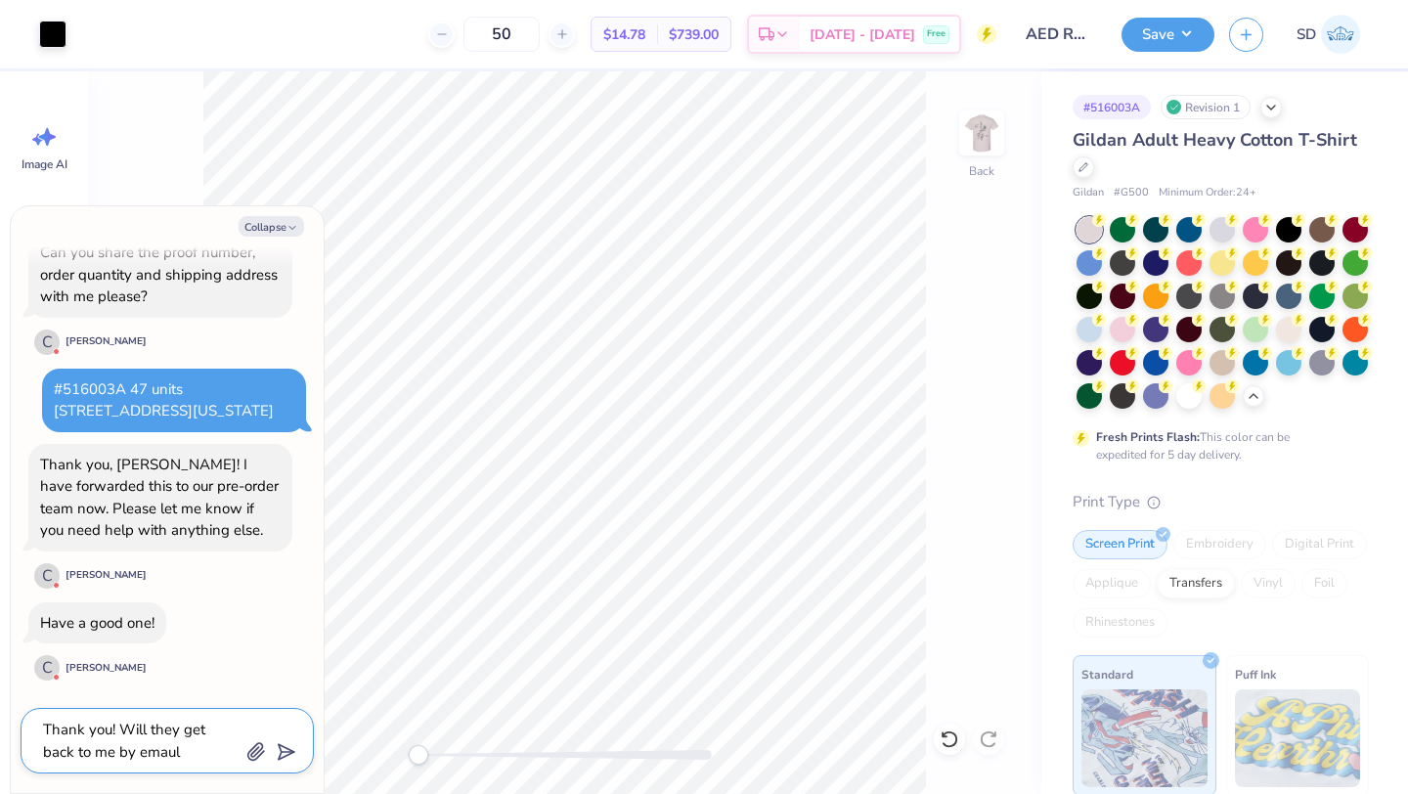
type textarea "x"
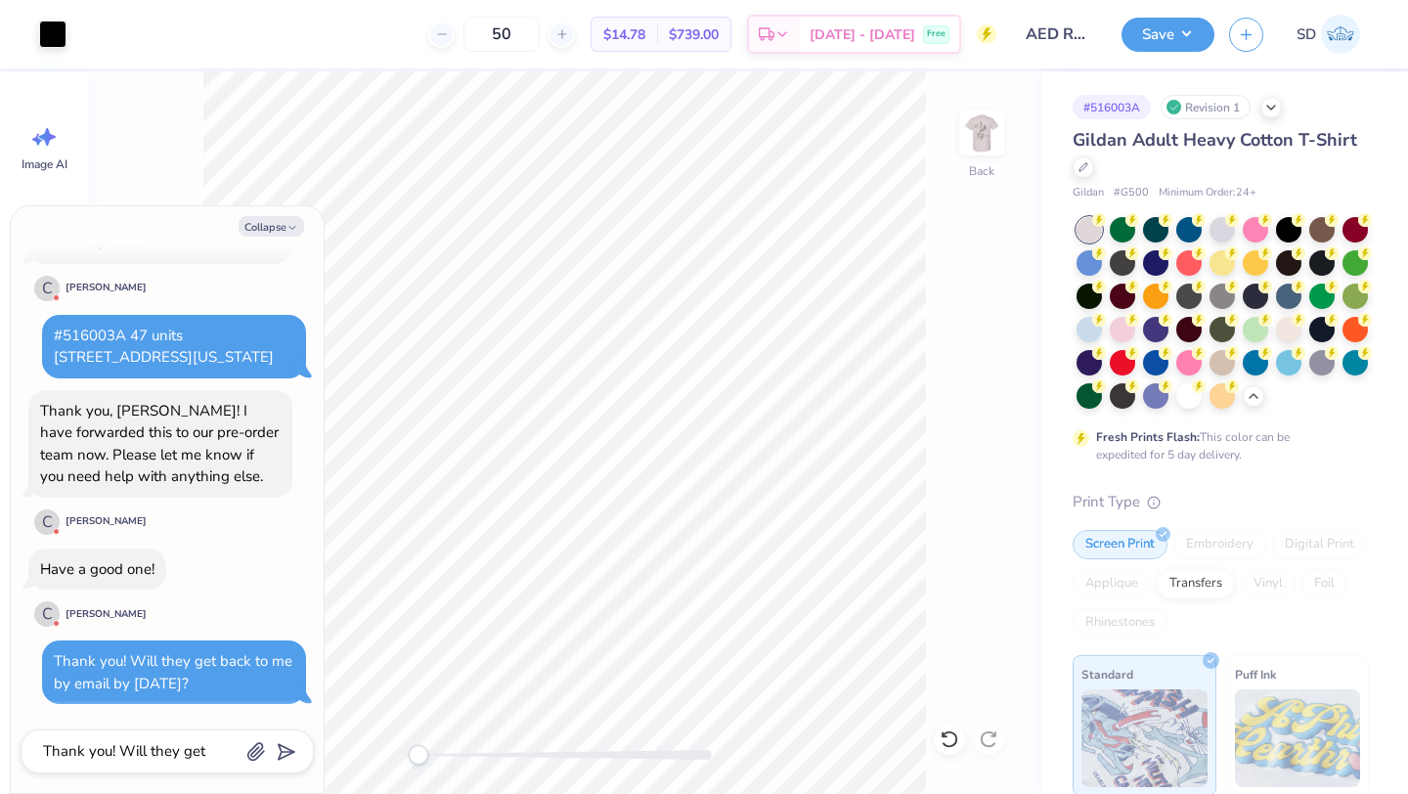
scroll to position [1512, 0]
click at [88, 756] on textarea "Thank you! Will they get back to me by email by [DATE]?" at bounding box center [140, 751] width 199 height 26
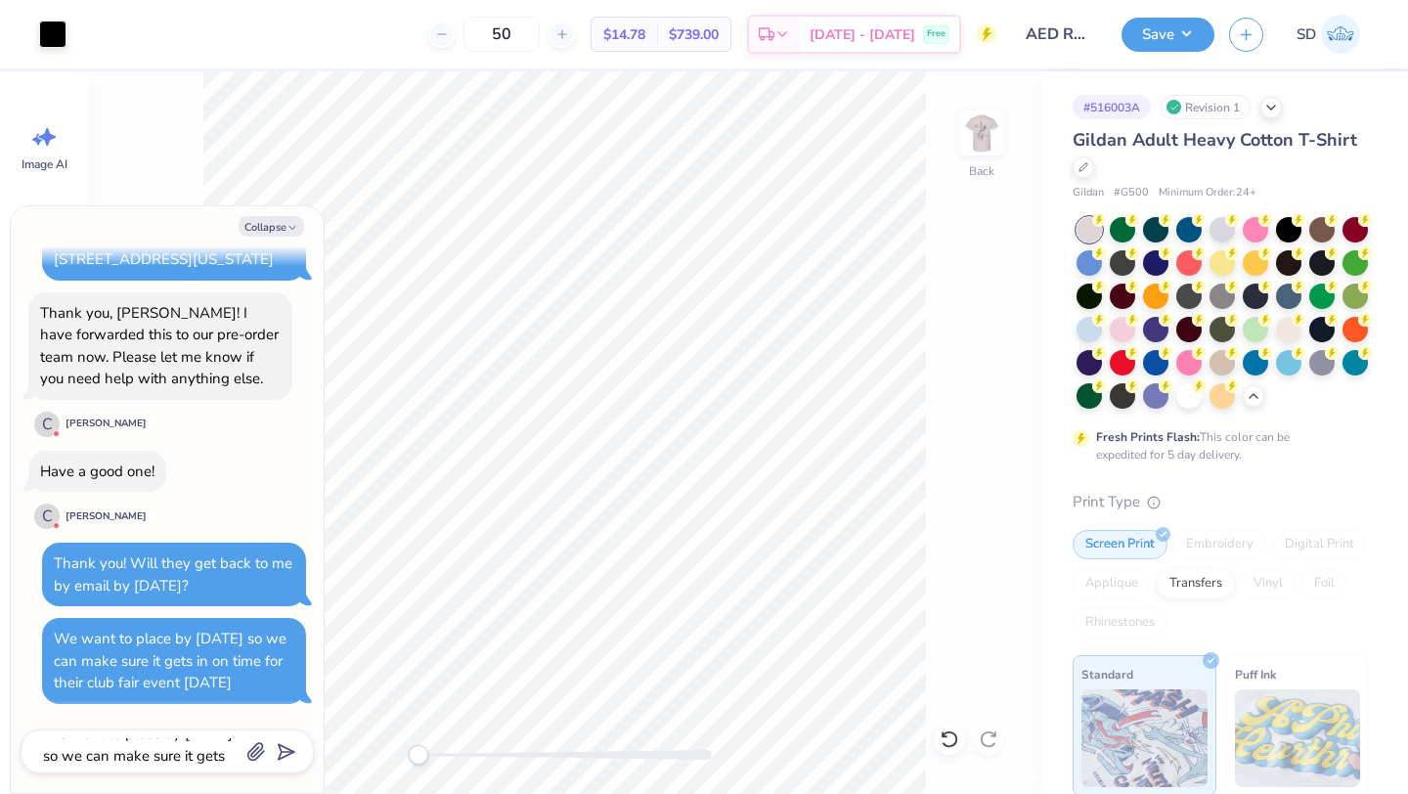
scroll to position [1609, 0]
